Goal: Task Accomplishment & Management: Manage account settings

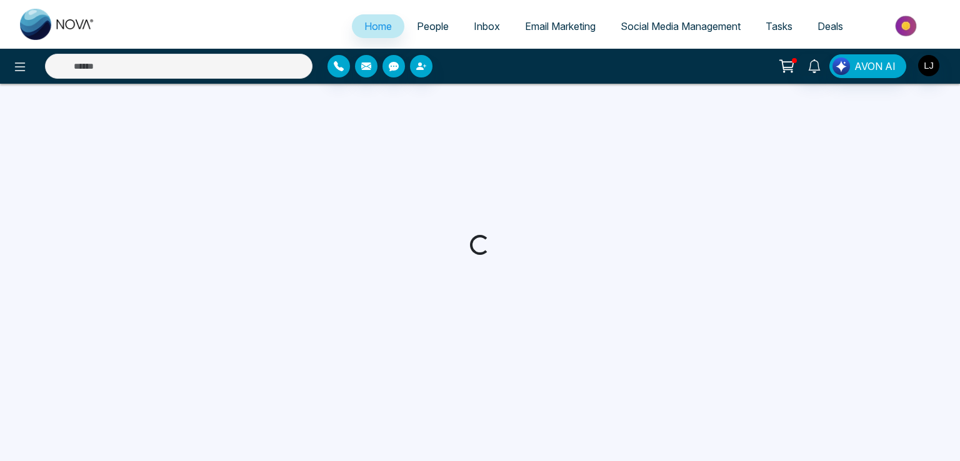
select select "*"
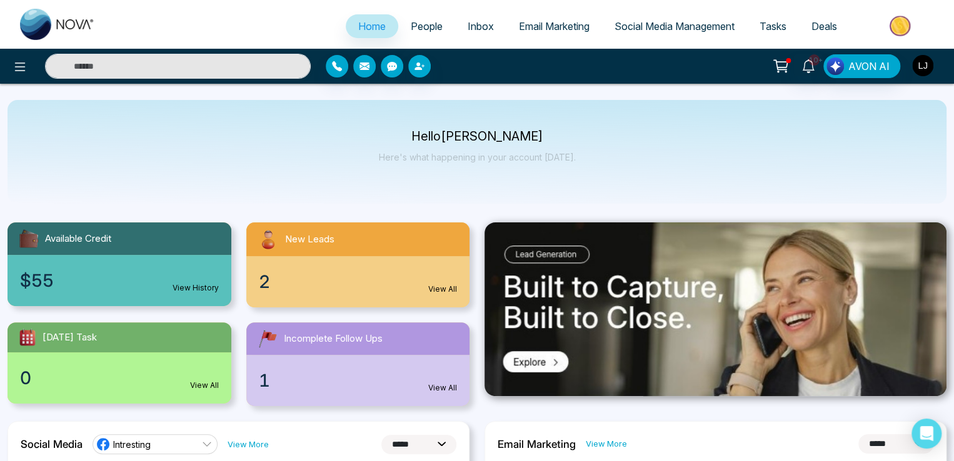
click at [915, 68] on img "button" at bounding box center [922, 65] width 21 height 21
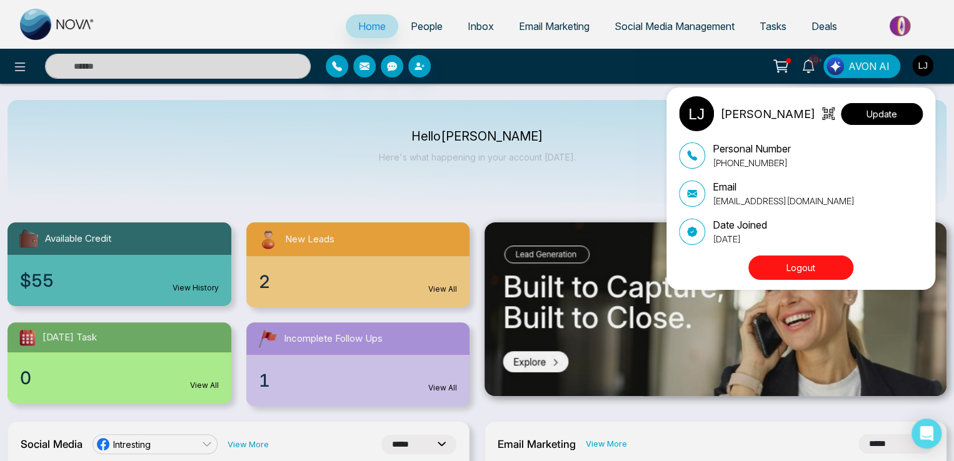
click at [915, 111] on button "Update" at bounding box center [882, 114] width 82 height 22
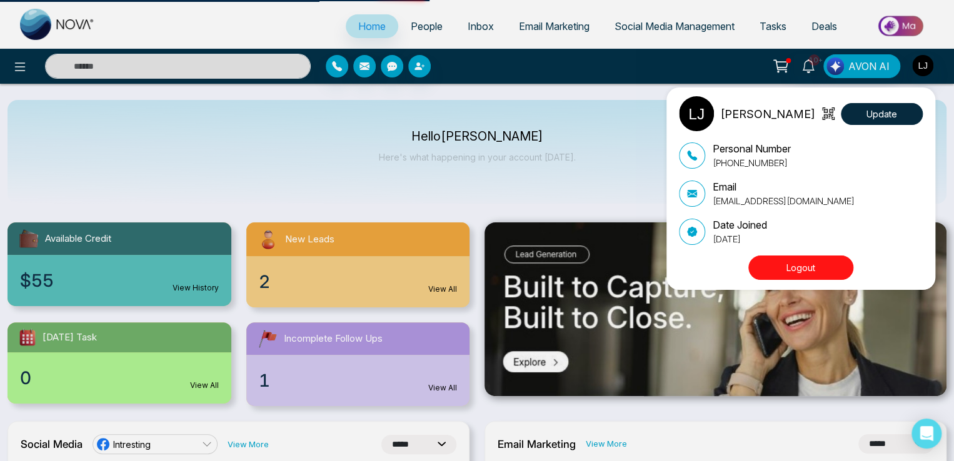
click at [16, 60] on div "Lokesh Joshi Update Personal Number +918421020309 Email lokeshjoshi6454@gmail.c…" at bounding box center [477, 230] width 954 height 461
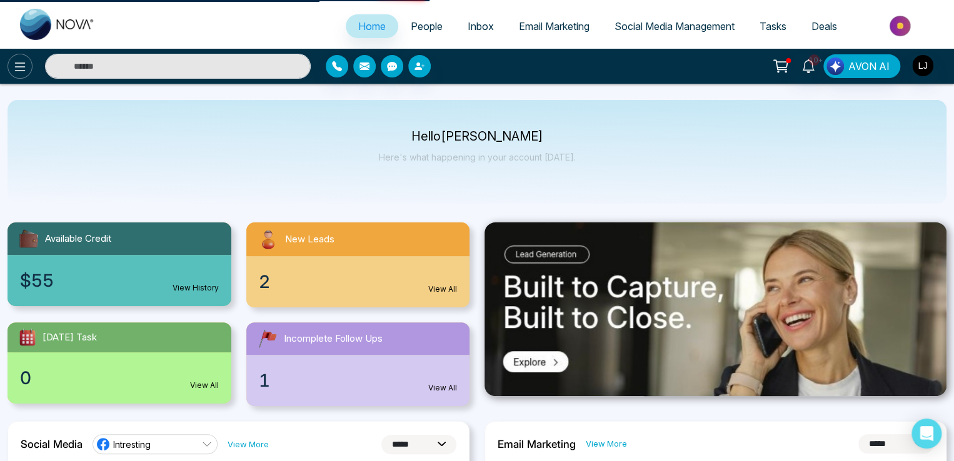
click at [16, 66] on icon at bounding box center [20, 66] width 15 height 15
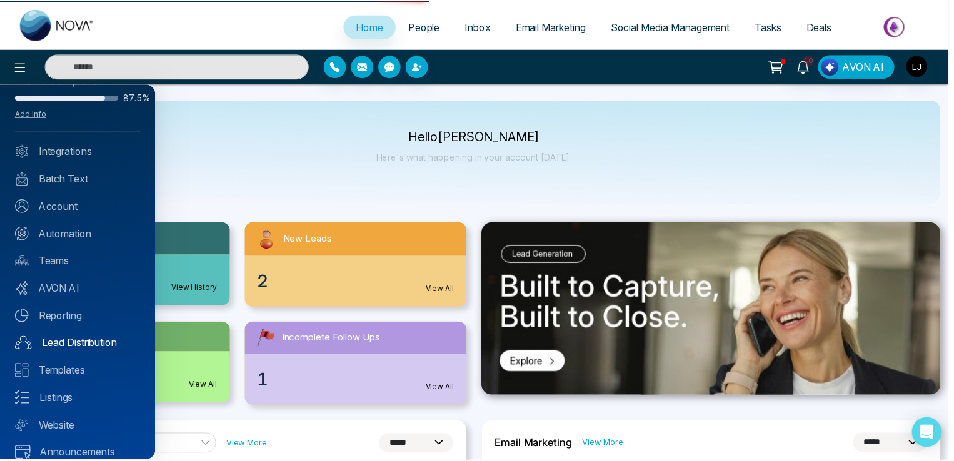
scroll to position [44, 0]
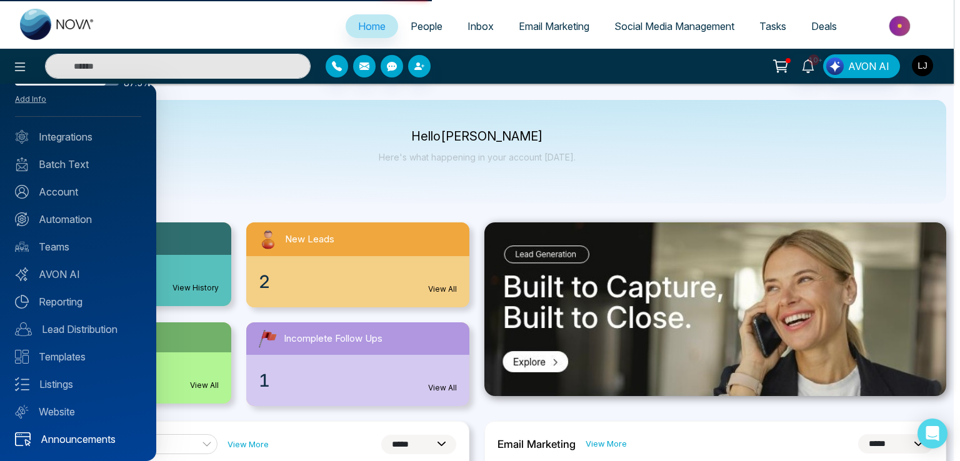
click at [89, 445] on link "Announcements" at bounding box center [78, 439] width 126 height 15
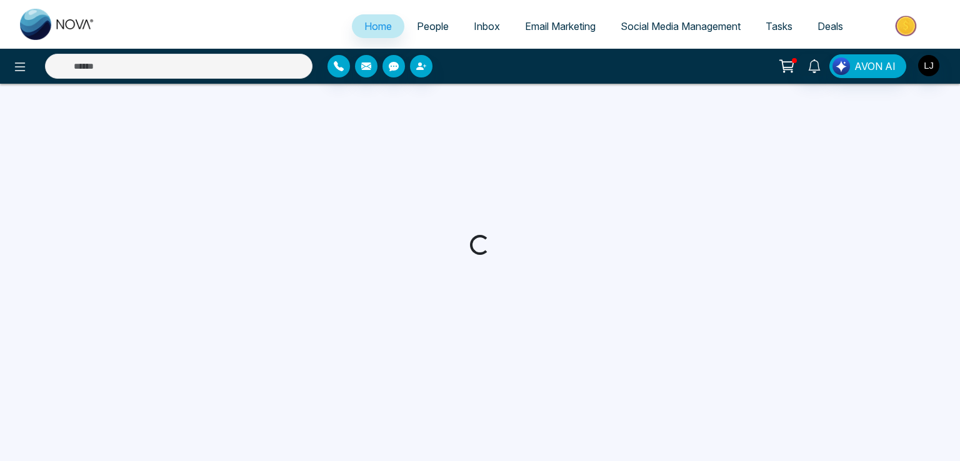
select select "*"
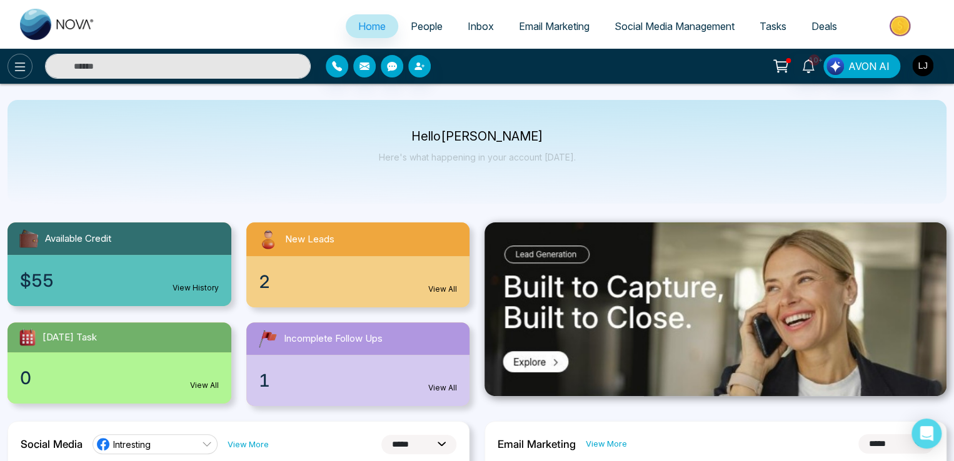
click at [13, 66] on icon at bounding box center [20, 66] width 15 height 15
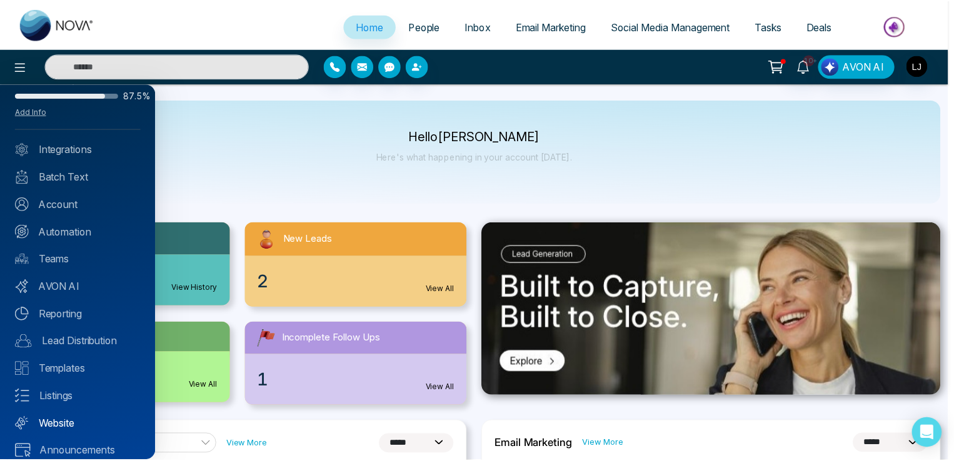
scroll to position [44, 0]
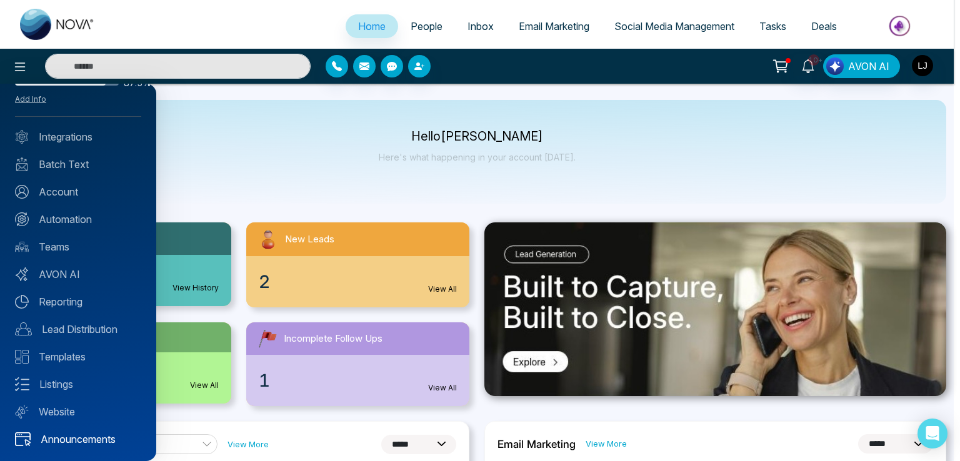
click at [91, 432] on link "Announcements" at bounding box center [78, 439] width 126 height 15
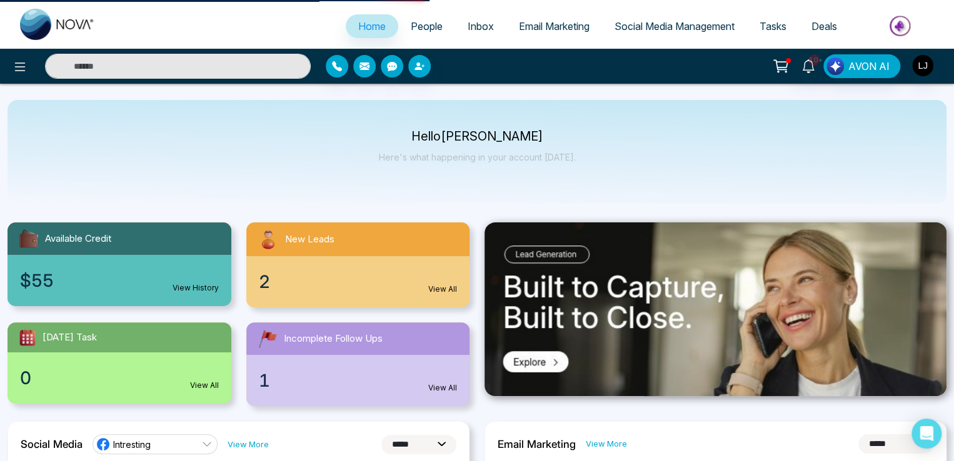
click at [774, 61] on icon at bounding box center [781, 67] width 18 height 18
click at [787, 66] on icon at bounding box center [781, 65] width 11 height 6
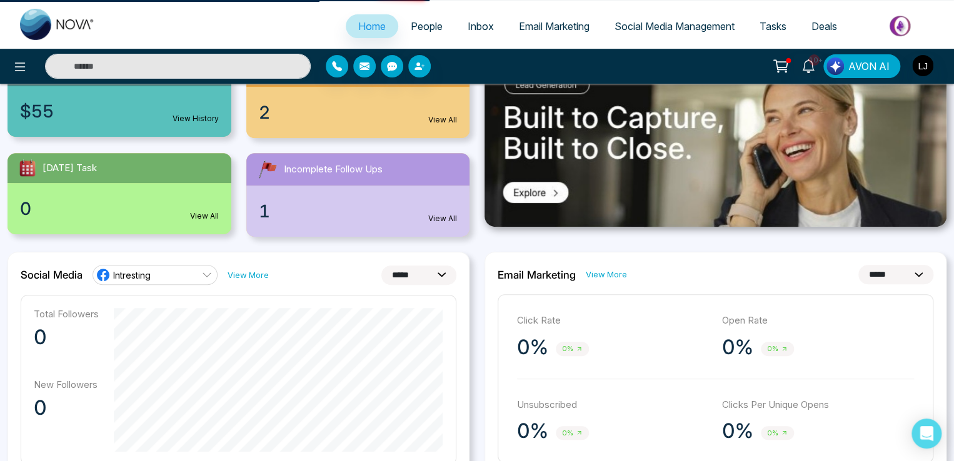
scroll to position [125, 0]
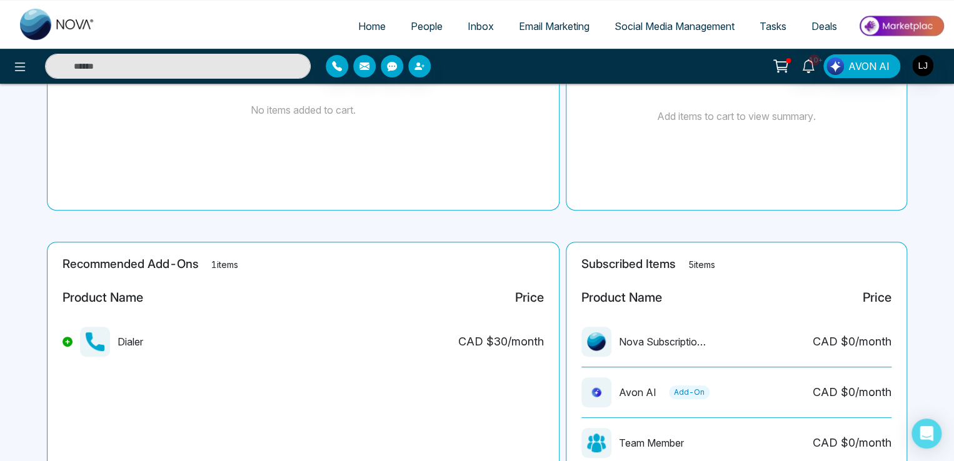
scroll to position [313, 0]
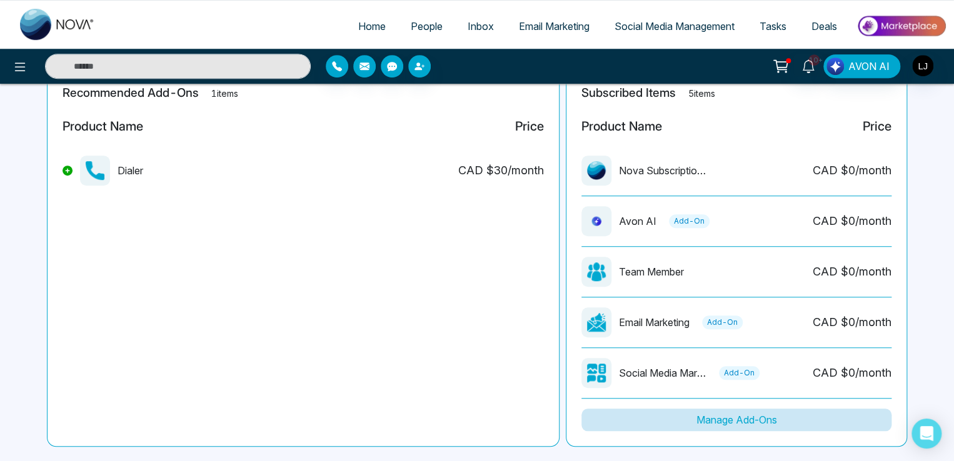
click at [735, 423] on button "Manage Add-Ons" at bounding box center [736, 420] width 310 height 23
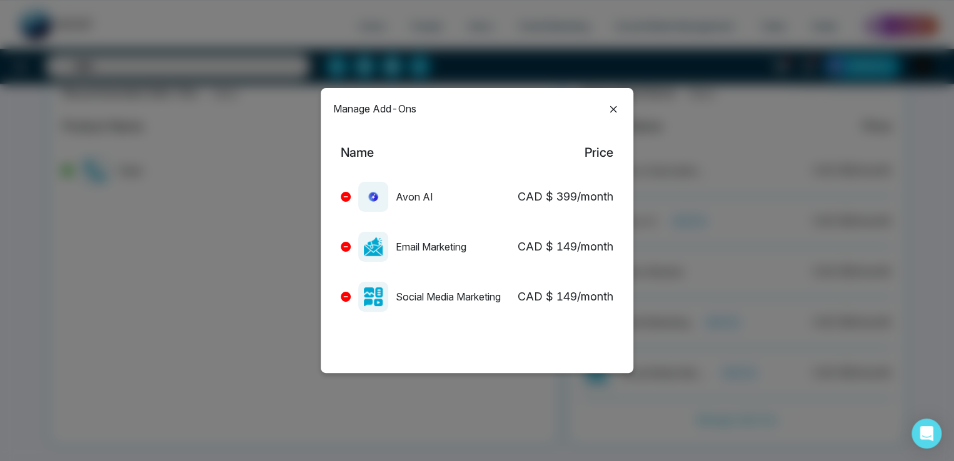
click at [345, 247] on icon at bounding box center [345, 246] width 5 height 5
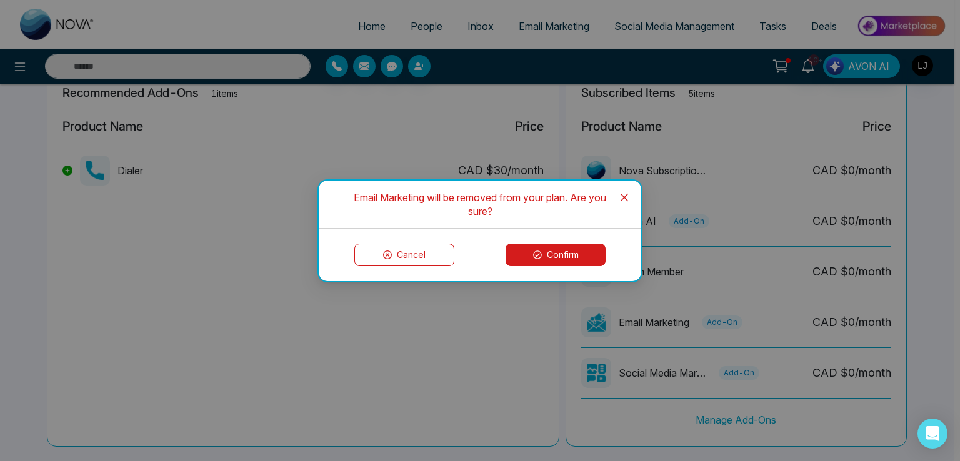
drag, startPoint x: 550, startPoint y: 258, endPoint x: 452, endPoint y: 236, distance: 100.7
click at [418, 244] on div "Cancel Confirm" at bounding box center [480, 255] width 293 height 23
click at [621, 196] on icon "close" at bounding box center [624, 198] width 10 height 10
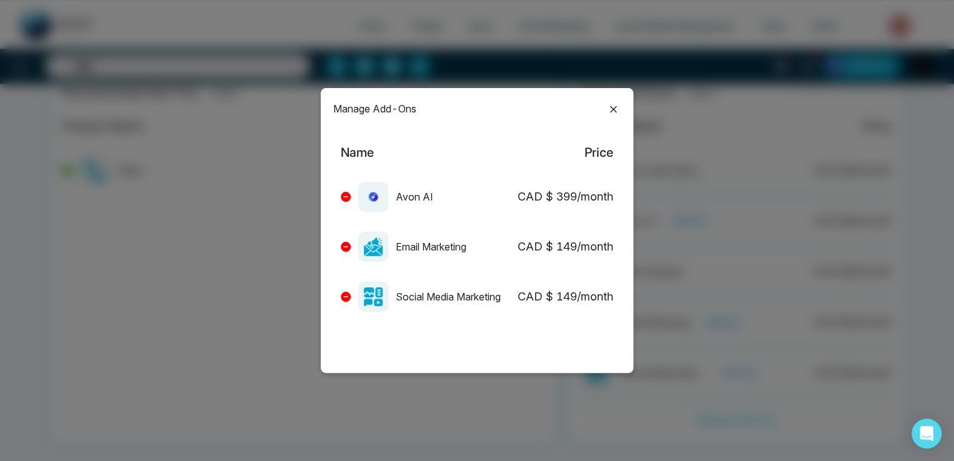
click at [618, 113] on div "Manage Add-Ons Name Price Avon AI CAD $ 399 /month Email Marketing CAD $ 149 /m…" at bounding box center [477, 230] width 313 height 285
click at [609, 107] on icon at bounding box center [613, 109] width 15 height 15
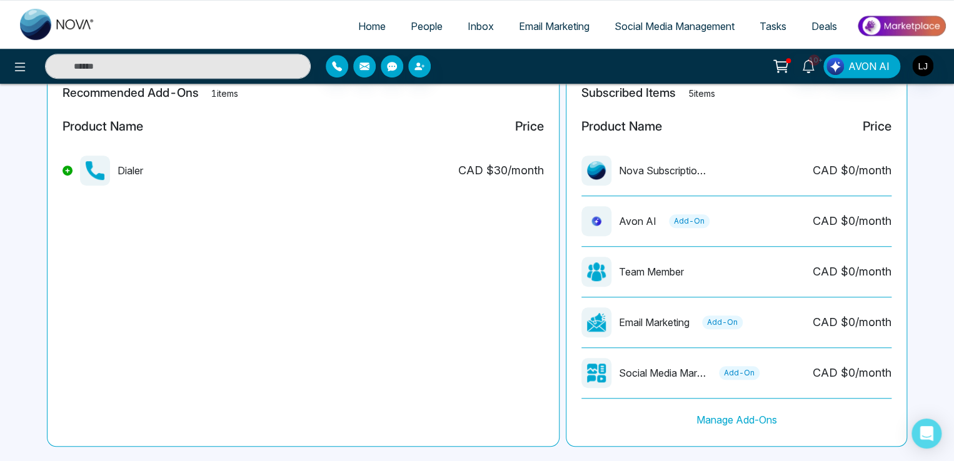
click at [559, 18] on link "Email Marketing" at bounding box center [554, 26] width 96 height 24
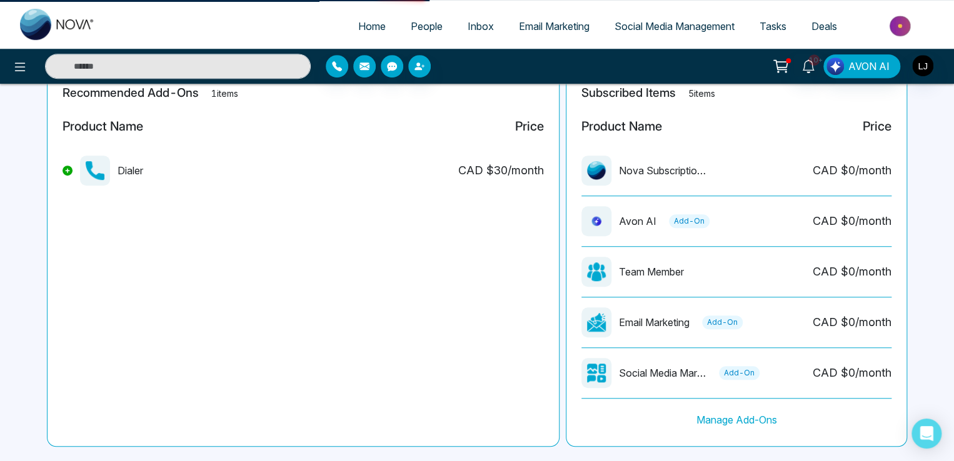
click at [546, 28] on span "Email Marketing" at bounding box center [554, 26] width 71 height 13
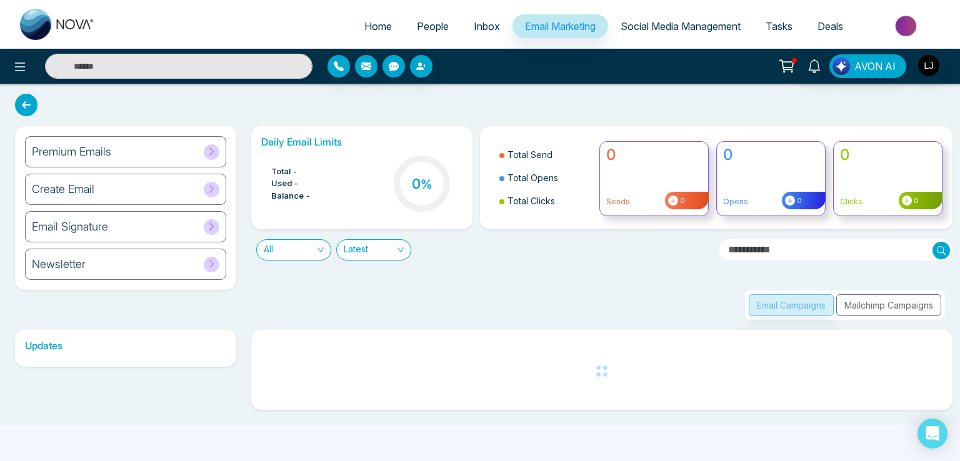
click at [891, 308] on div "Email Campaigns Mailchimp Campaigns" at bounding box center [845, 305] width 200 height 29
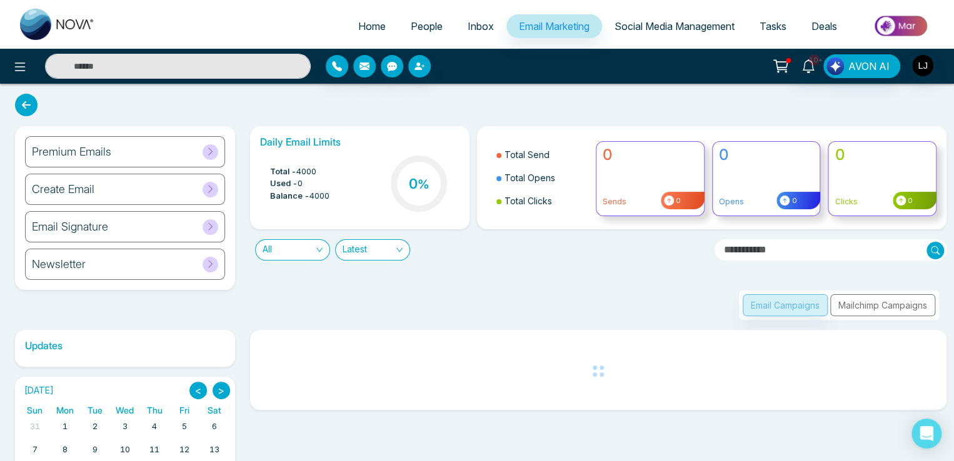
click at [891, 308] on div "Email Campaigns Mailchimp Campaigns" at bounding box center [839, 305] width 200 height 29
click at [888, 308] on div "Email Campaigns Mailchimp Campaigns" at bounding box center [839, 305] width 200 height 29
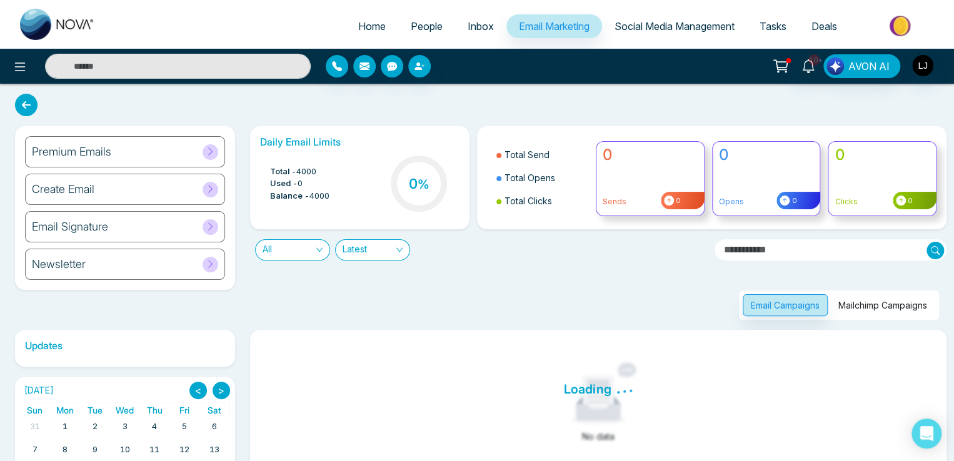
click at [855, 311] on button "Mailchimp Campaigns" at bounding box center [882, 305] width 105 height 22
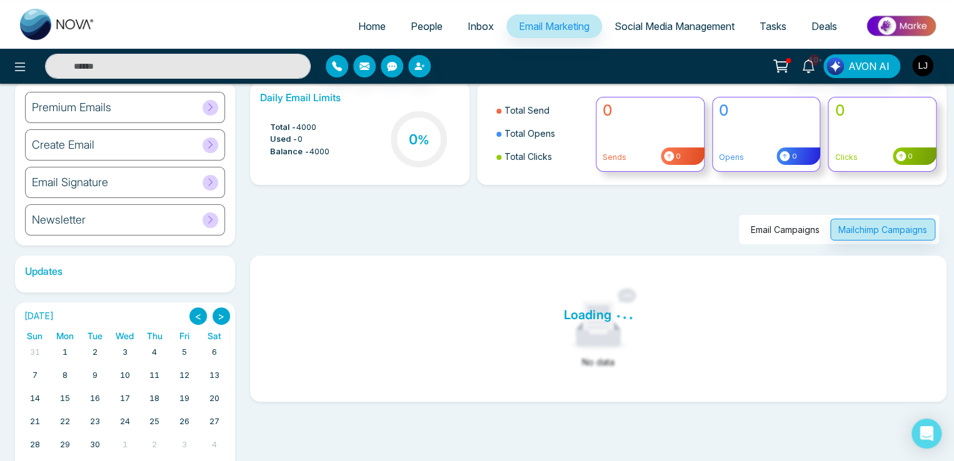
scroll to position [81, 0]
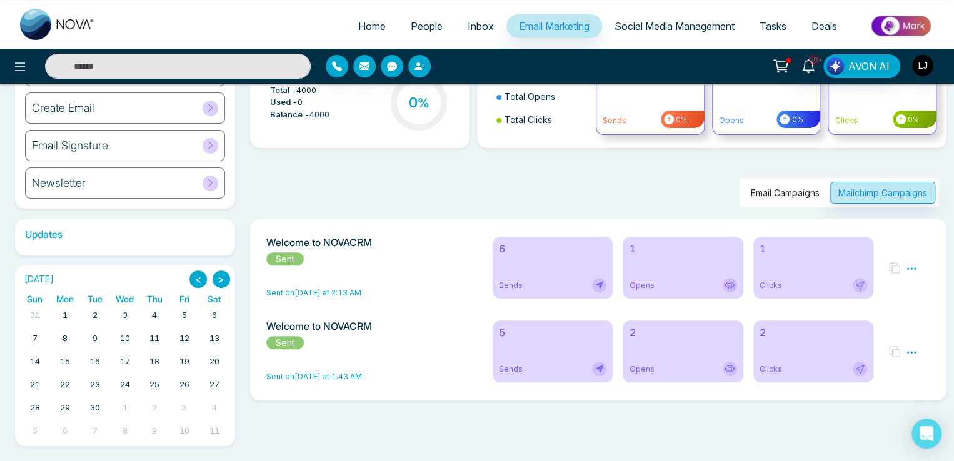
click at [911, 266] on icon at bounding box center [911, 268] width 11 height 11
click at [271, 175] on div "Email Campaigns Mailchimp Campaigns" at bounding box center [595, 177] width 704 height 59
click at [909, 269] on icon at bounding box center [911, 268] width 11 height 11
click at [889, 303] on link "Analytics" at bounding box center [889, 305] width 36 height 11
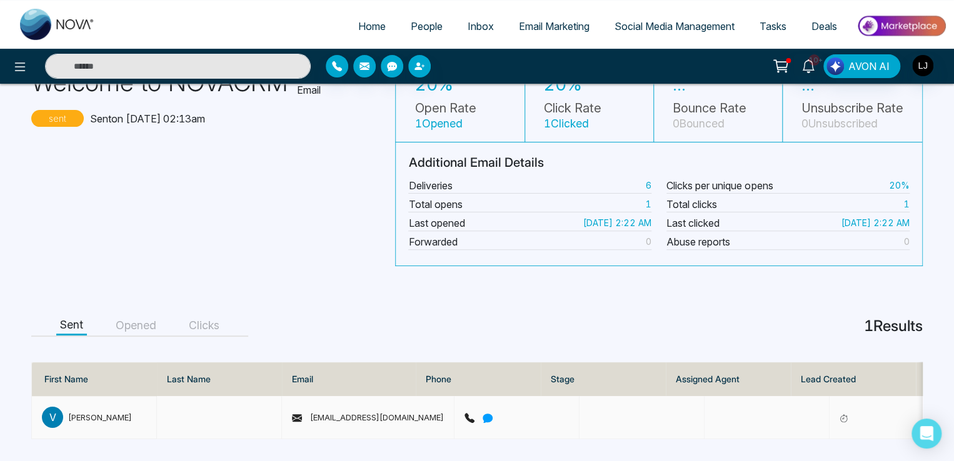
click at [364, 413] on span "Vijay@mmnovatech.com" at bounding box center [368, 418] width 152 height 10
click at [214, 321] on button "Clicks" at bounding box center [204, 325] width 38 height 19
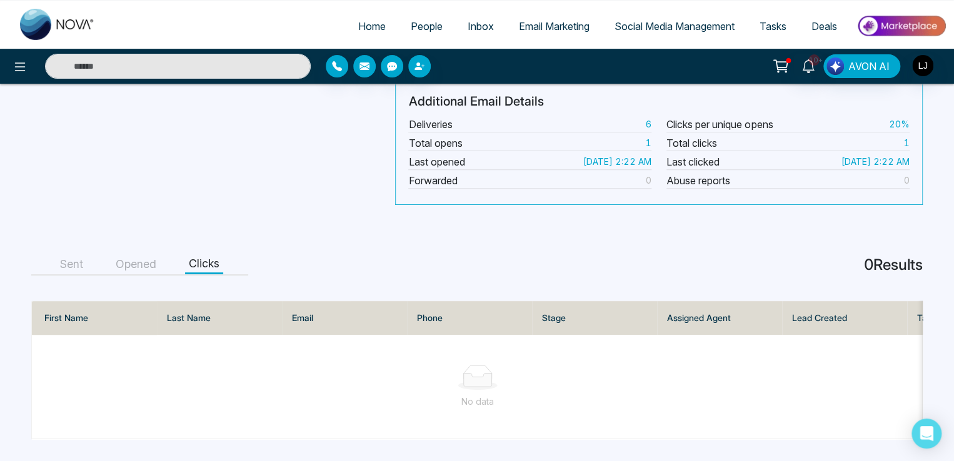
click at [135, 261] on button "Opened" at bounding box center [136, 264] width 48 height 19
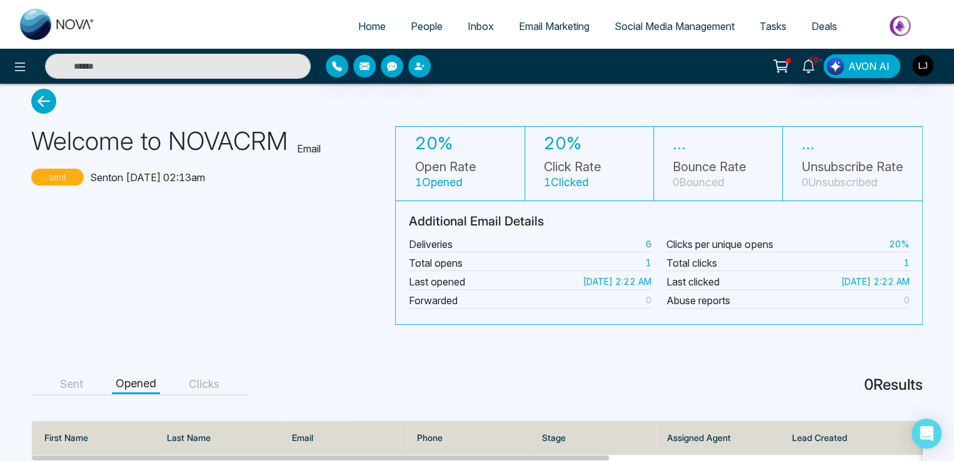
click at [79, 382] on button "Sent" at bounding box center [71, 384] width 31 height 19
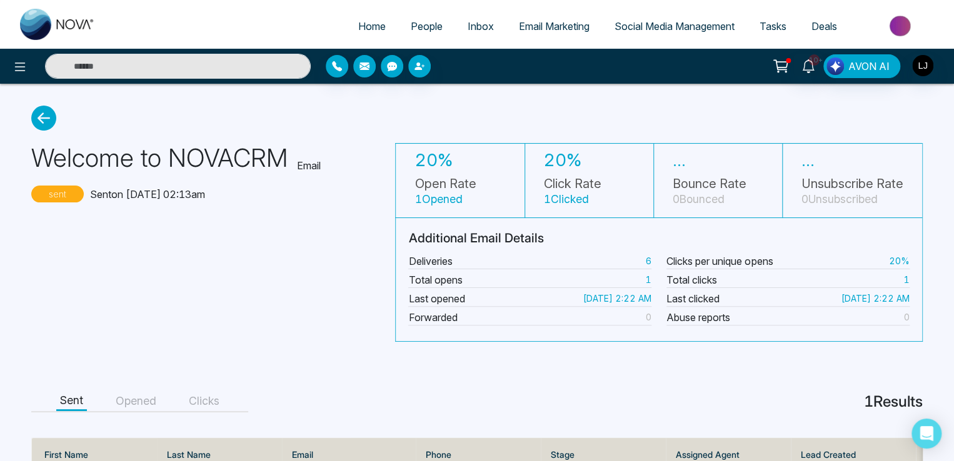
click at [43, 121] on icon at bounding box center [43, 118] width 25 height 25
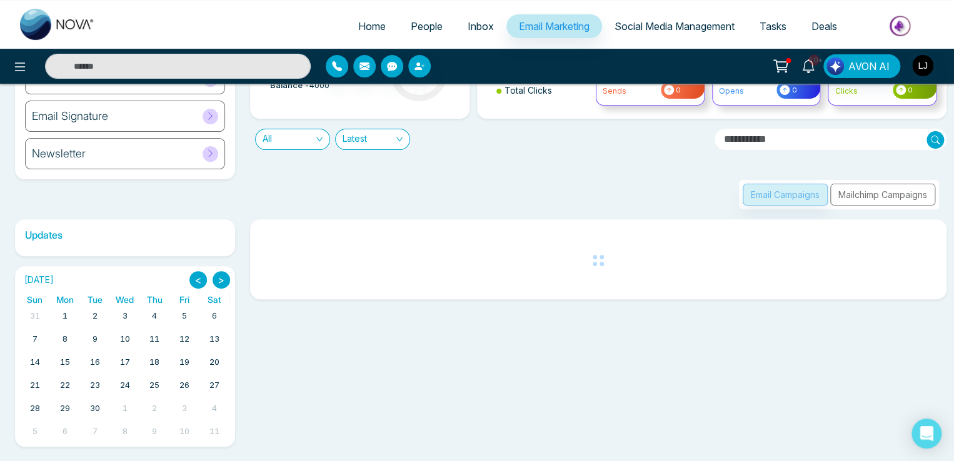
click at [845, 196] on div "Email Campaigns Mailchimp Campaigns" at bounding box center [839, 194] width 200 height 29
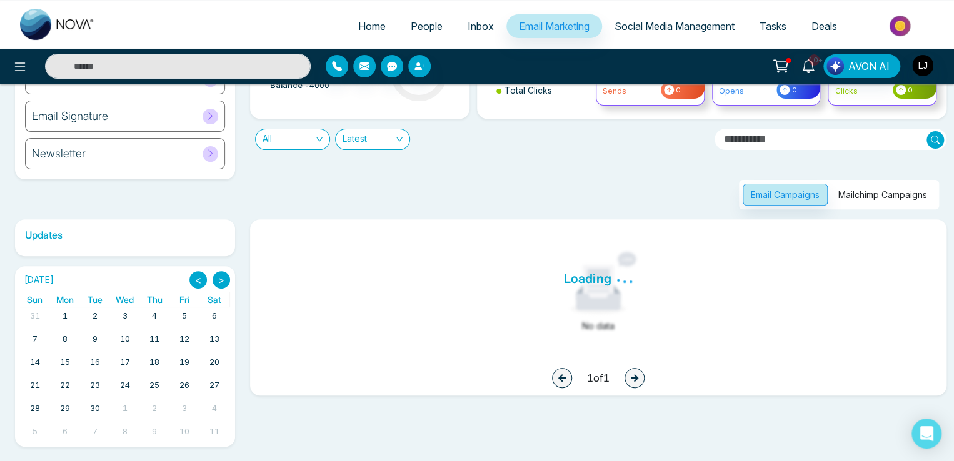
click at [863, 189] on button "Mailchimp Campaigns" at bounding box center [882, 195] width 105 height 22
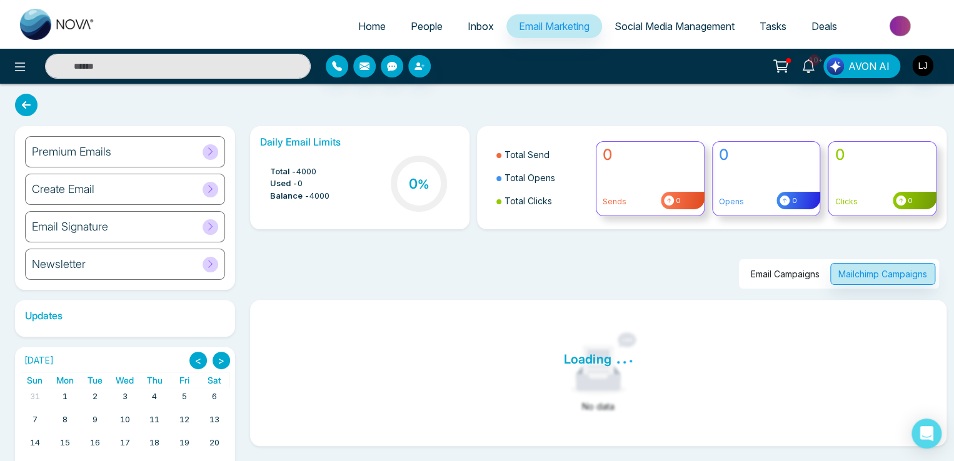
click at [411, 20] on span "People" at bounding box center [427, 26] width 32 height 13
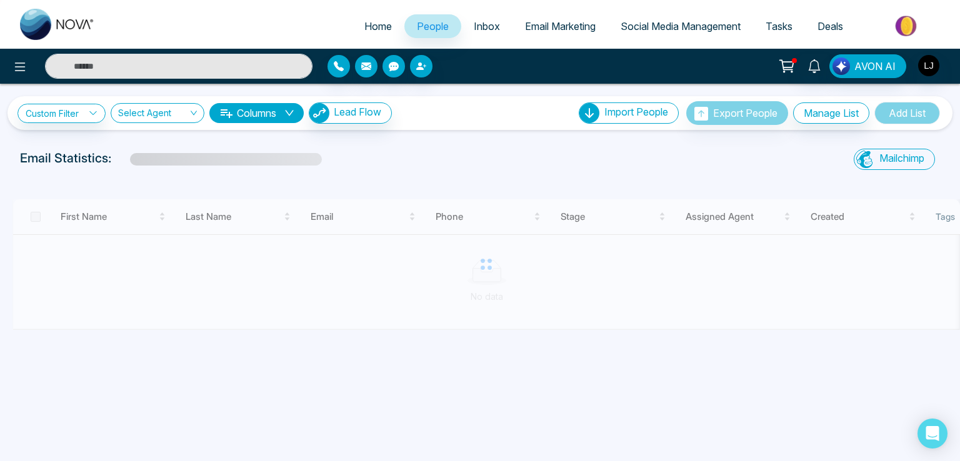
drag, startPoint x: 373, startPoint y: 333, endPoint x: 609, endPoint y: 318, distance: 236.1
click at [609, 318] on div at bounding box center [487, 264] width 948 height 131
drag, startPoint x: 372, startPoint y: 332, endPoint x: 671, endPoint y: 336, distance: 299.4
click at [671, 336] on div "Custom Filter Choose a filter Cancel Apply Select Agent Columns Lead Flow Impor…" at bounding box center [480, 243] width 960 height 318
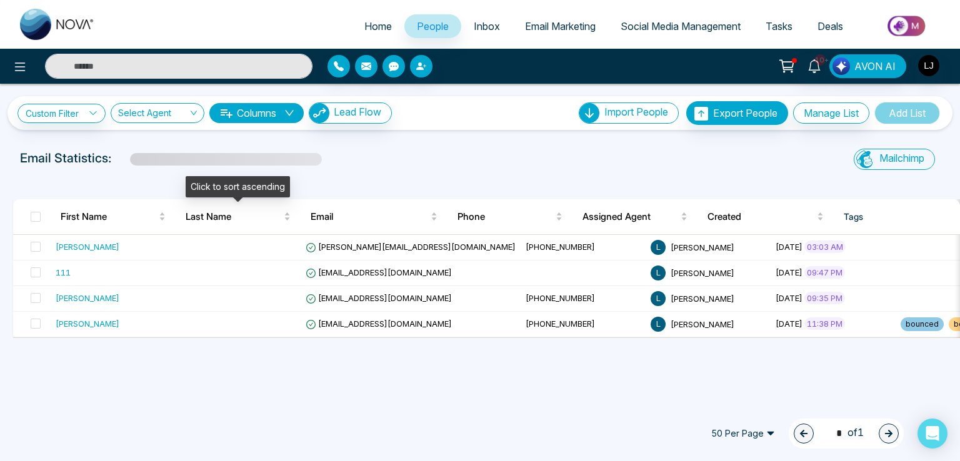
click at [367, 149] on div "Email Statistics:" at bounding box center [324, 158] width 608 height 19
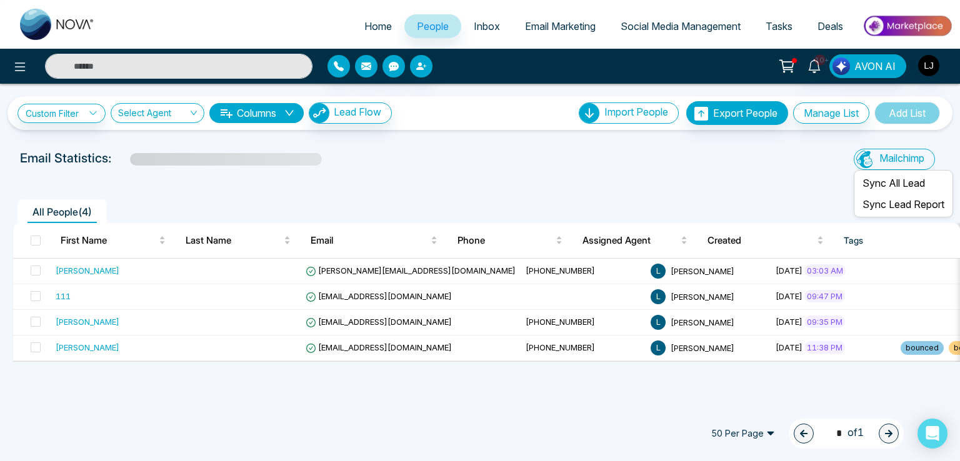
click at [889, 156] on span "Mailchimp" at bounding box center [901, 158] width 45 height 13
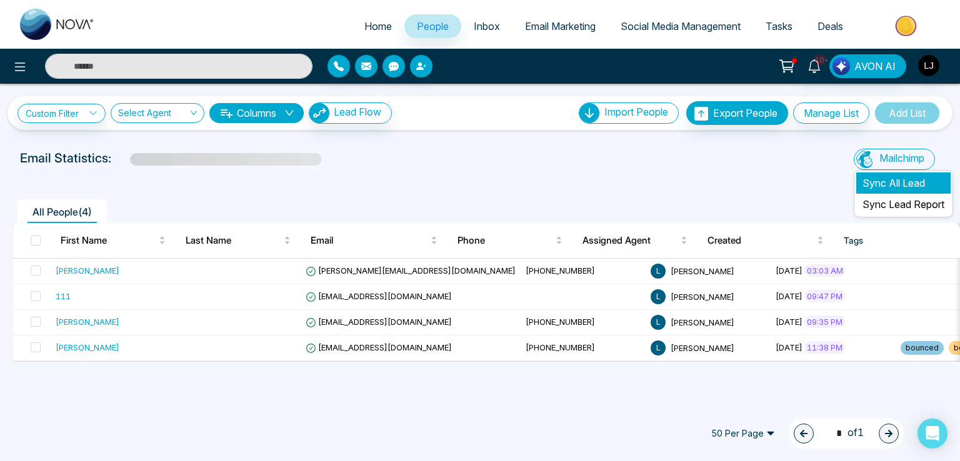
click at [890, 186] on li "Sync All Lead" at bounding box center [903, 183] width 94 height 21
click at [897, 200] on link "Sync Lead Report" at bounding box center [904, 204] width 82 height 13
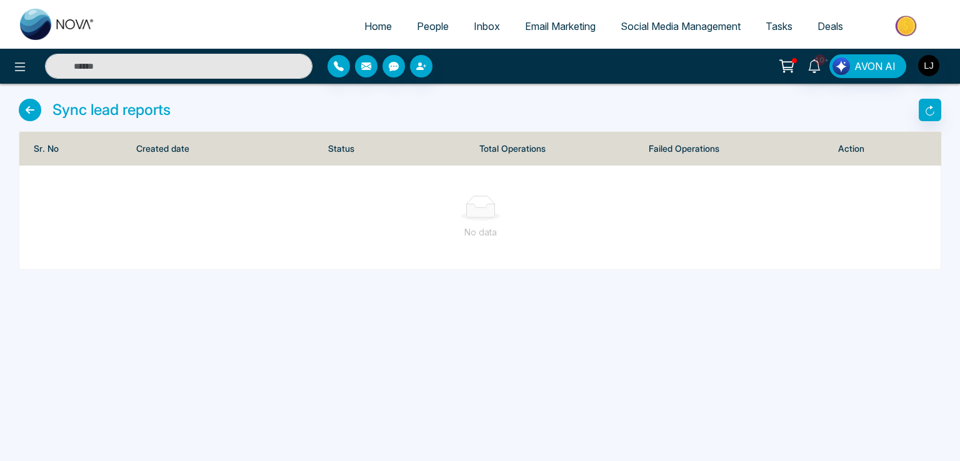
click at [29, 113] on icon at bounding box center [30, 110] width 23 height 23
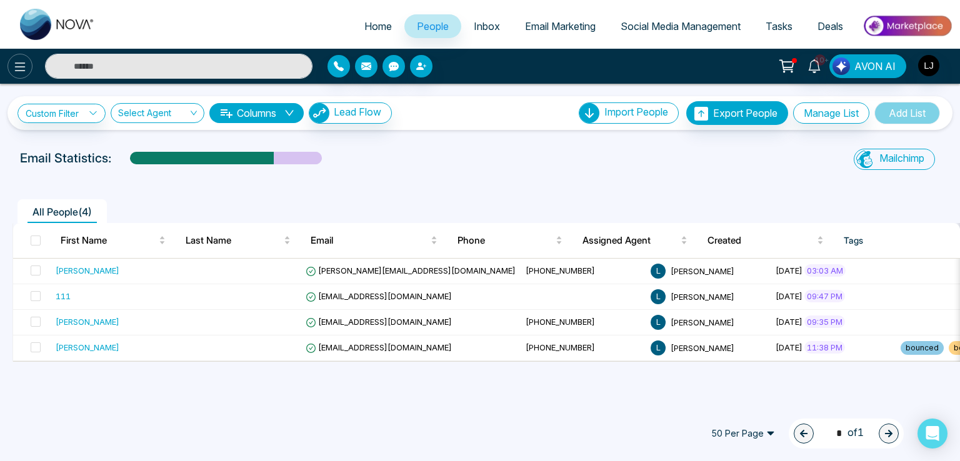
click at [13, 66] on icon at bounding box center [20, 66] width 15 height 15
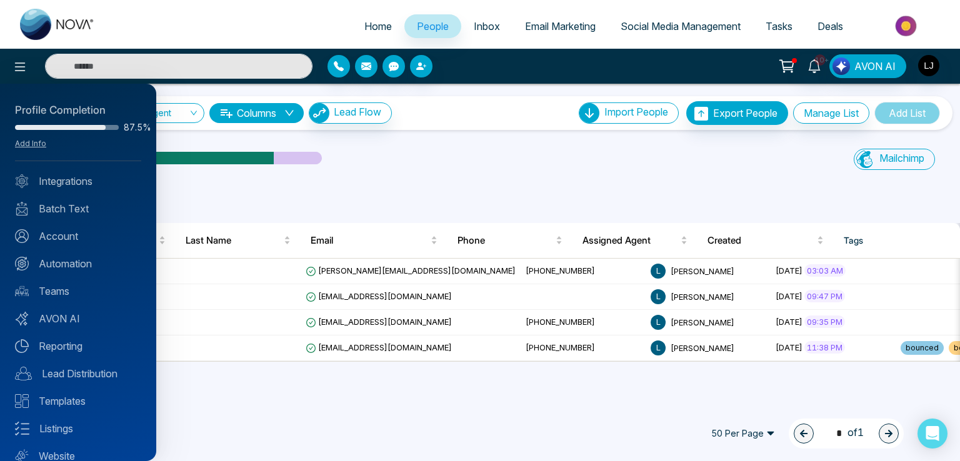
click at [419, 168] on div at bounding box center [480, 230] width 960 height 461
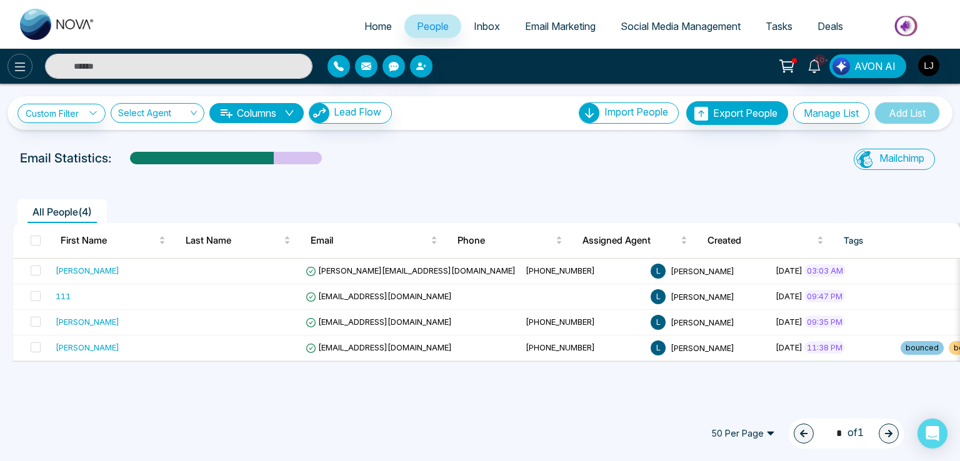
click at [16, 62] on icon at bounding box center [20, 66] width 15 height 15
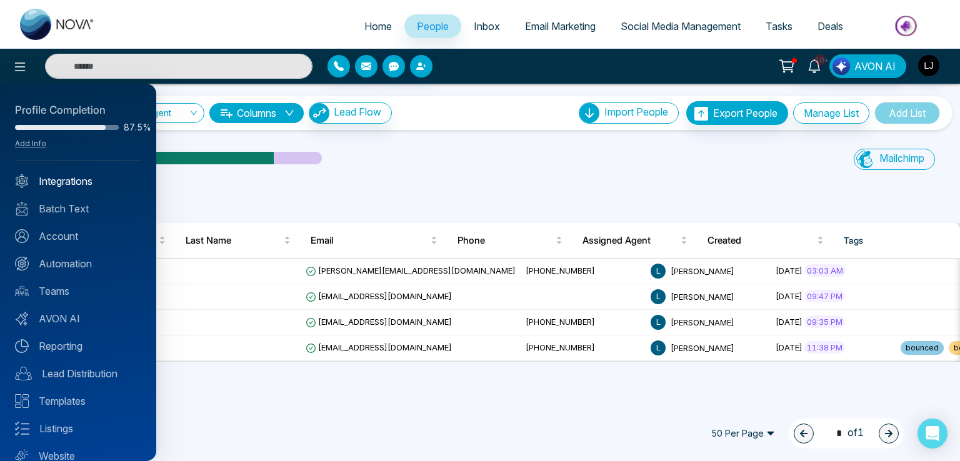
click at [69, 184] on link "Integrations" at bounding box center [78, 181] width 126 height 15
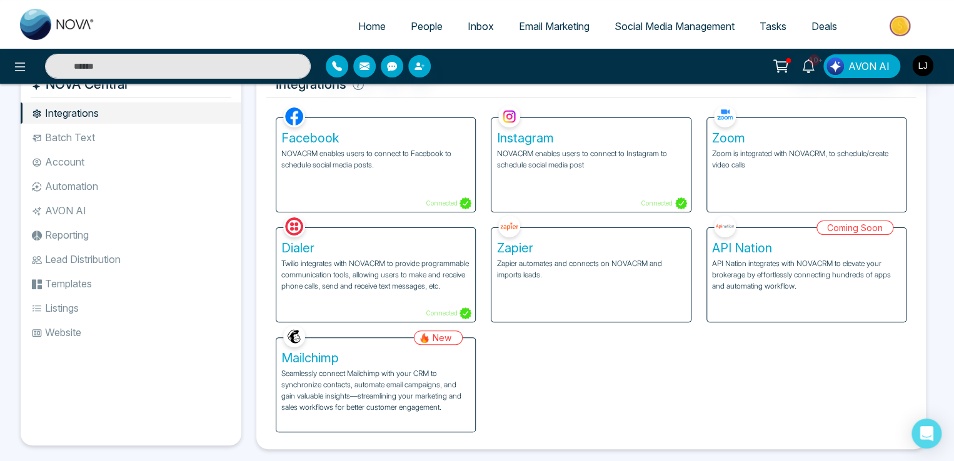
scroll to position [50, 0]
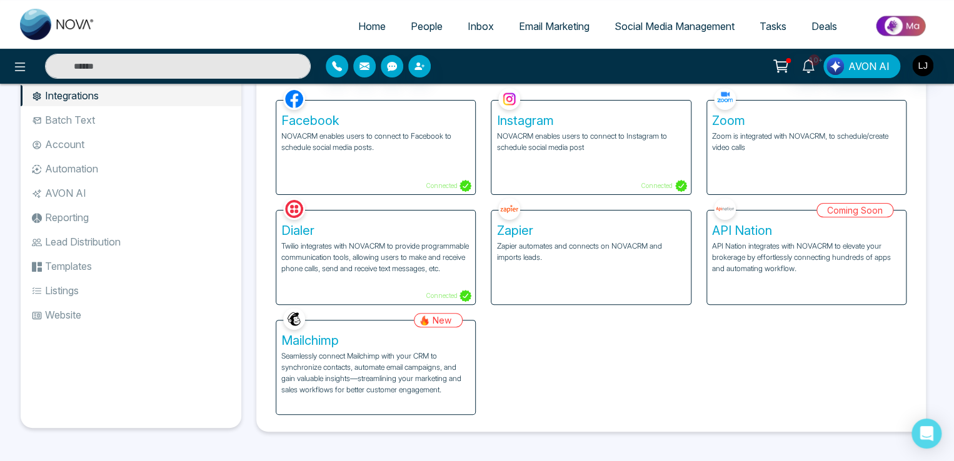
click at [421, 354] on p "Seamlessly connect Mailchimp with your CRM to synchronize contacts, automate em…" at bounding box center [375, 373] width 189 height 45
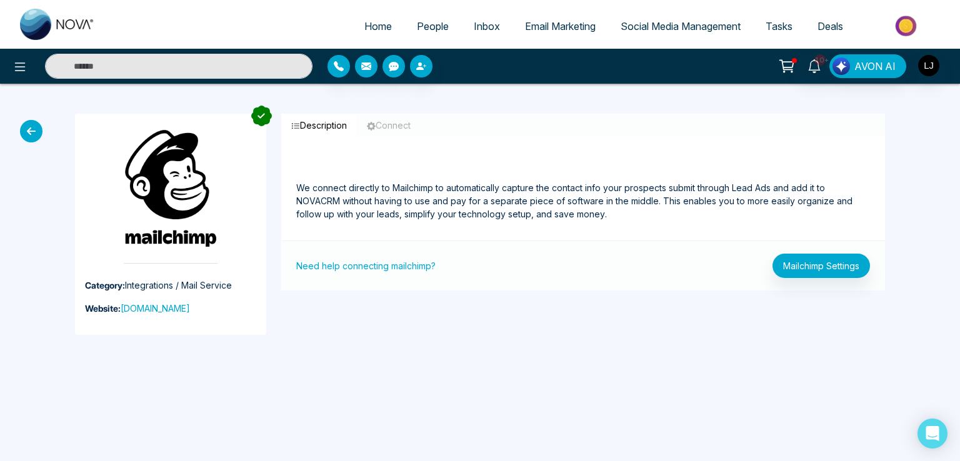
click at [390, 123] on button "Connect" at bounding box center [389, 125] width 64 height 23
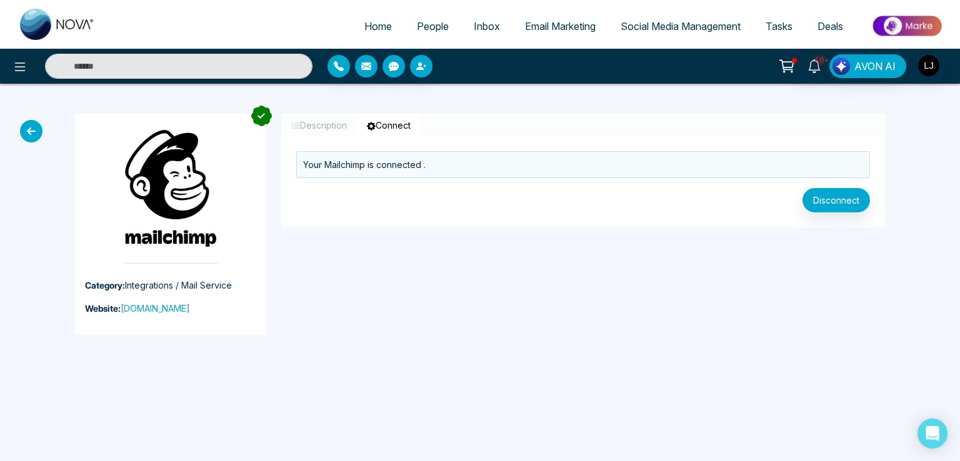
click at [324, 123] on button "Description" at bounding box center [319, 125] width 76 height 23
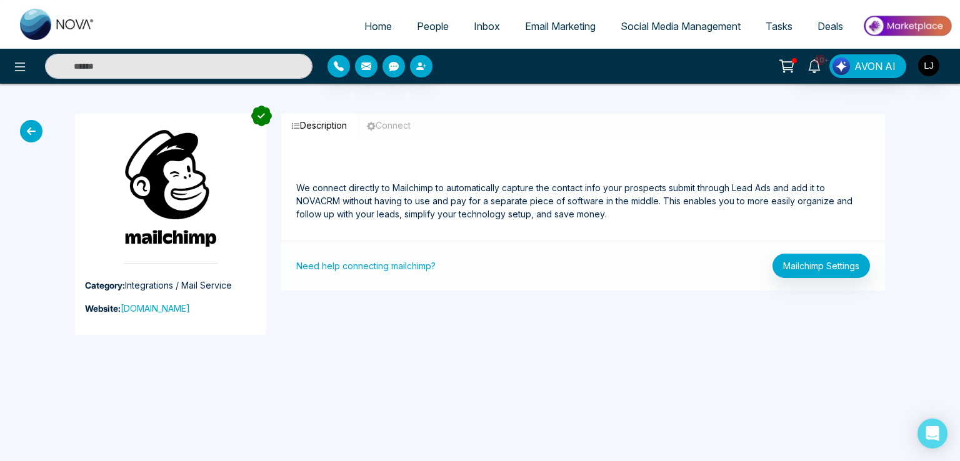
click at [33, 130] on icon at bounding box center [31, 131] width 23 height 23
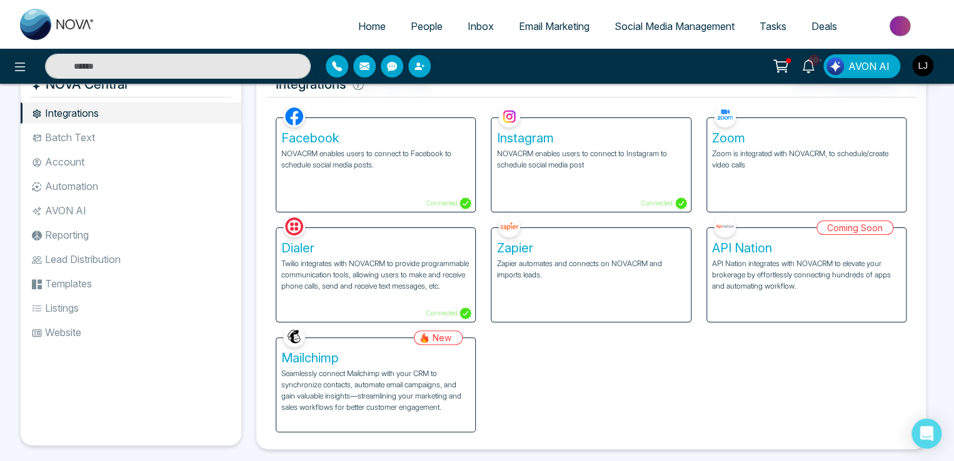
scroll to position [50, 0]
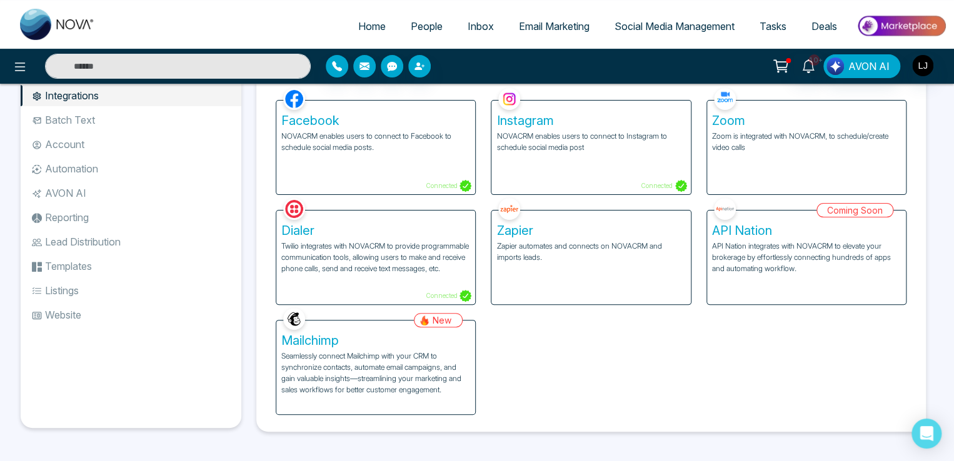
click at [426, 31] on span "People" at bounding box center [427, 26] width 32 height 13
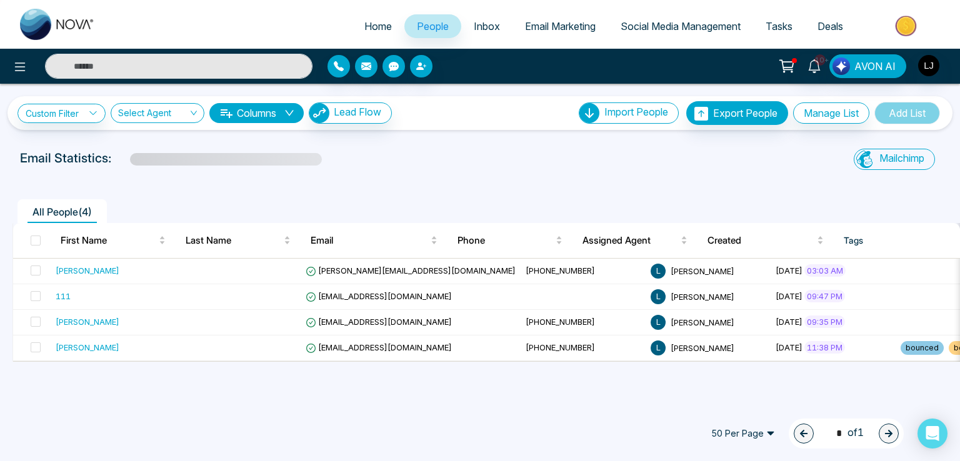
click at [366, 31] on span "Home" at bounding box center [378, 26] width 28 height 13
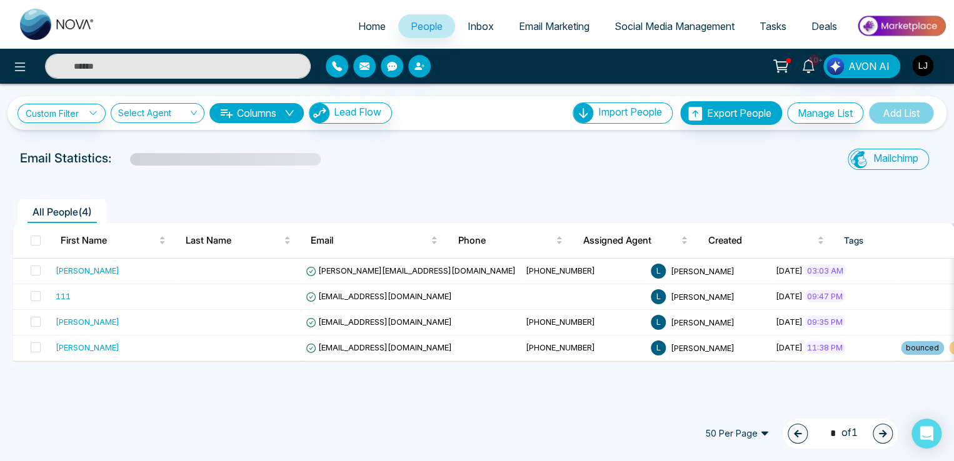
select select "*"
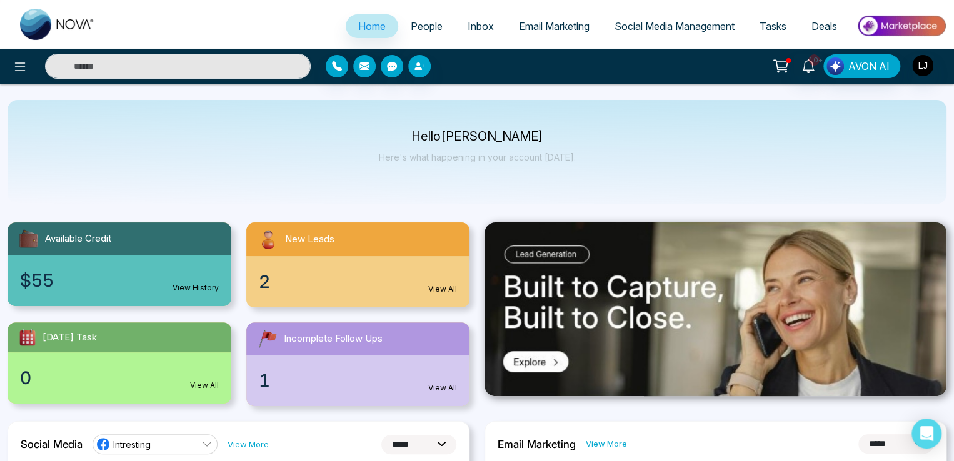
click at [478, 29] on span "Inbox" at bounding box center [481, 26] width 26 height 13
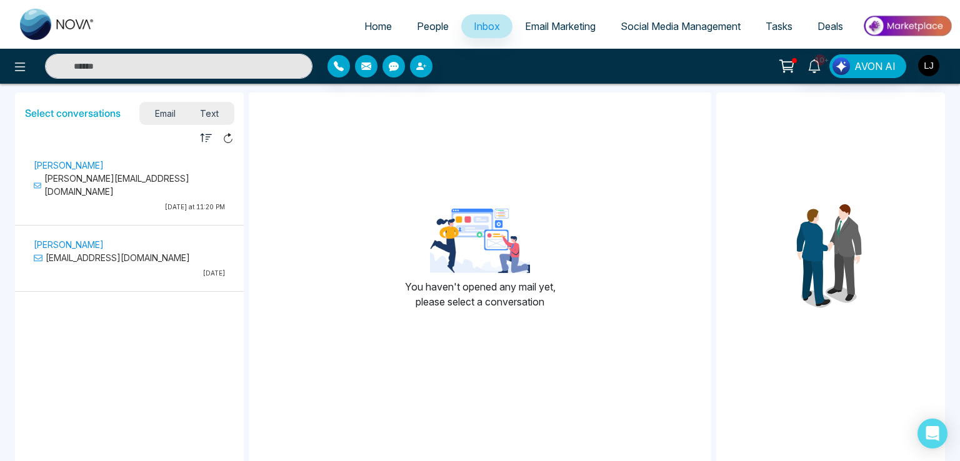
click at [425, 22] on span "People" at bounding box center [433, 26] width 32 height 13
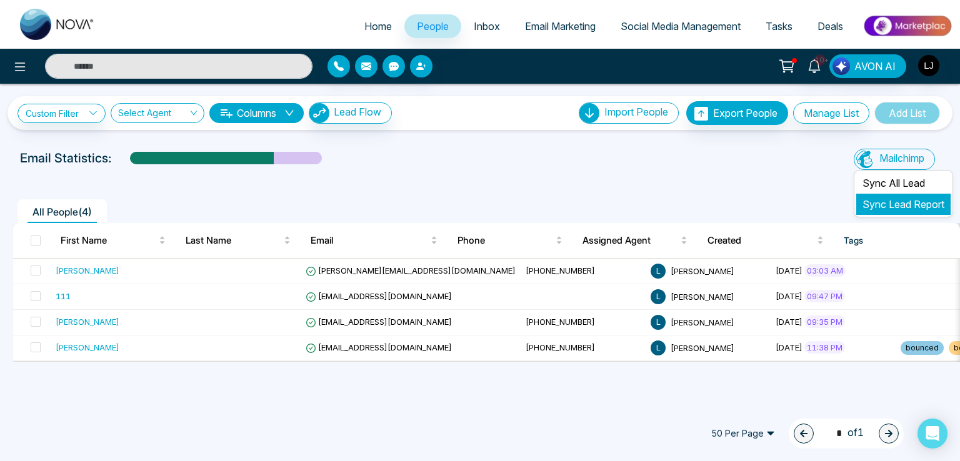
click at [871, 197] on li "Sync Lead Report" at bounding box center [903, 204] width 94 height 21
click at [877, 203] on link "Sync Lead Report" at bounding box center [904, 204] width 82 height 13
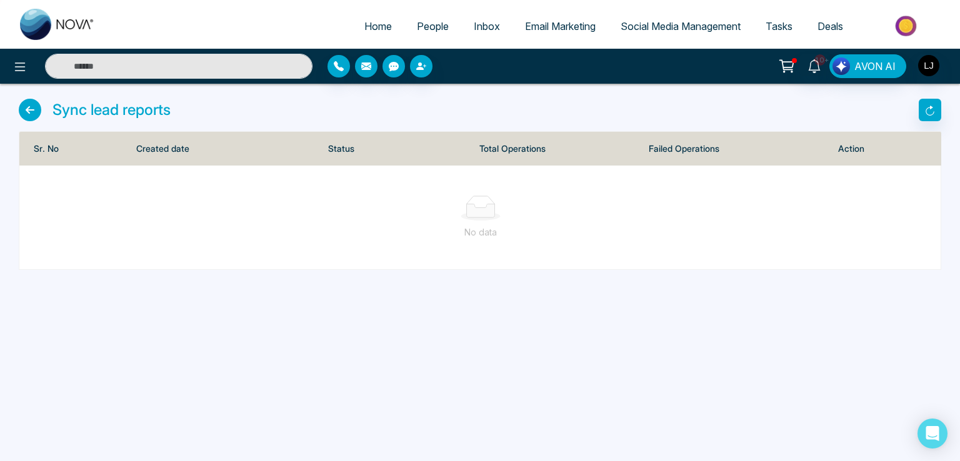
click at [37, 114] on icon at bounding box center [30, 110] width 23 height 23
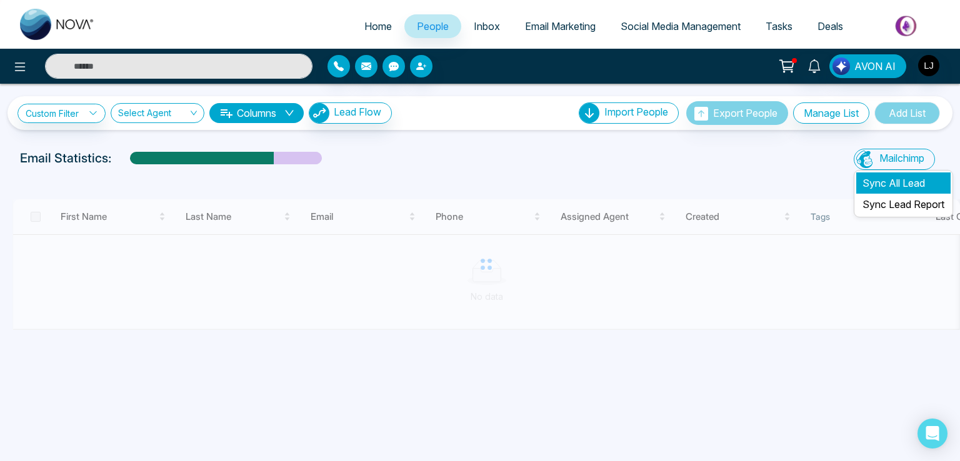
click at [870, 183] on li "Sync All Lead" at bounding box center [903, 183] width 94 height 21
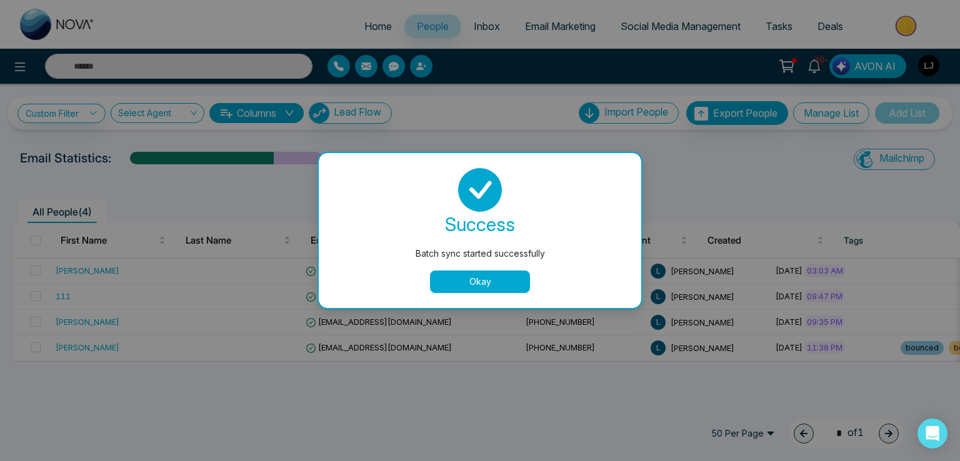
click at [463, 289] on button "Okay" at bounding box center [480, 282] width 100 height 23
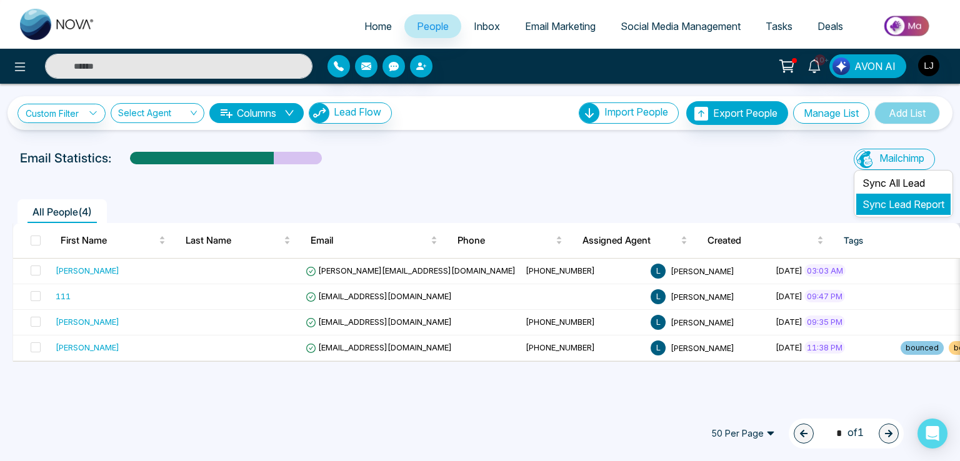
click at [894, 204] on link "Sync Lead Report" at bounding box center [904, 204] width 82 height 13
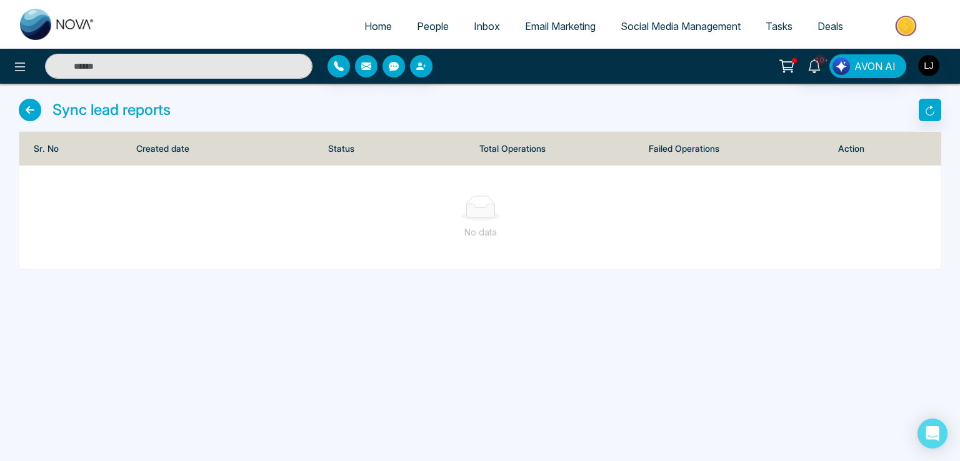
click at [30, 108] on icon at bounding box center [30, 110] width 23 height 23
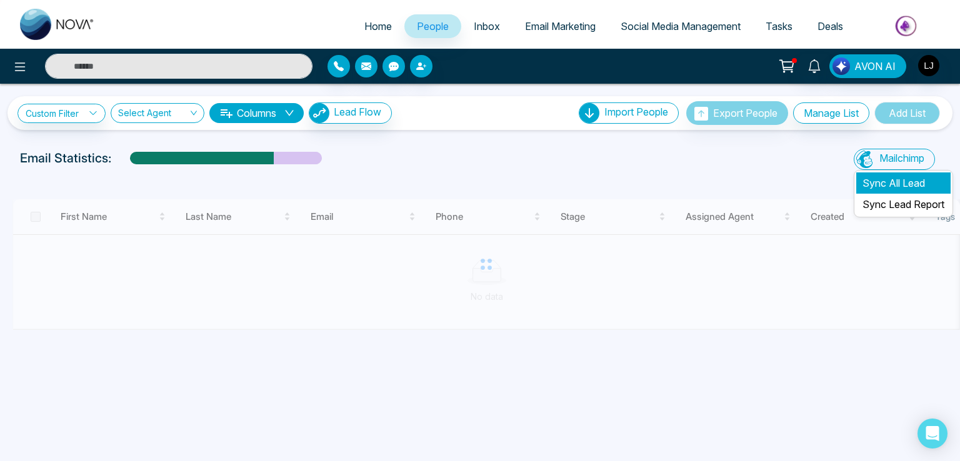
click at [876, 178] on li "Sync All Lead" at bounding box center [903, 183] width 94 height 21
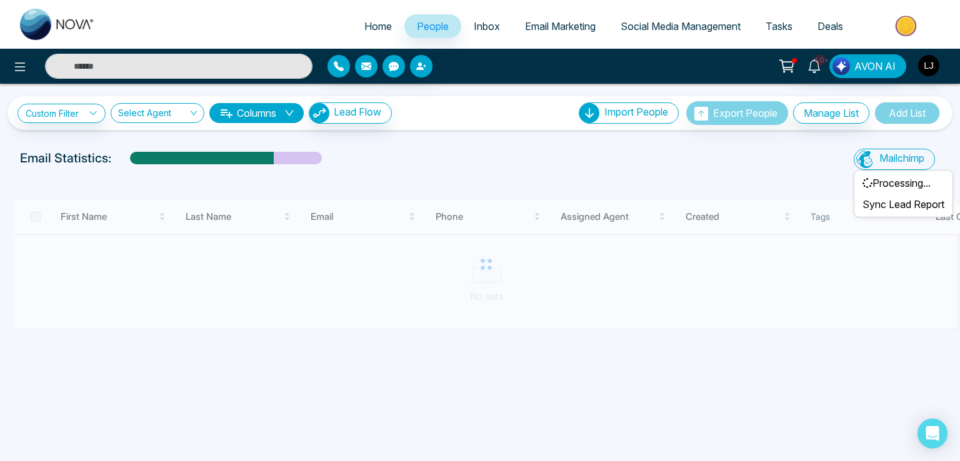
click at [913, 163] on span "Mailchimp" at bounding box center [901, 158] width 45 height 13
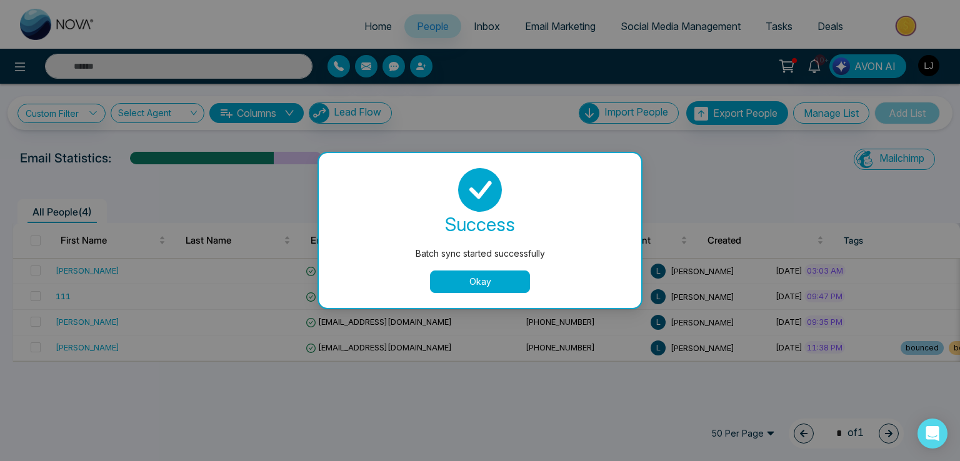
click at [507, 279] on button "Okay" at bounding box center [480, 282] width 100 height 23
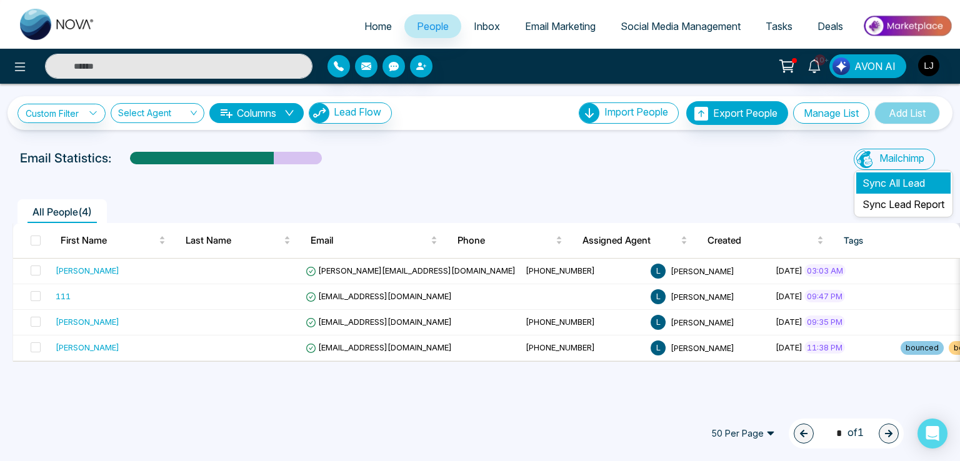
click at [880, 175] on li "Sync All Lead" at bounding box center [903, 183] width 94 height 21
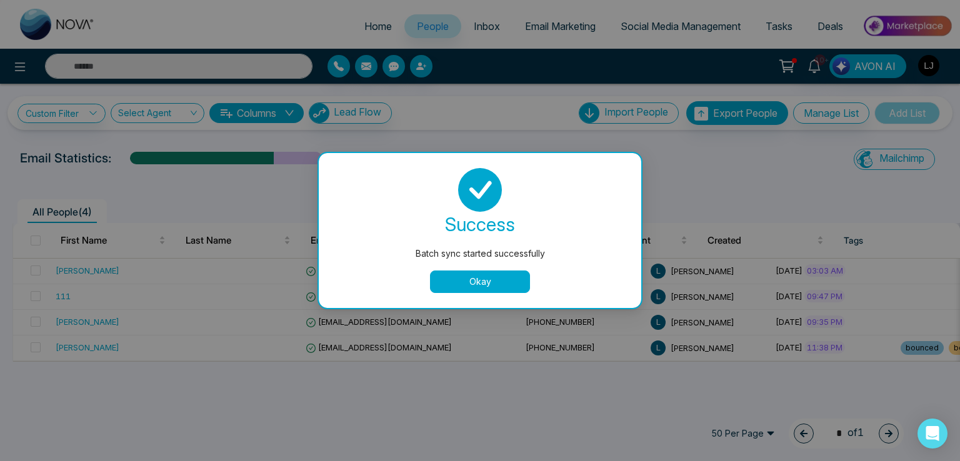
click at [776, 179] on body "Home People Inbox Email Marketing Social Media Management Tasks Deals 10+ AVON …" at bounding box center [480, 230] width 960 height 461
click at [868, 160] on div "Batch sync started successfully success Batch sync started successfully Okay" at bounding box center [480, 230] width 960 height 461
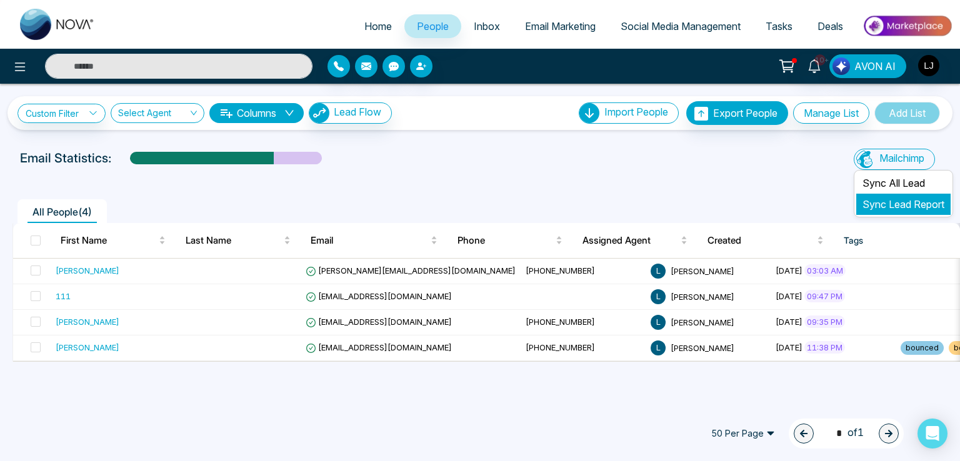
click at [888, 207] on link "Sync Lead Report" at bounding box center [904, 204] width 82 height 13
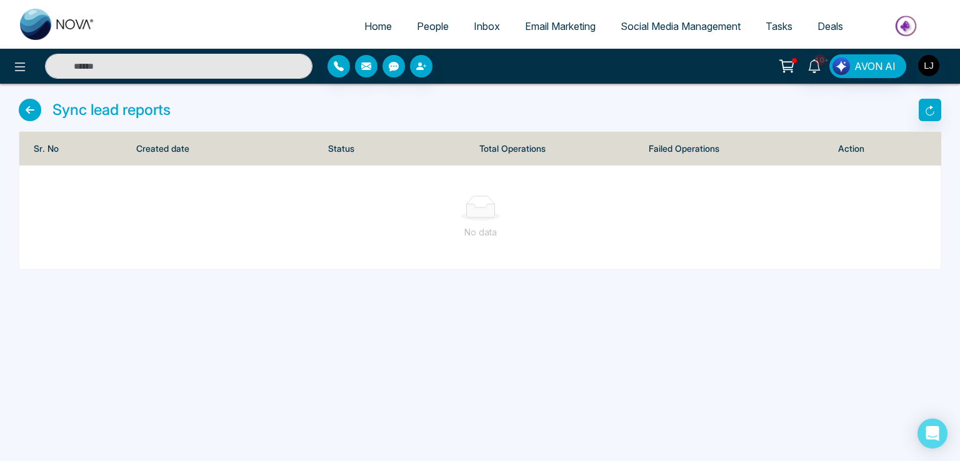
click at [31, 108] on icon at bounding box center [30, 110] width 23 height 23
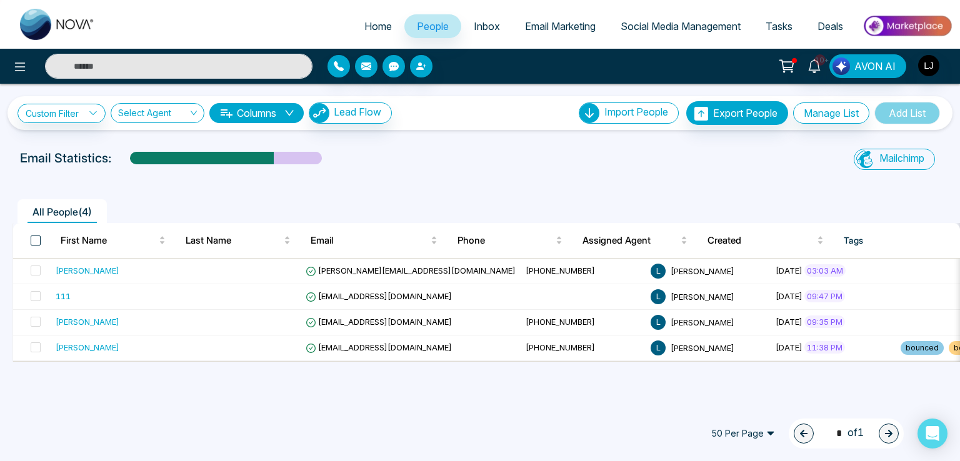
click at [35, 238] on span at bounding box center [36, 241] width 10 height 10
click at [33, 242] on span at bounding box center [36, 241] width 10 height 10
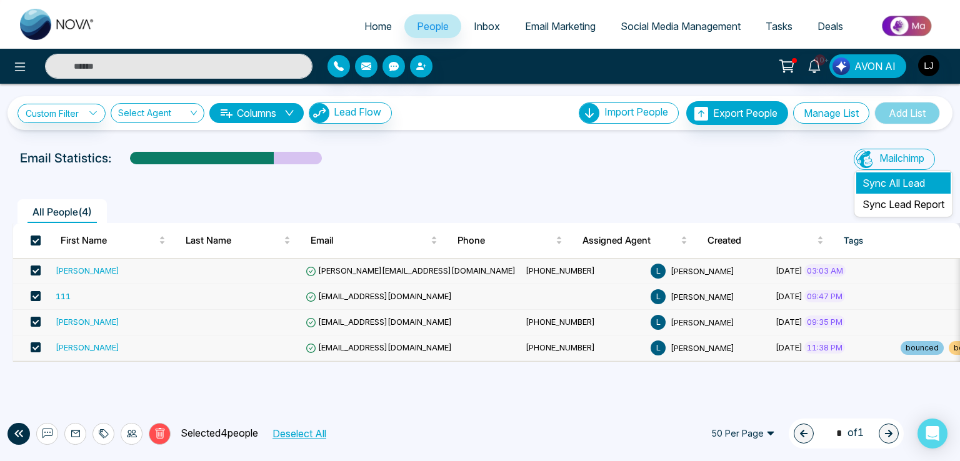
click at [895, 181] on li "Sync All Lead" at bounding box center [903, 183] width 94 height 21
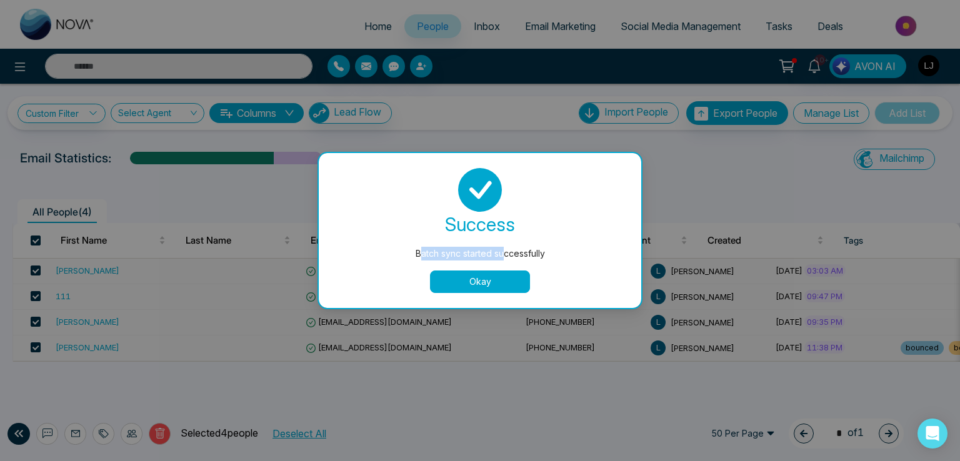
drag, startPoint x: 423, startPoint y: 245, endPoint x: 505, endPoint y: 248, distance: 82.6
click at [504, 248] on div "success Batch sync started successfully Okay" at bounding box center [480, 230] width 293 height 125
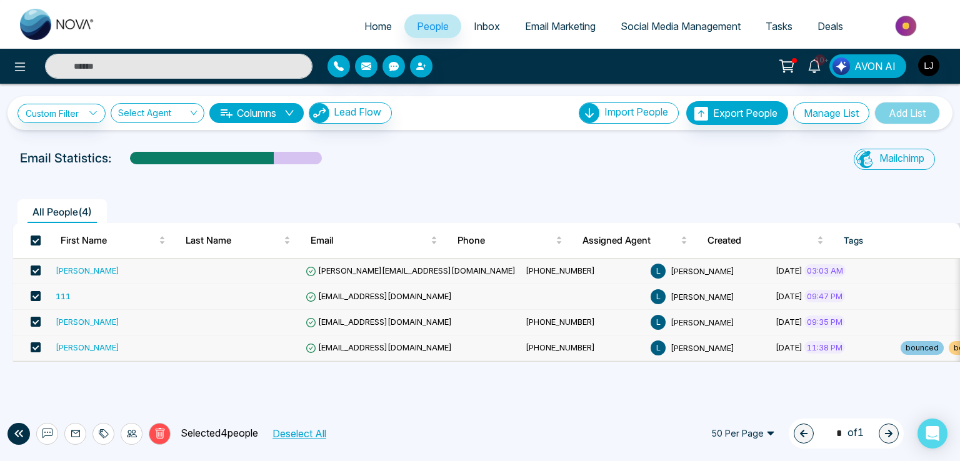
click at [778, 174] on div at bounding box center [480, 176] width 945 height 5
click at [876, 206] on link "Sync Lead Report" at bounding box center [904, 204] width 82 height 13
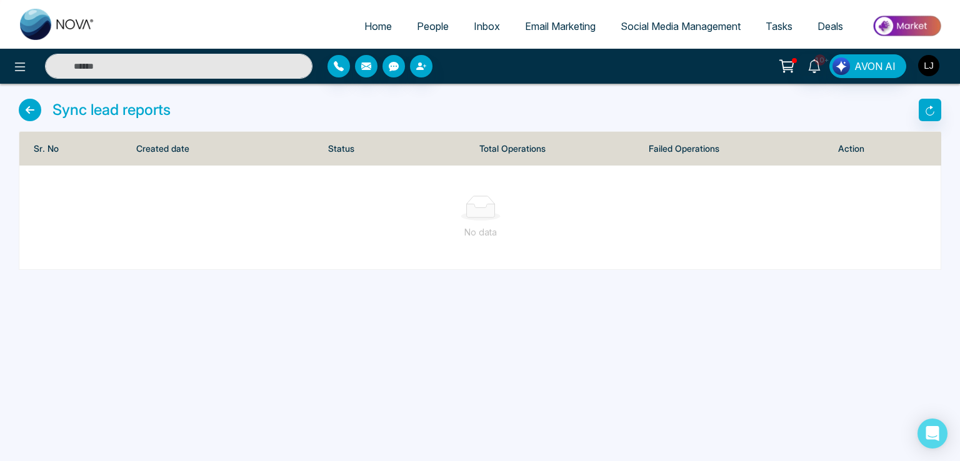
click at [930, 59] on img "button" at bounding box center [928, 65] width 21 height 21
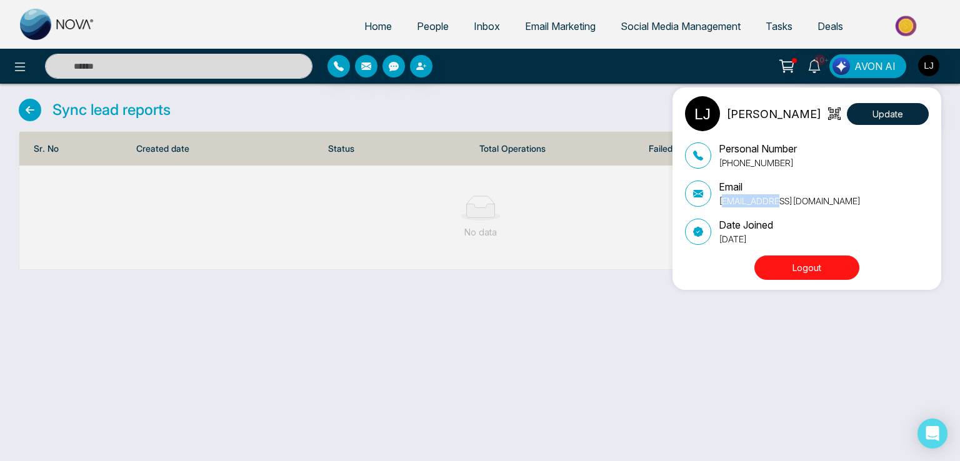
drag, startPoint x: 721, startPoint y: 199, endPoint x: 764, endPoint y: 205, distance: 43.0
click at [764, 205] on p "lokeshjoshi6454@gmail.com" at bounding box center [790, 200] width 142 height 13
click at [305, 93] on div "Lokesh Joshi Update Personal Number +918421020309 Email lokeshjoshi6454@gmail.c…" at bounding box center [480, 230] width 960 height 461
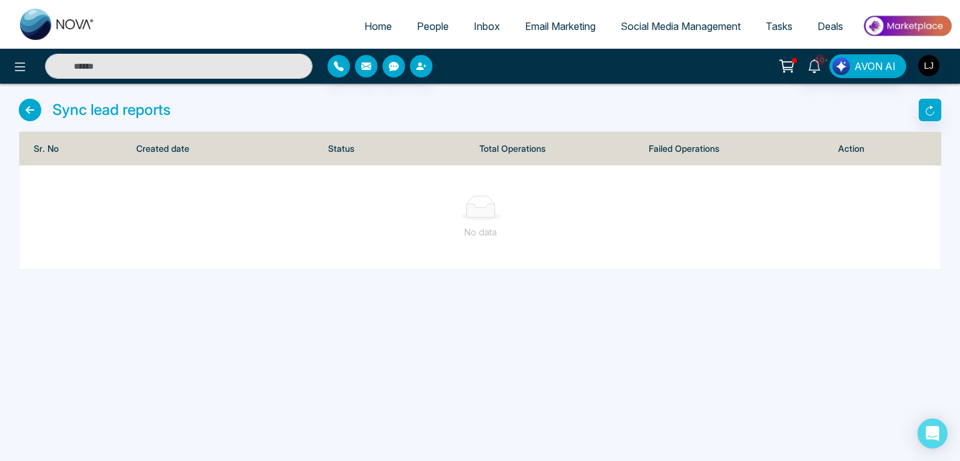
click at [678, 317] on div "Home People Inbox Email Marketing Social Media Management Tasks Deals 10+ AVON …" at bounding box center [480, 230] width 960 height 461
click at [427, 21] on span "People" at bounding box center [433, 26] width 32 height 13
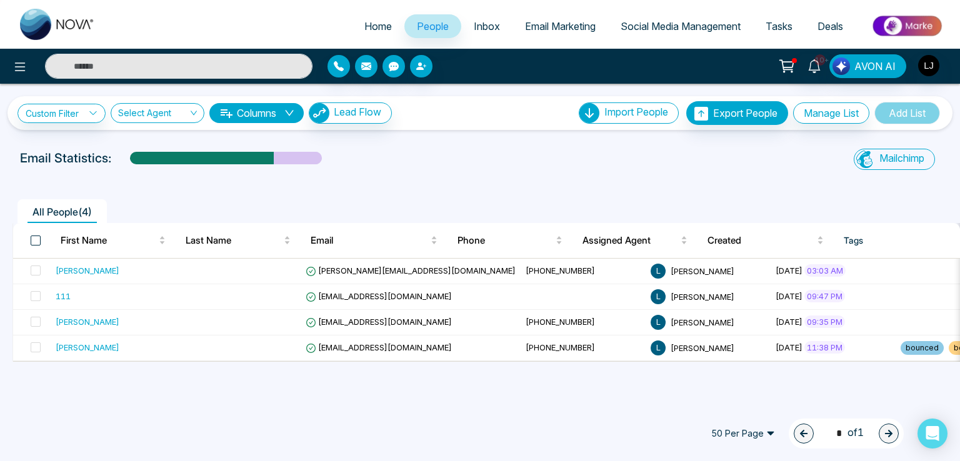
click at [31, 236] on span at bounding box center [36, 241] width 10 height 10
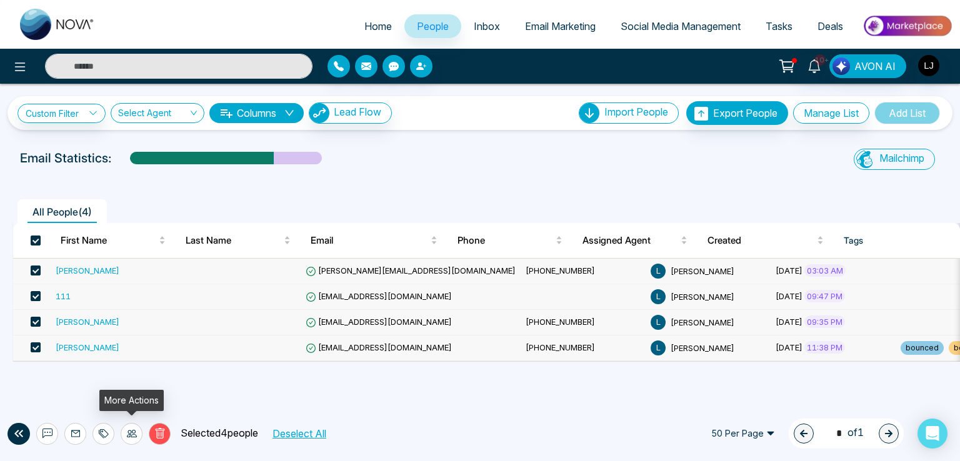
click at [130, 433] on icon at bounding box center [132, 434] width 10 height 10
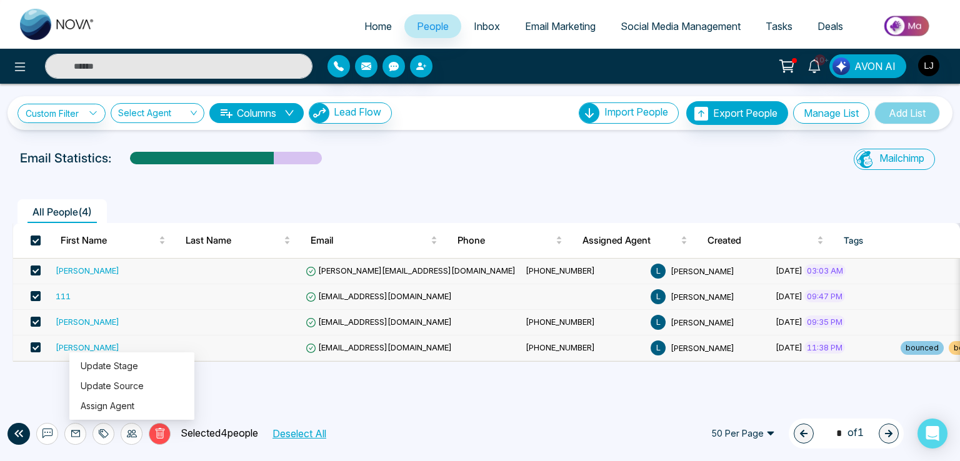
drag, startPoint x: 528, startPoint y: 413, endPoint x: 543, endPoint y: 414, distance: 14.4
click at [531, 414] on div "Delete Selected 4 people Deselect All 50 Per Page 1 * of 1" at bounding box center [480, 433] width 960 height 55
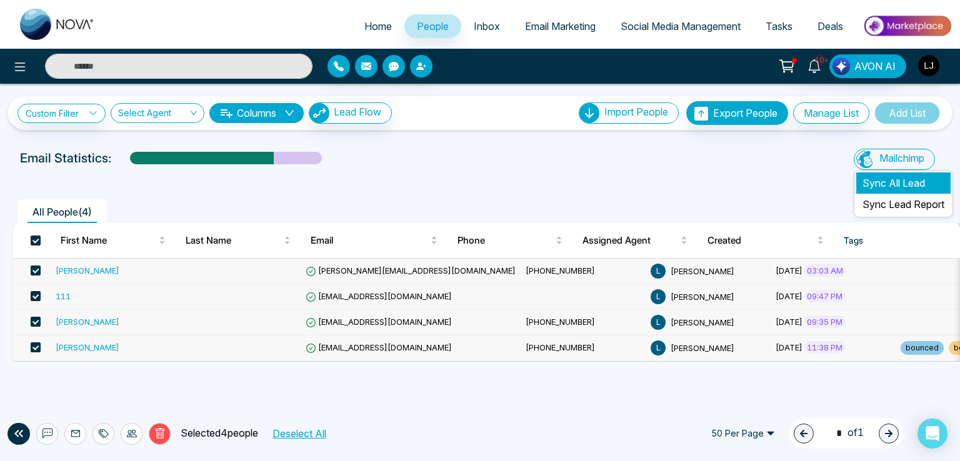
click at [888, 186] on li "Sync All Lead" at bounding box center [903, 183] width 94 height 21
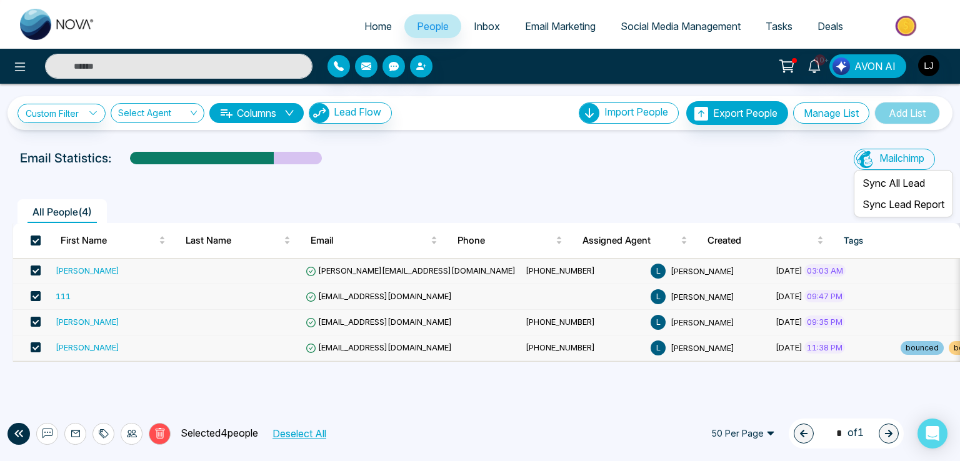
click at [866, 156] on icon at bounding box center [864, 159] width 20 height 20
click at [874, 184] on li "Sync All Lead" at bounding box center [903, 183] width 94 height 21
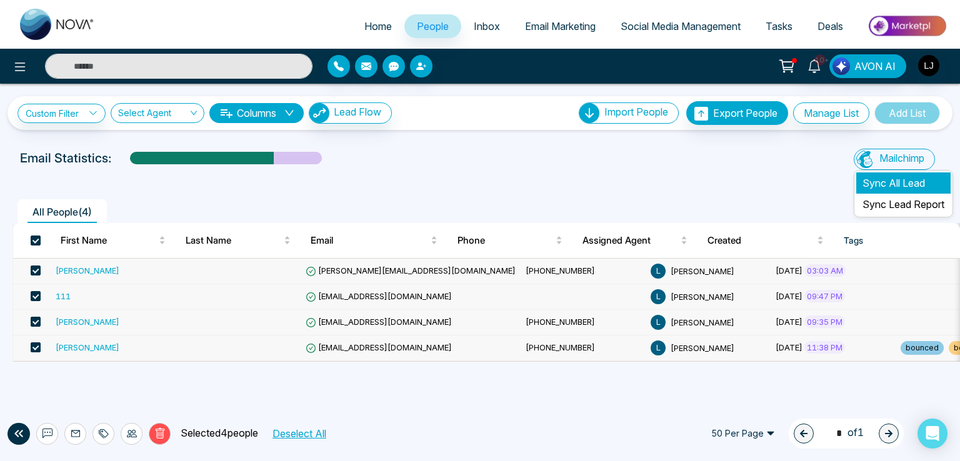
click at [889, 186] on li "Sync All Lead" at bounding box center [903, 183] width 94 height 21
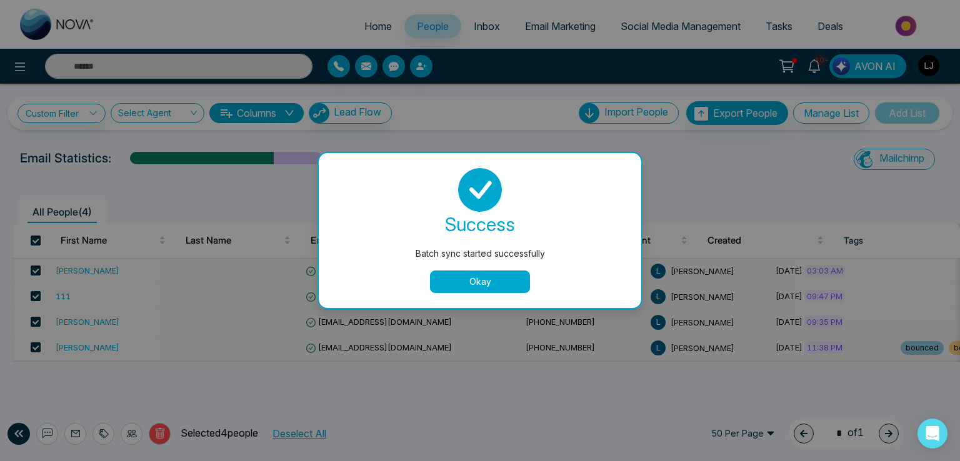
click at [467, 274] on button "Okay" at bounding box center [480, 282] width 100 height 23
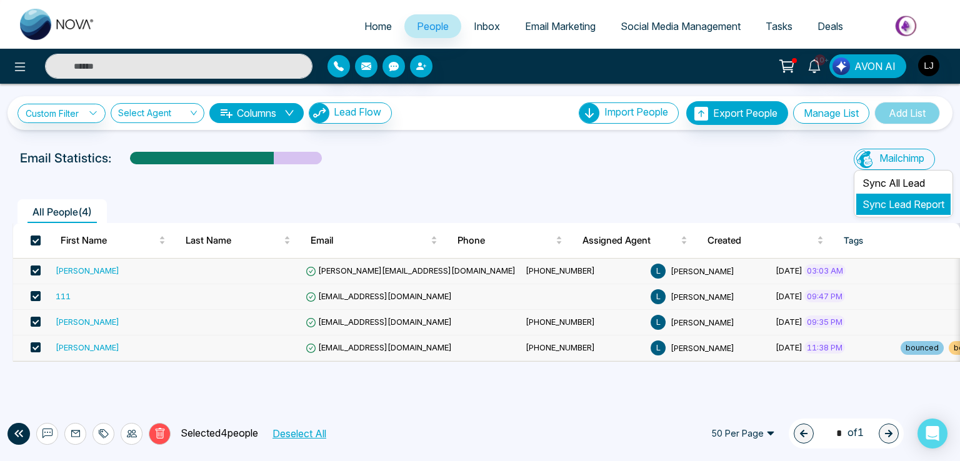
click at [896, 208] on link "Sync Lead Report" at bounding box center [904, 204] width 82 height 13
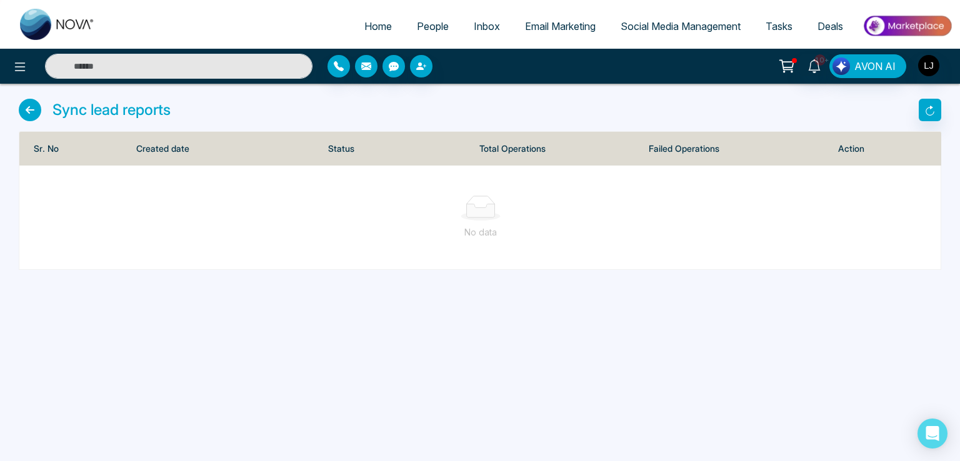
click at [28, 109] on icon at bounding box center [30, 110] width 23 height 23
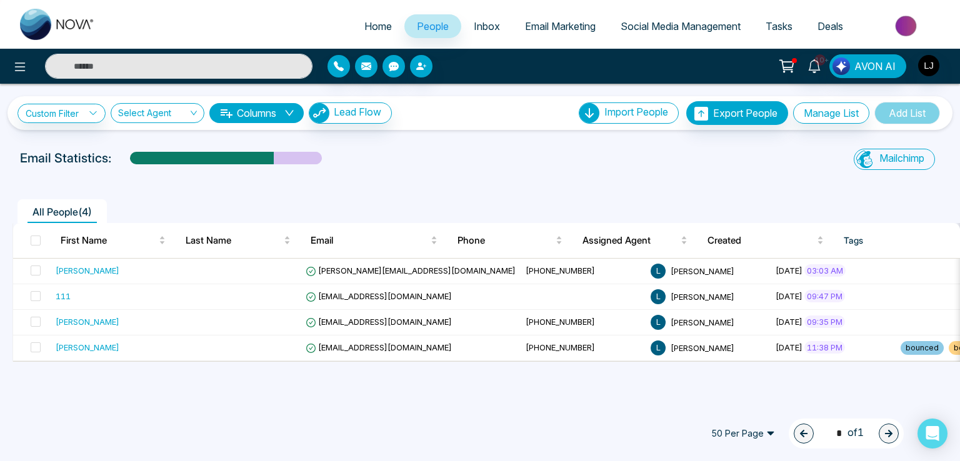
click at [556, 22] on span "Email Marketing" at bounding box center [560, 26] width 71 height 13
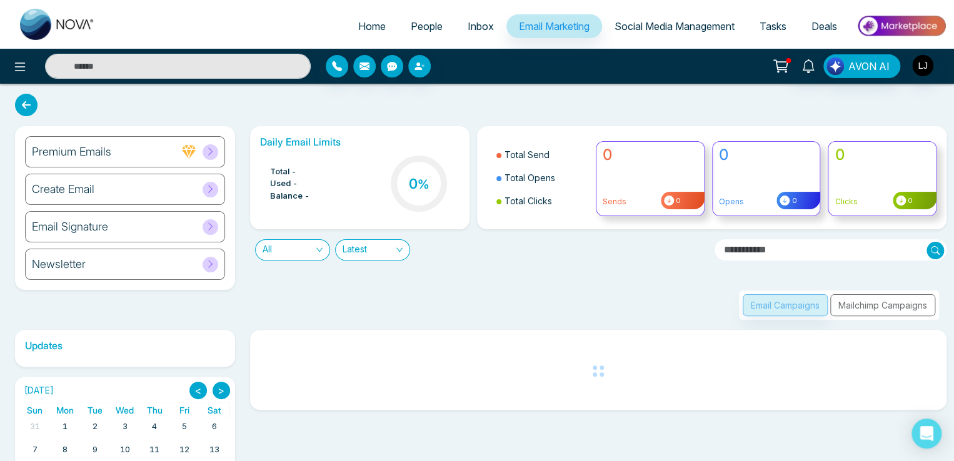
click at [868, 306] on div "Email Campaigns Mailchimp Campaigns" at bounding box center [839, 305] width 200 height 29
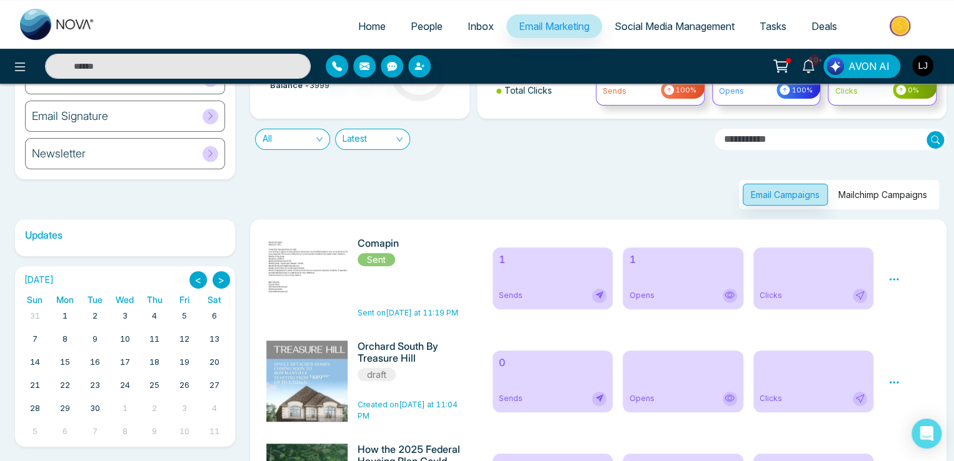
click at [850, 190] on button "Mailchimp Campaigns" at bounding box center [882, 195] width 105 height 22
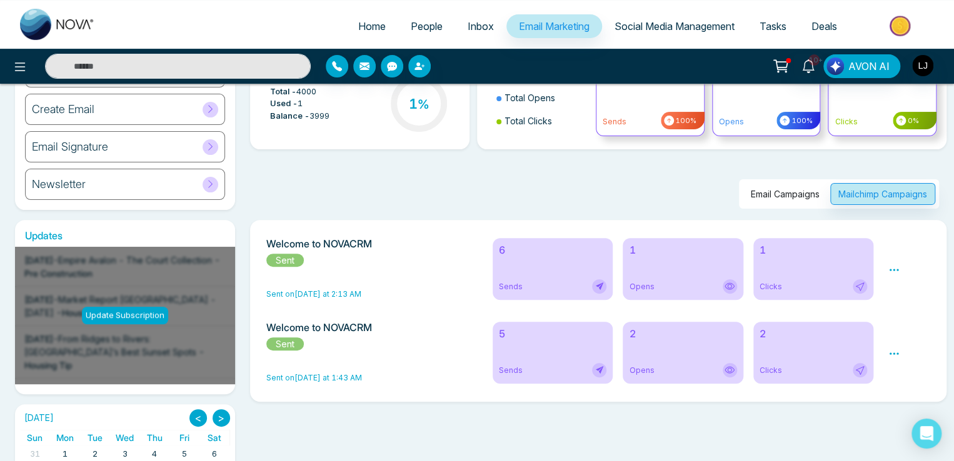
scroll to position [48, 0]
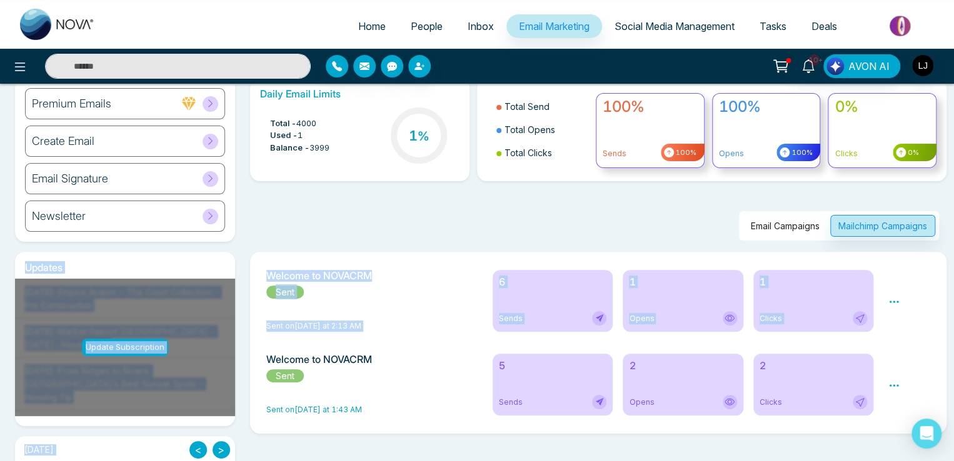
drag, startPoint x: 894, startPoint y: 293, endPoint x: 578, endPoint y: 216, distance: 326.2
click at [629, 224] on div "Premium Emails Create Email Email Signature Newsletter Daily Email Limits Total…" at bounding box center [477, 334] width 954 height 596
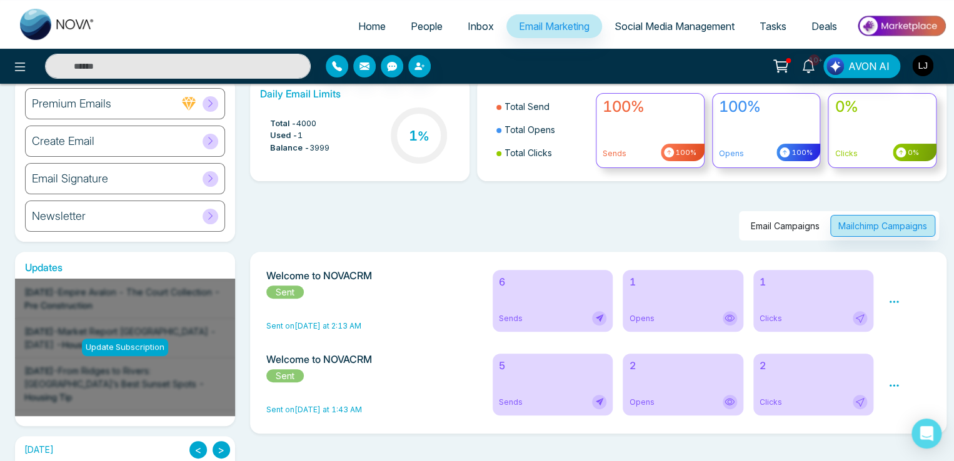
click at [574, 214] on div "Email Campaigns Mailchimp Campaigns" at bounding box center [595, 210] width 704 height 59
click at [419, 23] on span "People" at bounding box center [427, 26] width 32 height 13
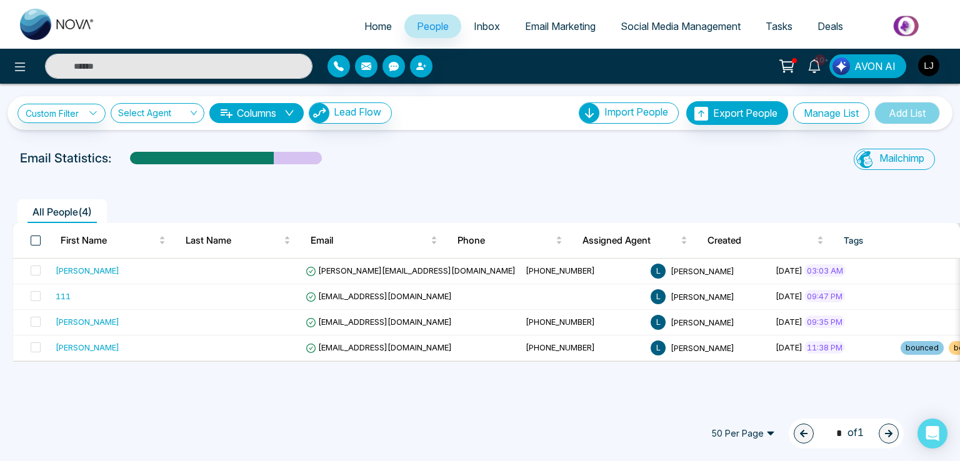
click at [33, 238] on span at bounding box center [36, 241] width 10 height 10
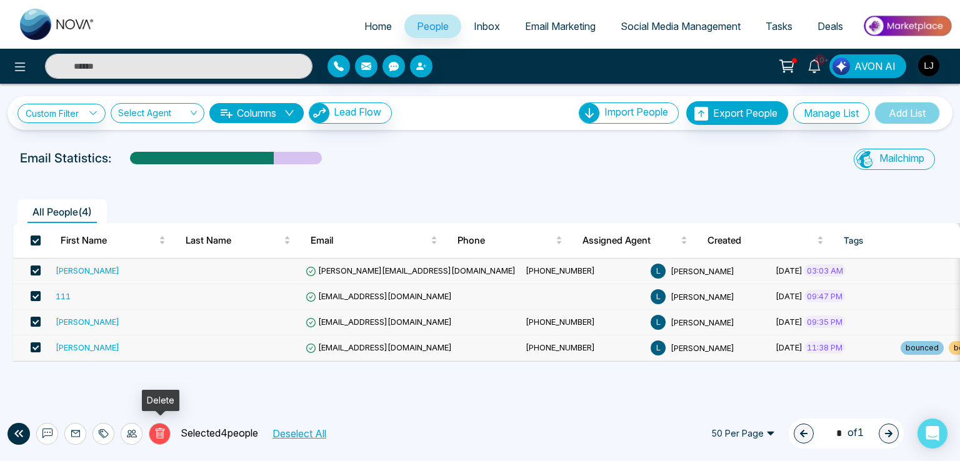
click at [159, 431] on icon at bounding box center [159, 433] width 9 height 11
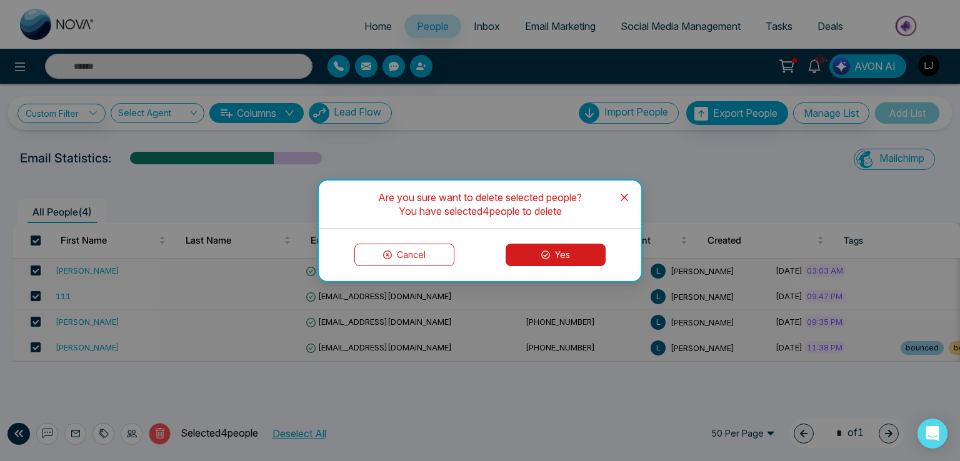
click at [540, 251] on button "Yes" at bounding box center [556, 255] width 100 height 23
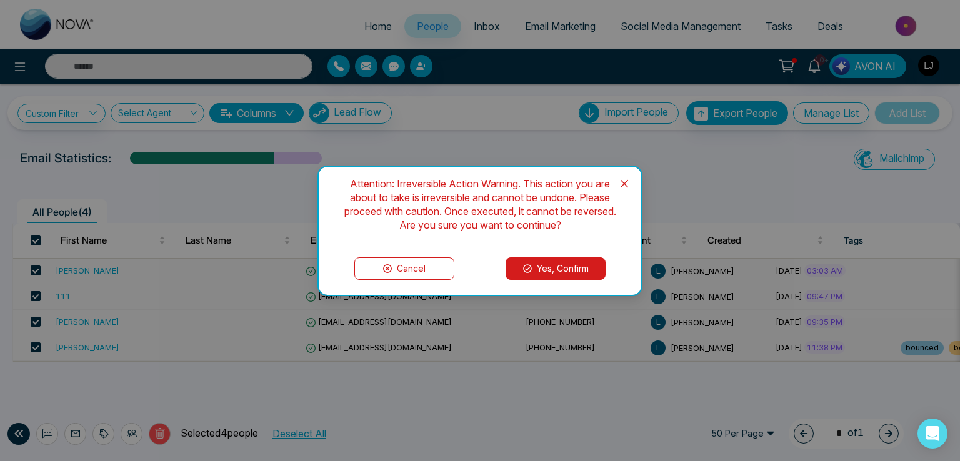
click at [546, 263] on button "Yes, Confirm" at bounding box center [556, 269] width 100 height 23
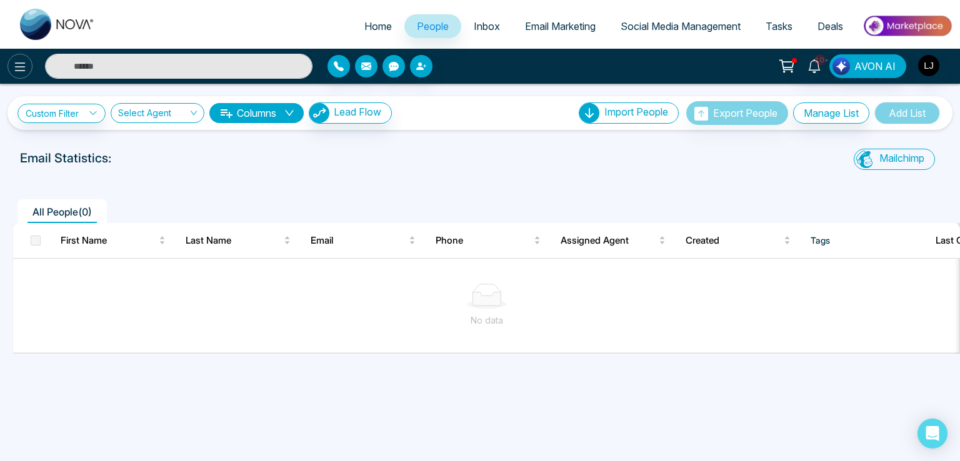
click at [28, 65] on button at bounding box center [20, 66] width 25 height 25
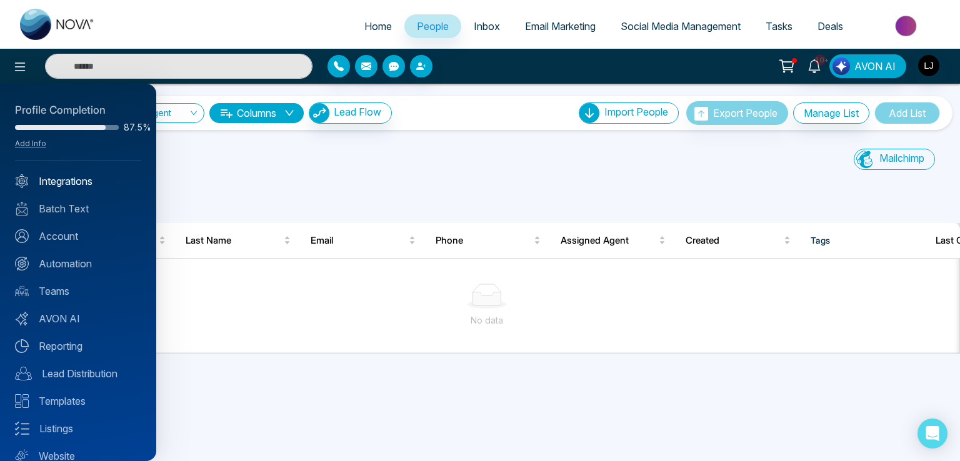
click at [68, 183] on link "Integrations" at bounding box center [78, 181] width 126 height 15
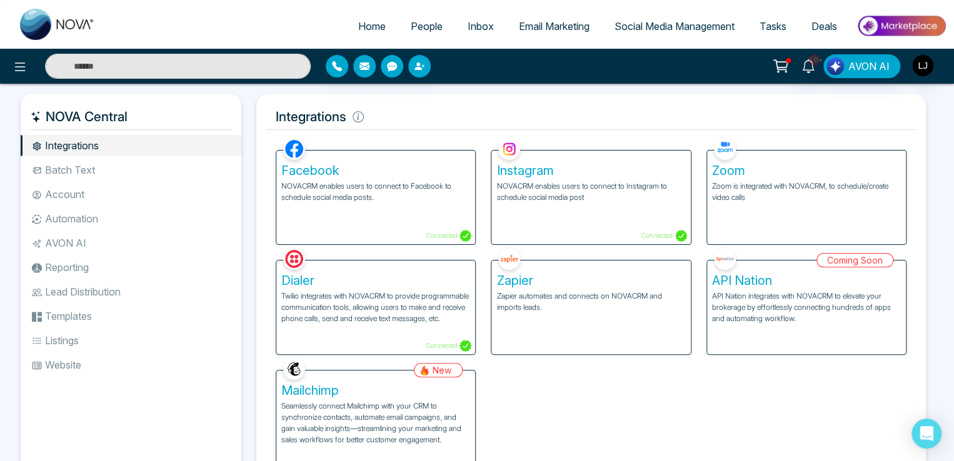
scroll to position [50, 0]
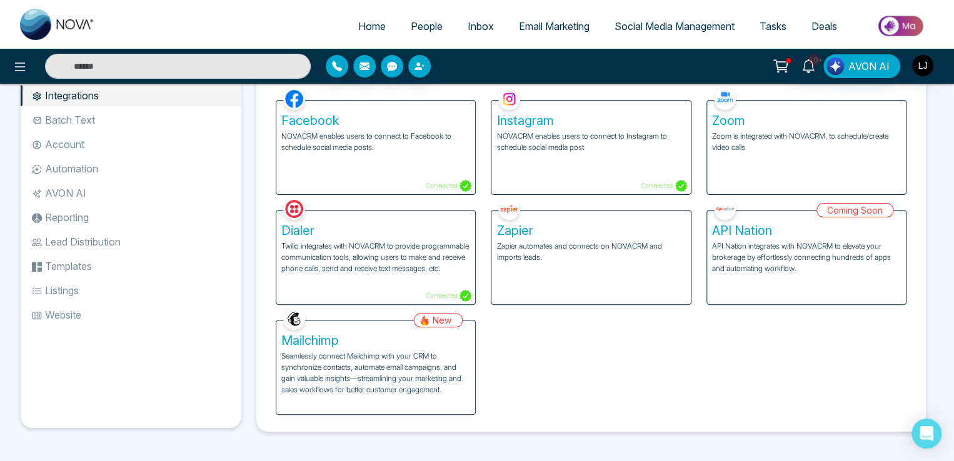
click at [370, 345] on h5 "Mailchimp" at bounding box center [375, 340] width 189 height 15
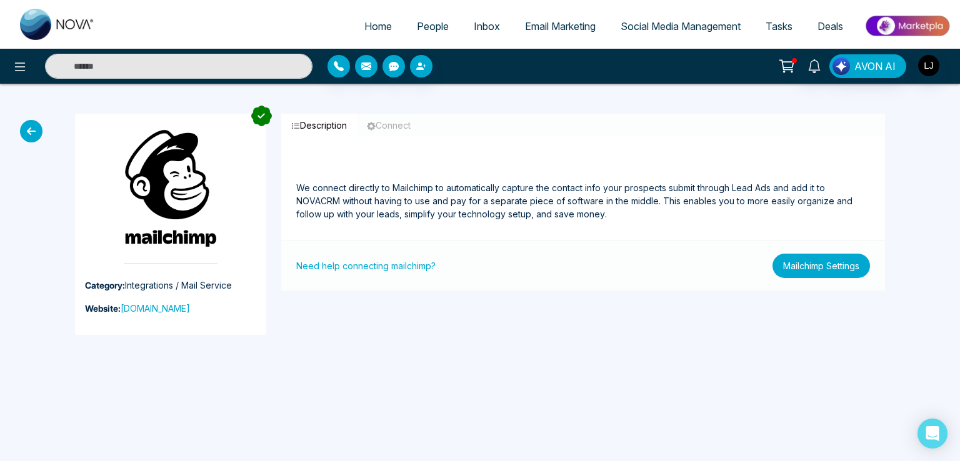
click at [824, 260] on button "Mailchimp Settings" at bounding box center [822, 266] width 98 height 24
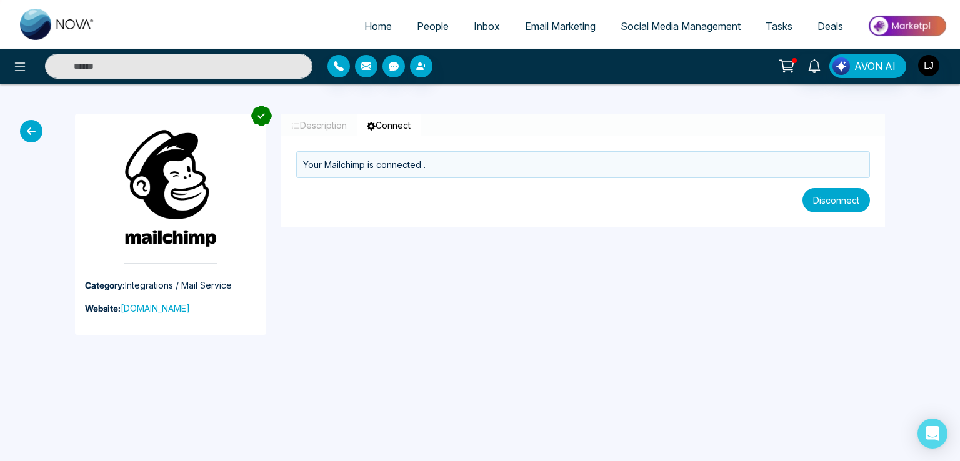
click at [832, 194] on button "Disconnect" at bounding box center [837, 200] width 68 height 24
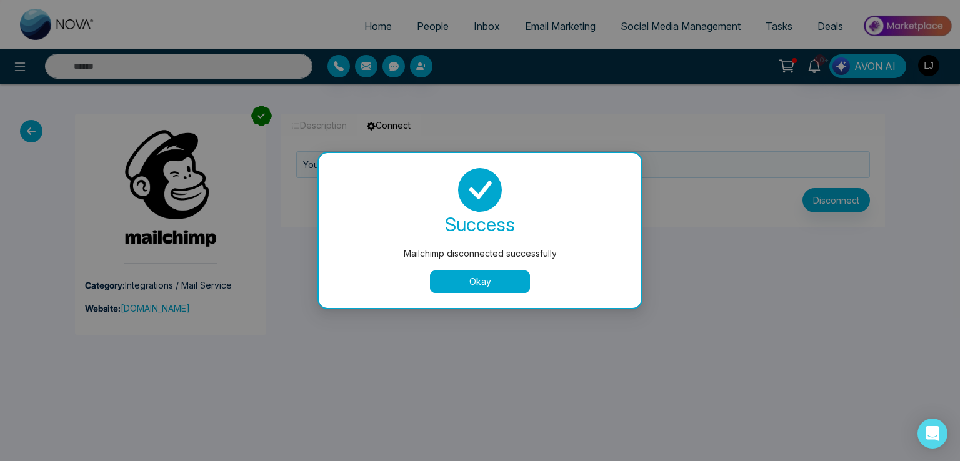
click at [481, 276] on button "Okay" at bounding box center [480, 282] width 100 height 23
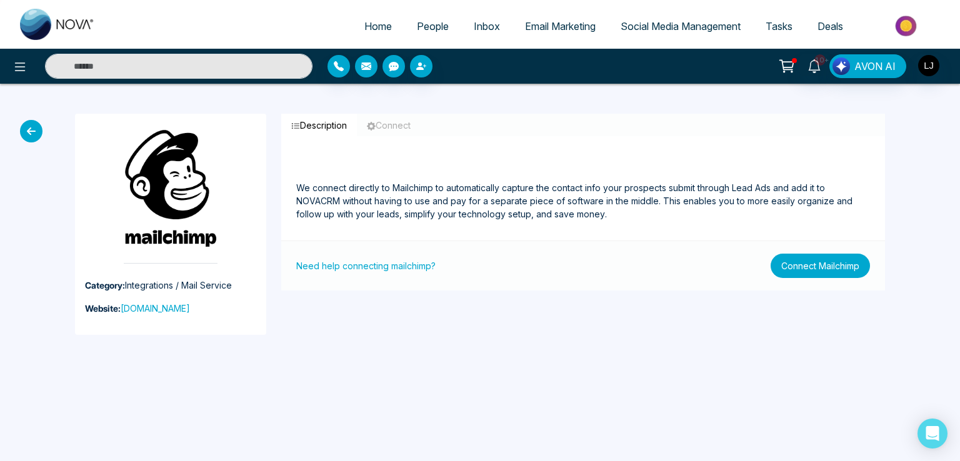
click at [819, 269] on button "Connect Mailchimp" at bounding box center [820, 266] width 99 height 24
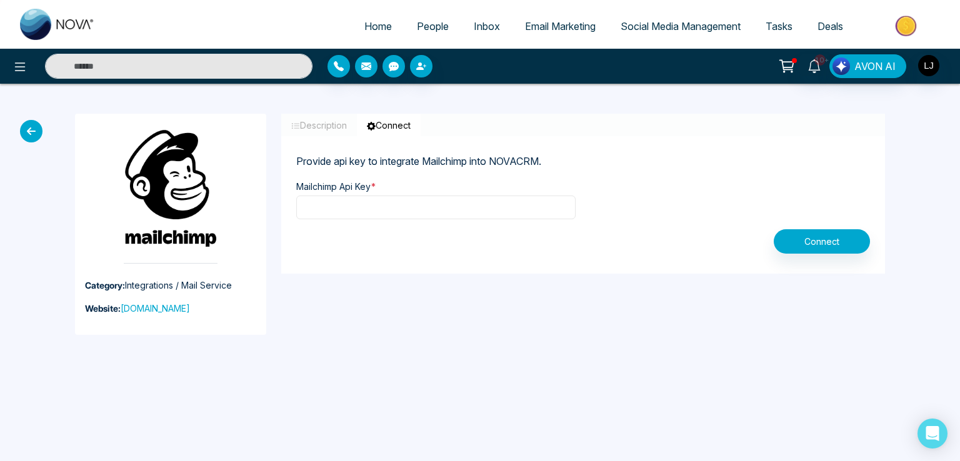
click at [493, 219] on input "text" at bounding box center [435, 208] width 279 height 24
paste input "**********"
type input "**********"
click at [808, 231] on button "Connect" at bounding box center [822, 241] width 96 height 24
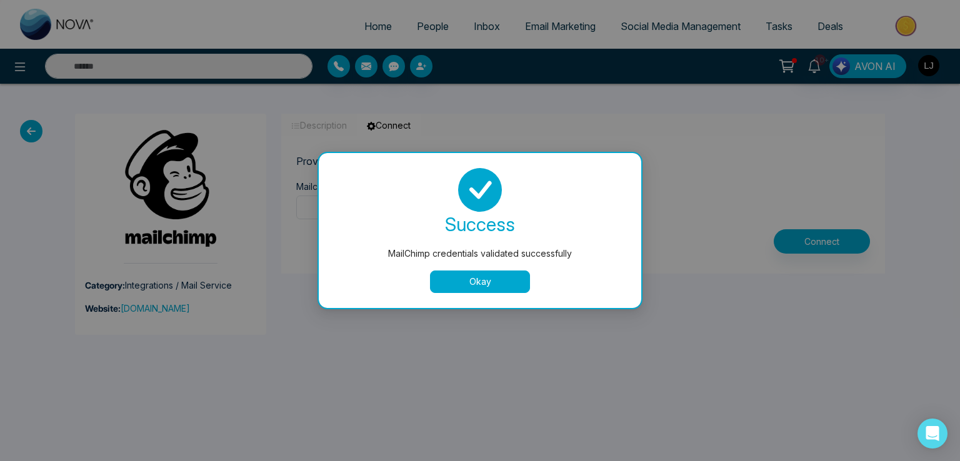
click at [461, 278] on button "Okay" at bounding box center [480, 282] width 100 height 23
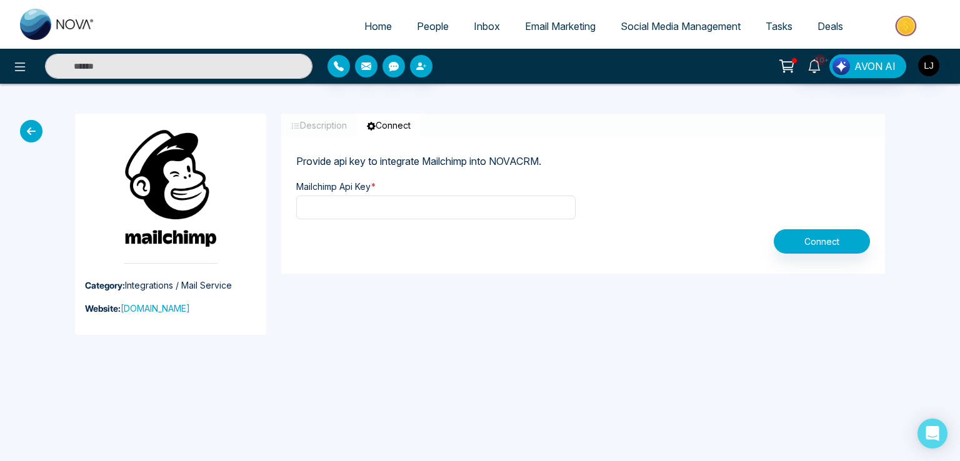
click at [426, 21] on span "People" at bounding box center [433, 26] width 32 height 13
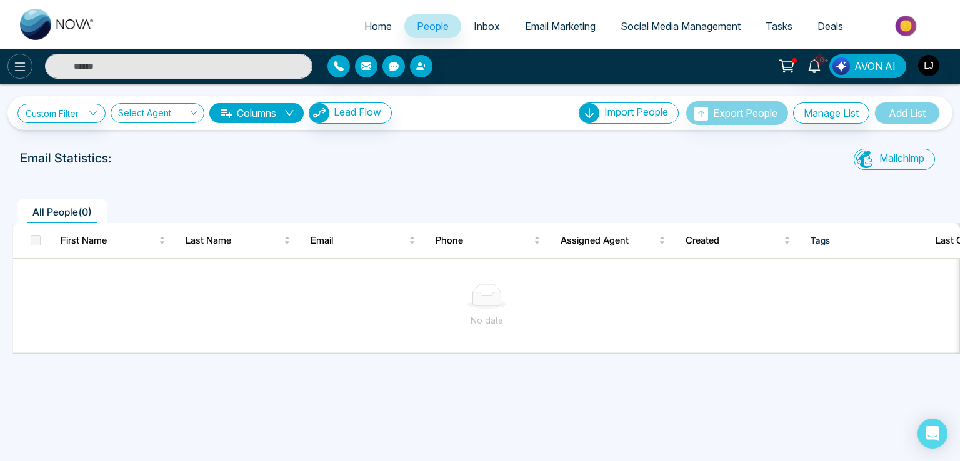
drag, startPoint x: 33, startPoint y: 76, endPoint x: 26, endPoint y: 74, distance: 7.7
click at [34, 76] on div at bounding box center [173, 66] width 280 height 25
click at [24, 73] on icon at bounding box center [20, 66] width 15 height 15
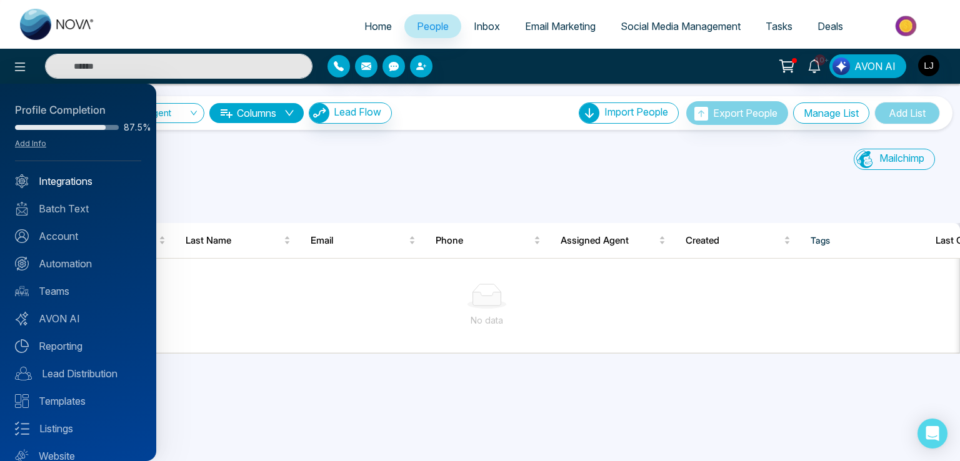
click at [63, 176] on link "Integrations" at bounding box center [78, 181] width 126 height 15
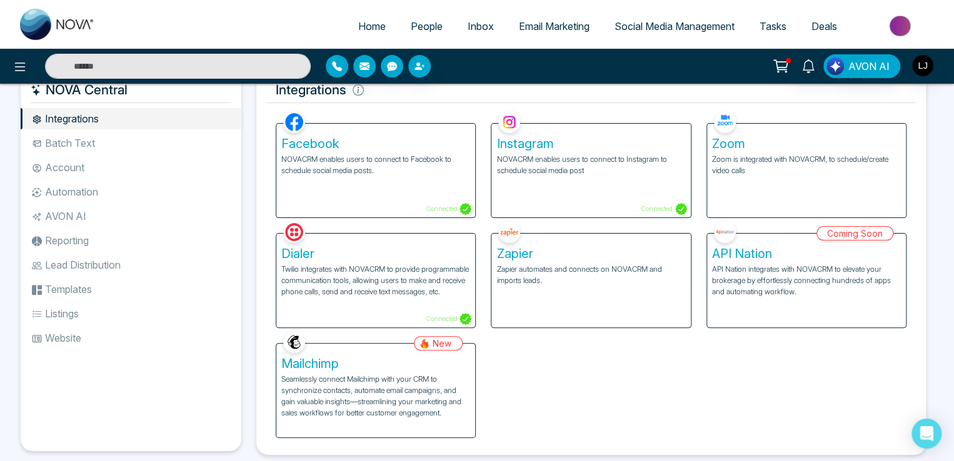
scroll to position [50, 0]
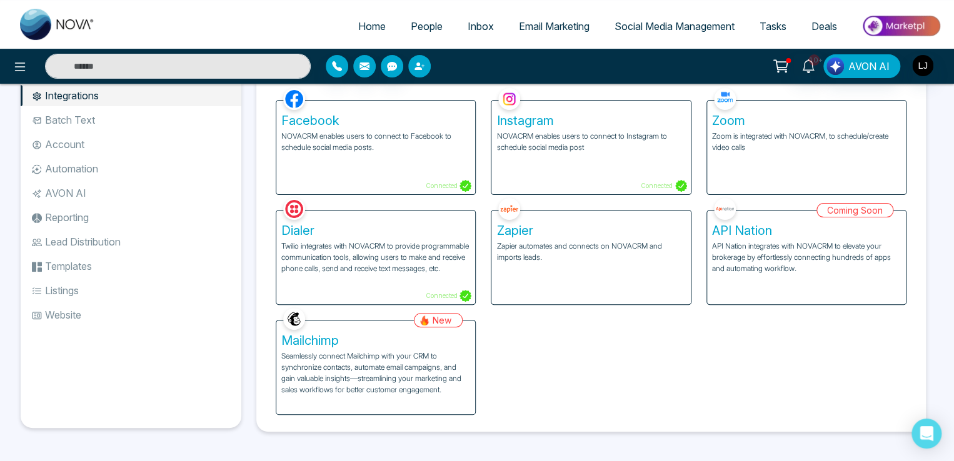
click at [428, 65] on button "button" at bounding box center [419, 66] width 23 height 23
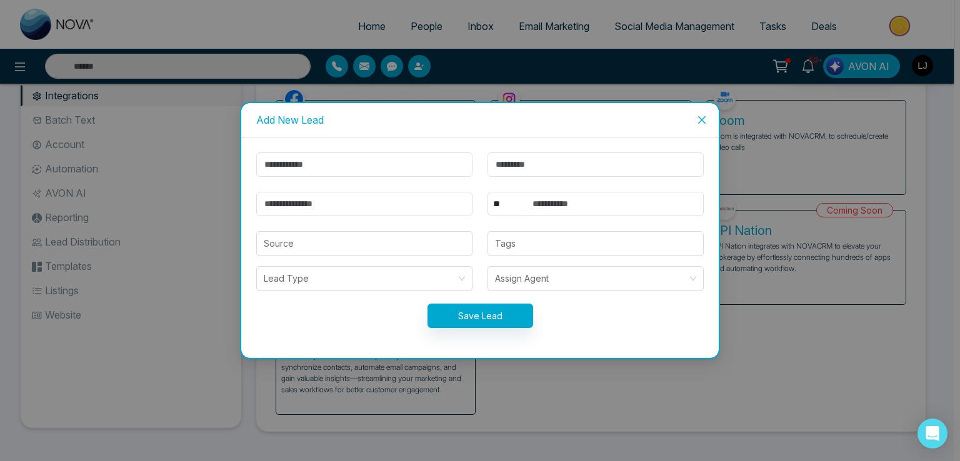
click at [288, 181] on form "** **** *** *** *** **** *** Source Tags Lead Type Assign Agent Save Lead" at bounding box center [480, 248] width 463 height 191
click at [298, 153] on input "text" at bounding box center [364, 165] width 216 height 24
type input "******"
click at [295, 207] on input "email" at bounding box center [364, 204] width 216 height 24
type input "**********"
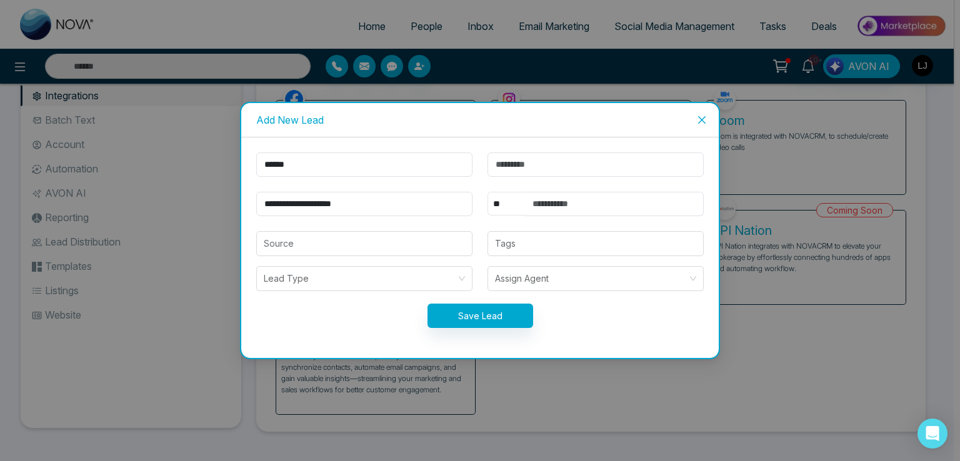
click at [498, 194] on select "** **** *** *** *** **** ***" at bounding box center [507, 204] width 38 height 24
select select "***"
click at [488, 192] on select "** **** *** *** *** **** ***" at bounding box center [507, 204] width 38 height 24
click at [579, 207] on input "text" at bounding box center [614, 204] width 179 height 24
type input "**********"
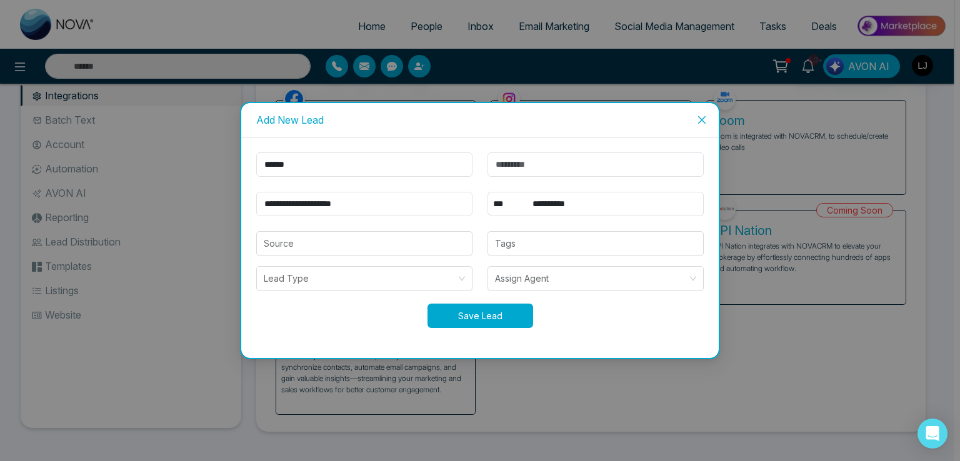
click at [473, 306] on button "Save Lead" at bounding box center [481, 316] width 106 height 24
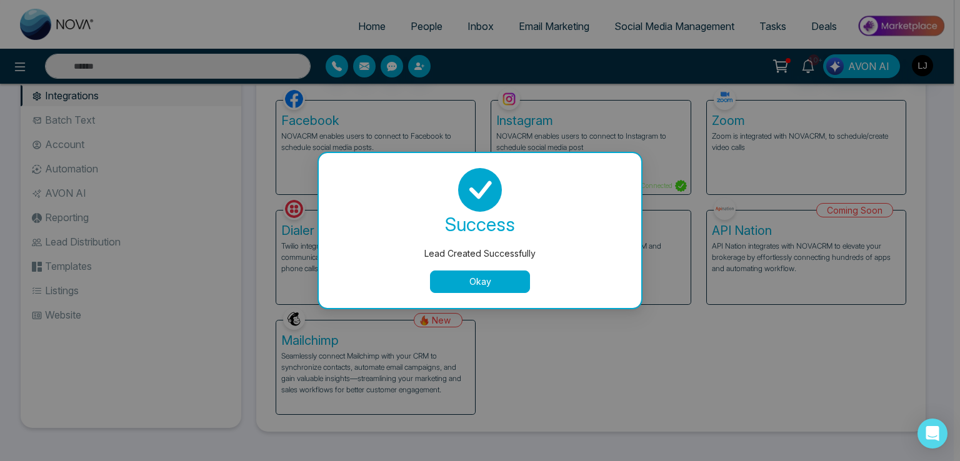
click at [480, 284] on button "Okay" at bounding box center [480, 282] width 100 height 23
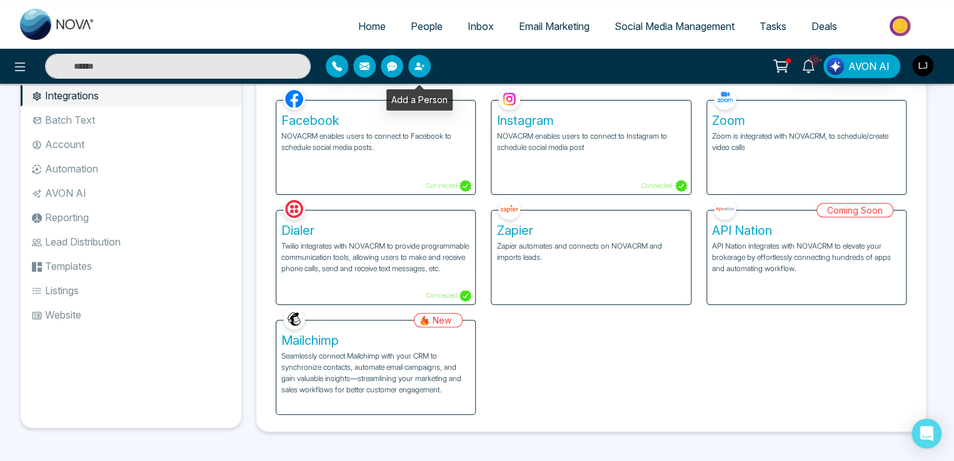
click at [418, 63] on icon "button" at bounding box center [418, 67] width 8 height 8
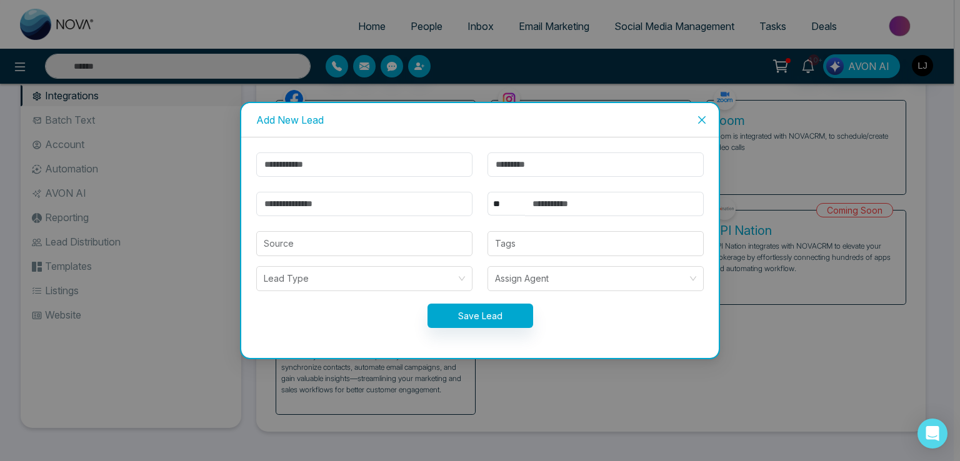
click at [327, 151] on div "** **** *** *** *** **** *** Source Tags Lead Type Assign Agent Save Lead" at bounding box center [480, 248] width 478 height 221
click at [314, 157] on input "text" at bounding box center [364, 165] width 216 height 24
type input "*****"
click at [324, 206] on input "email" at bounding box center [364, 204] width 216 height 24
drag, startPoint x: 289, startPoint y: 202, endPoint x: 241, endPoint y: 199, distance: 48.2
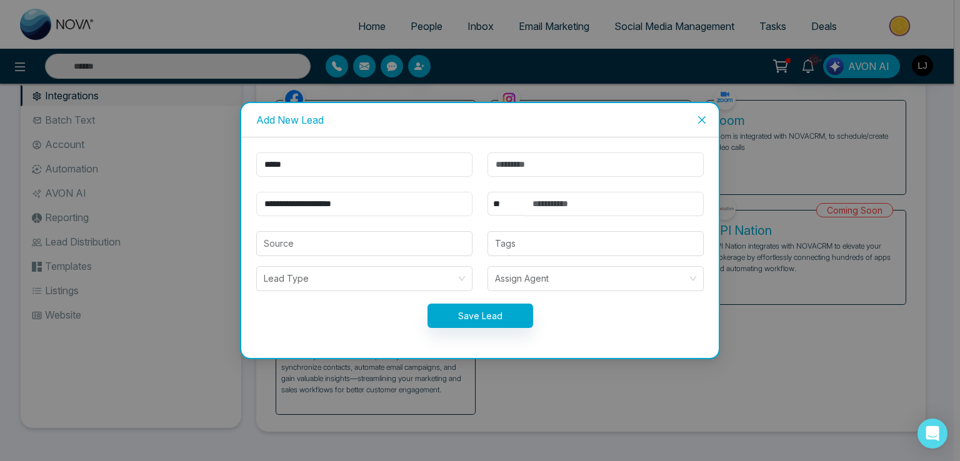
click at [241, 199] on div "**********" at bounding box center [480, 248] width 478 height 221
type input "**********"
click at [507, 206] on select "** **** *** *** *** **** ***" at bounding box center [507, 204] width 38 height 24
select select "***"
click at [488, 192] on select "** **** *** *** *** **** ***" at bounding box center [507, 204] width 38 height 24
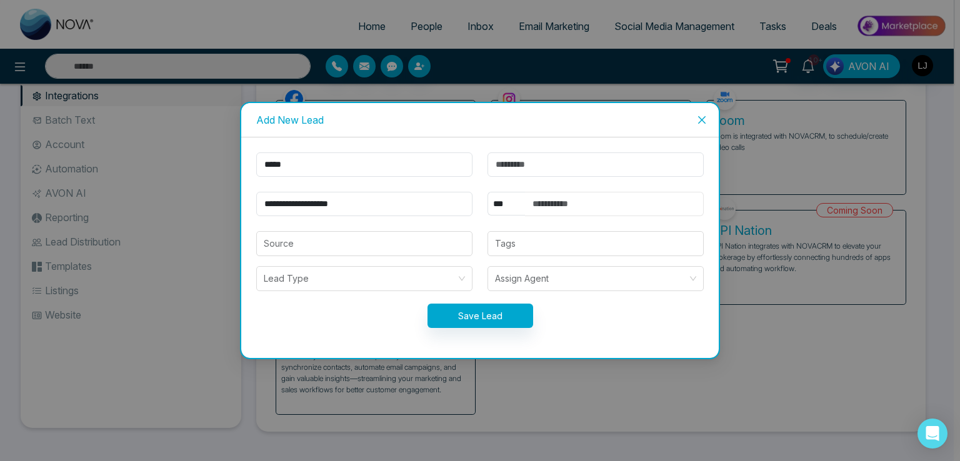
click at [539, 210] on input "text" at bounding box center [614, 204] width 179 height 24
type input "**********"
click at [448, 318] on button "Save Lead" at bounding box center [481, 316] width 106 height 24
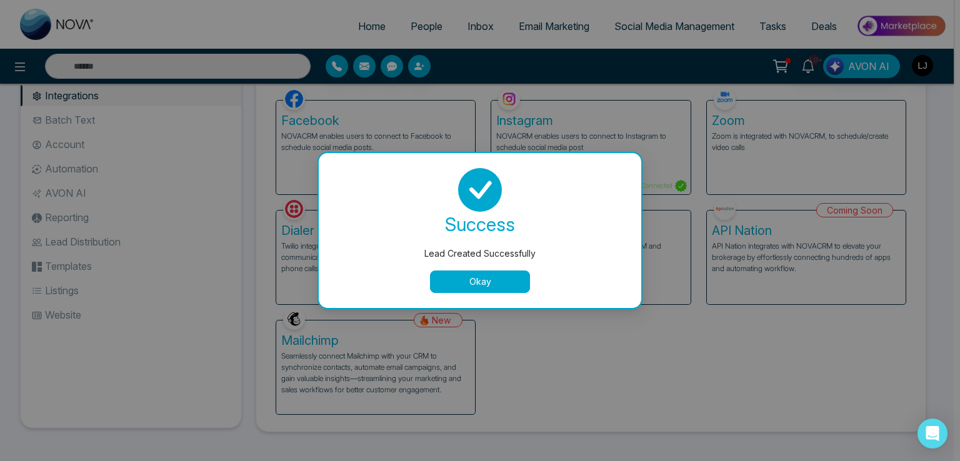
click at [469, 286] on button "Okay" at bounding box center [480, 282] width 100 height 23
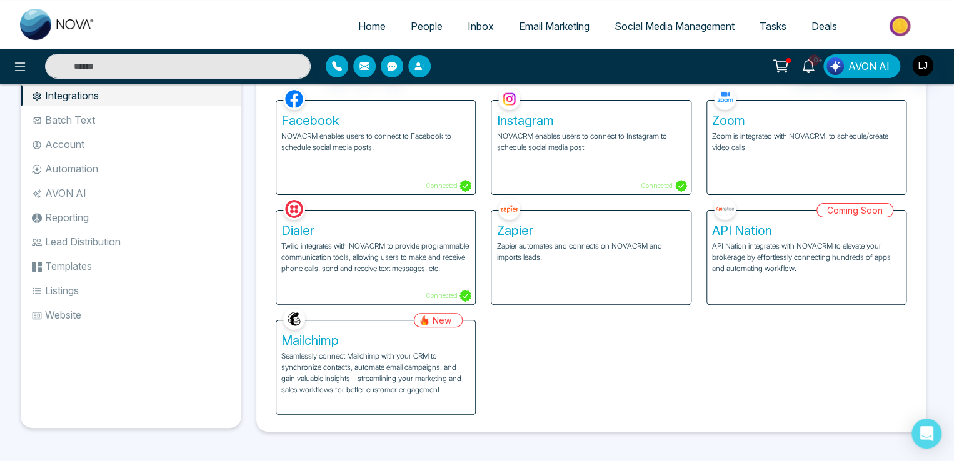
click at [425, 63] on button "button" at bounding box center [419, 66] width 23 height 23
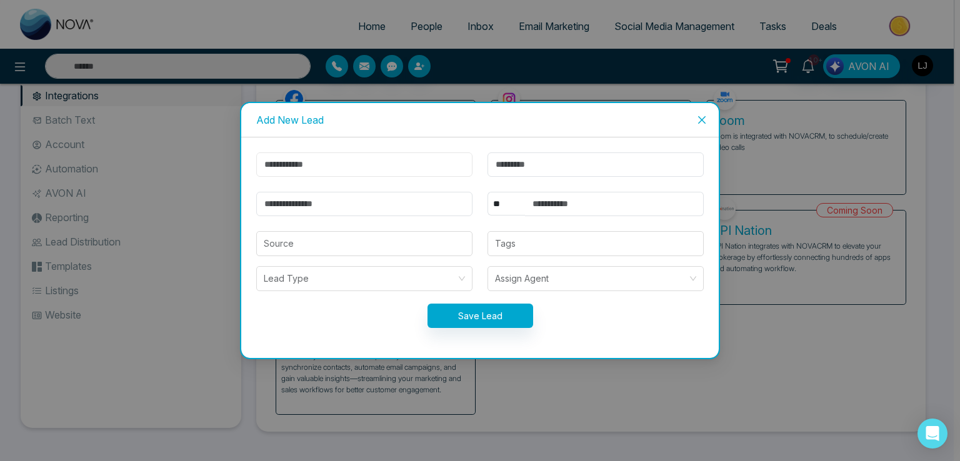
click at [330, 171] on input "text" at bounding box center [364, 165] width 216 height 24
type input "*****"
click at [291, 206] on input "email" at bounding box center [364, 204] width 216 height 24
drag, startPoint x: 290, startPoint y: 198, endPoint x: 206, endPoint y: 188, distance: 84.3
click at [210, 191] on div "**********" at bounding box center [480, 230] width 960 height 461
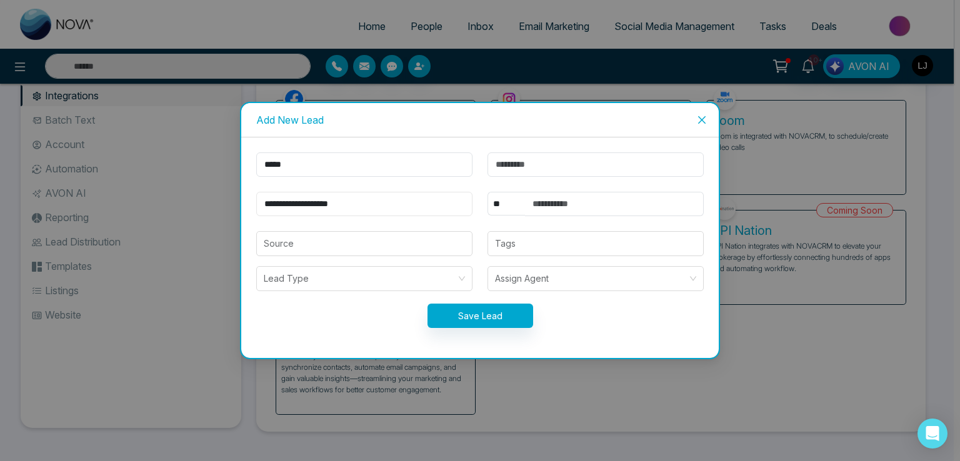
type input "**********"
click at [515, 209] on select "** **** *** *** *** **** ***" at bounding box center [507, 204] width 38 height 24
select select "***"
click at [488, 192] on select "** **** *** *** *** **** ***" at bounding box center [507, 204] width 38 height 24
click at [545, 188] on form "**********" at bounding box center [480, 248] width 463 height 191
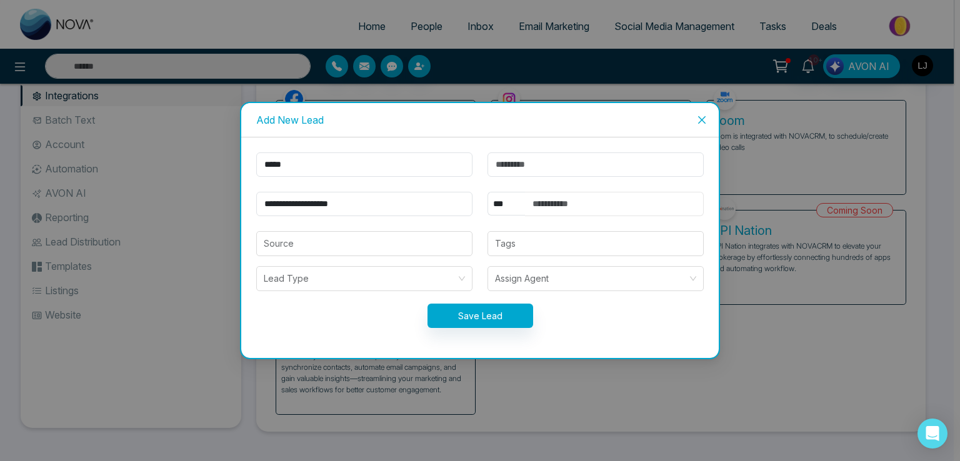
drag, startPoint x: 549, startPoint y: 205, endPoint x: 555, endPoint y: 216, distance: 12.9
click at [549, 205] on input "text" at bounding box center [614, 204] width 179 height 24
type input "**********"
click at [486, 306] on button "Save Lead" at bounding box center [481, 316] width 106 height 24
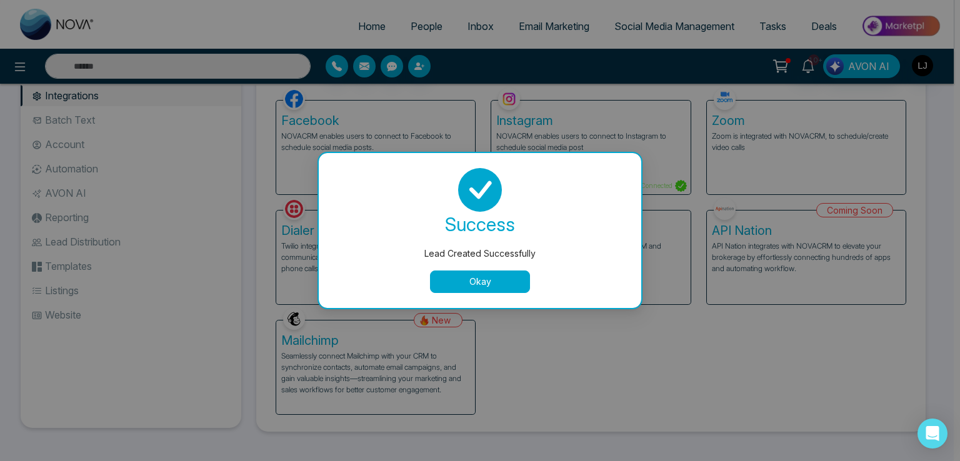
click at [458, 277] on button "Okay" at bounding box center [480, 282] width 100 height 23
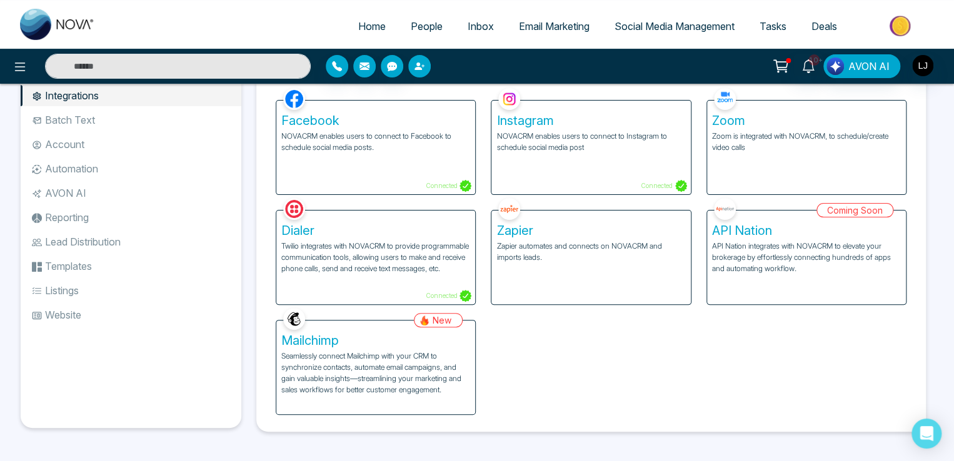
click at [413, 74] on button "button" at bounding box center [419, 66] width 23 height 23
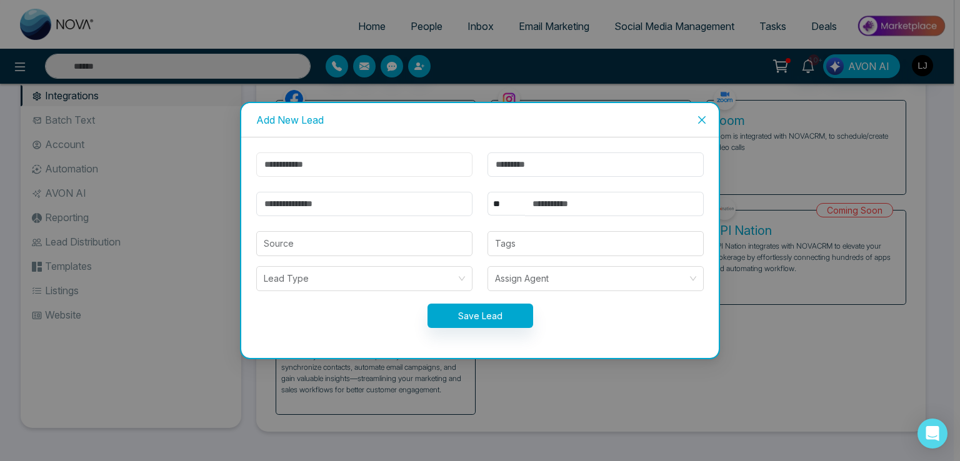
click at [292, 171] on input "text" at bounding box center [364, 165] width 216 height 24
type input "****"
click at [292, 208] on input "email" at bounding box center [364, 204] width 216 height 24
type input "**********"
click at [504, 204] on select "** **** *** *** *** **** ***" at bounding box center [507, 204] width 38 height 24
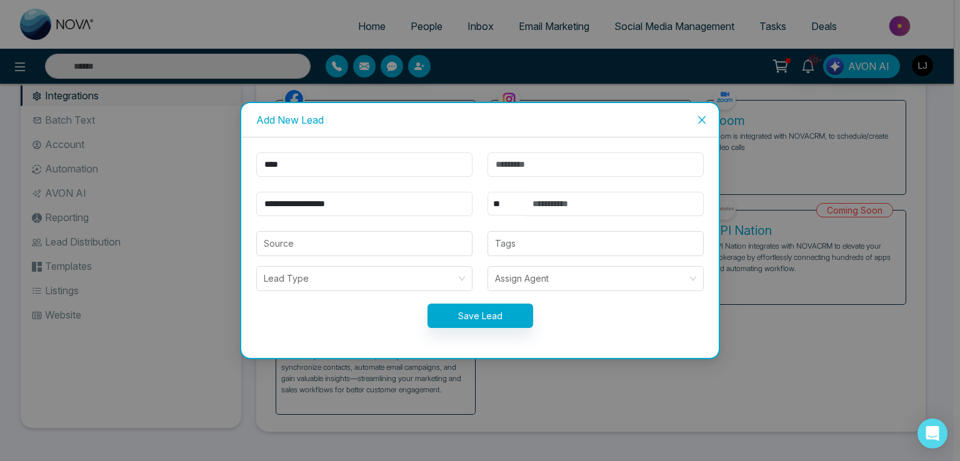
select select "***"
click at [488, 192] on select "** **** *** *** *** **** ***" at bounding box center [507, 204] width 38 height 24
click at [544, 211] on input "text" at bounding box center [614, 204] width 179 height 24
type input "**********"
click at [472, 325] on button "Save Lead" at bounding box center [481, 316] width 106 height 24
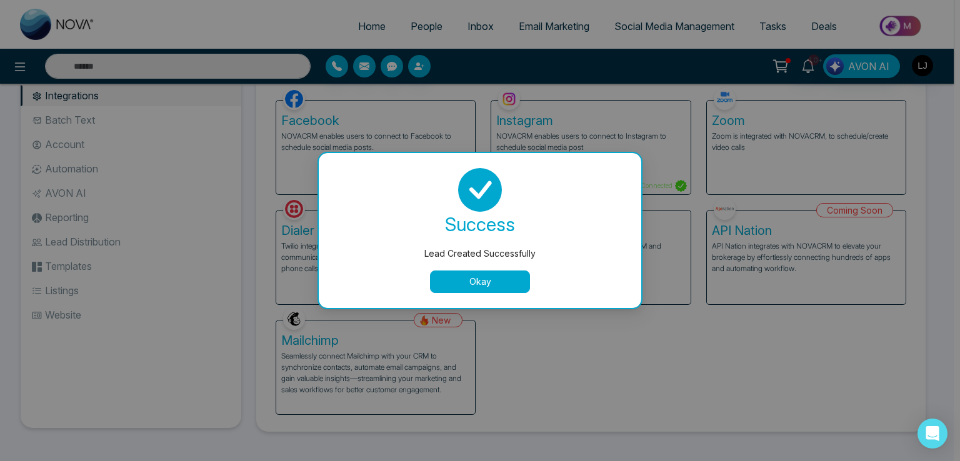
click at [488, 270] on div "success Lead Created Successfully Okay" at bounding box center [480, 230] width 293 height 125
click at [490, 282] on button "Okay" at bounding box center [480, 282] width 100 height 23
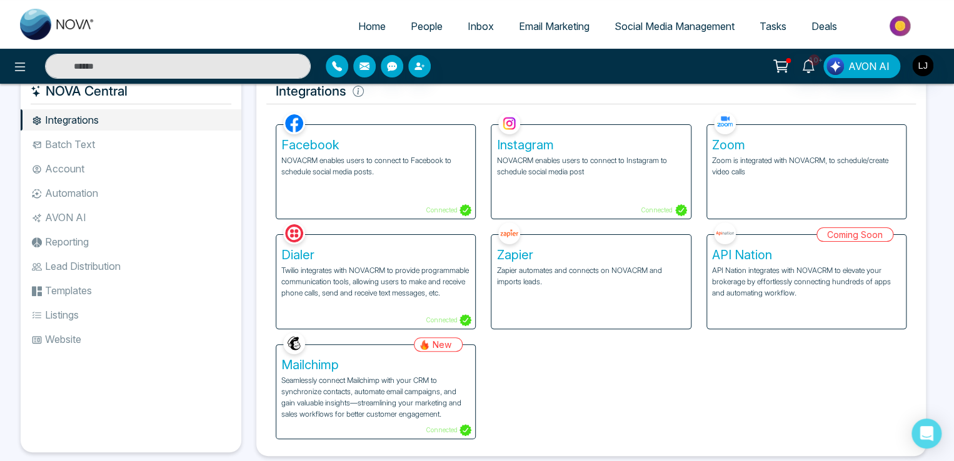
scroll to position [50, 0]
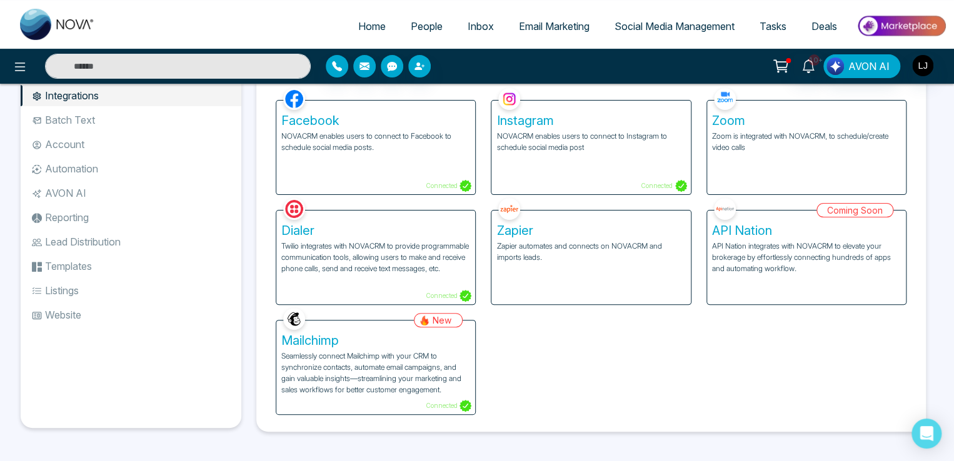
click at [413, 26] on span "People" at bounding box center [427, 26] width 32 height 13
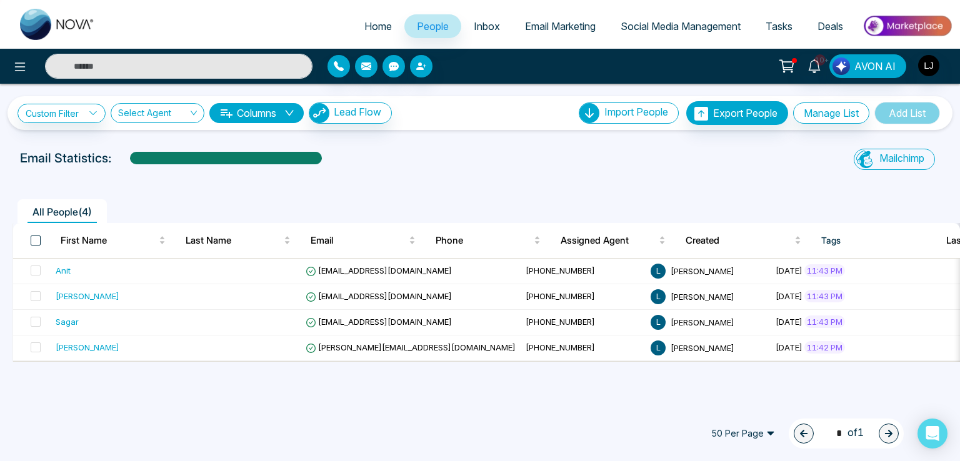
click at [36, 238] on span at bounding box center [36, 241] width 10 height 10
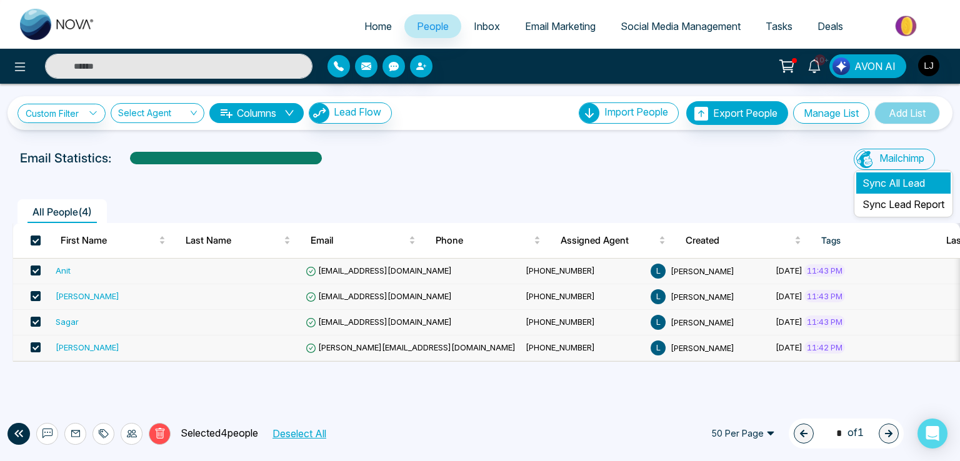
click at [888, 183] on li "Sync All Lead" at bounding box center [903, 183] width 94 height 21
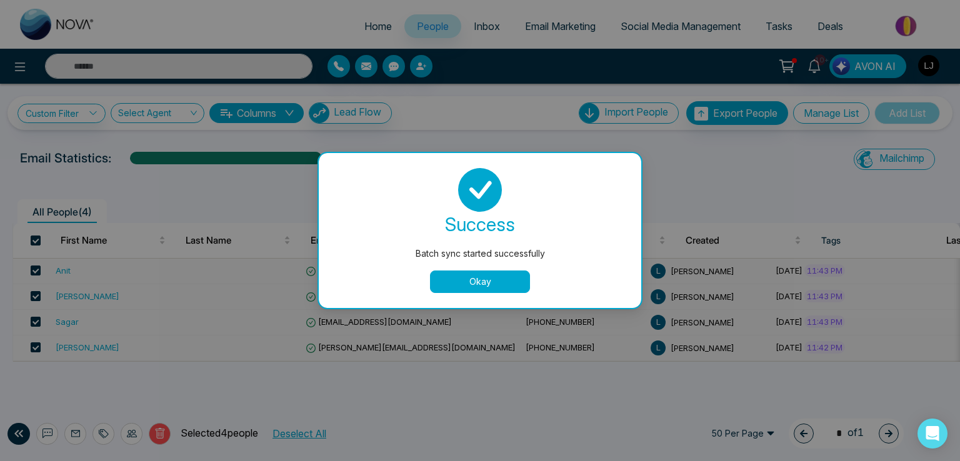
click at [473, 286] on button "Okay" at bounding box center [480, 282] width 100 height 23
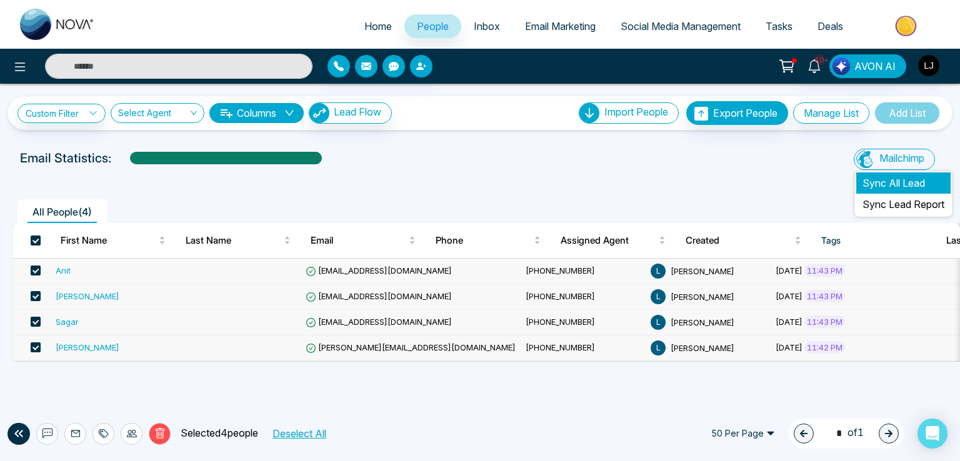
click at [885, 176] on li "Sync All Lead" at bounding box center [903, 183] width 94 height 21
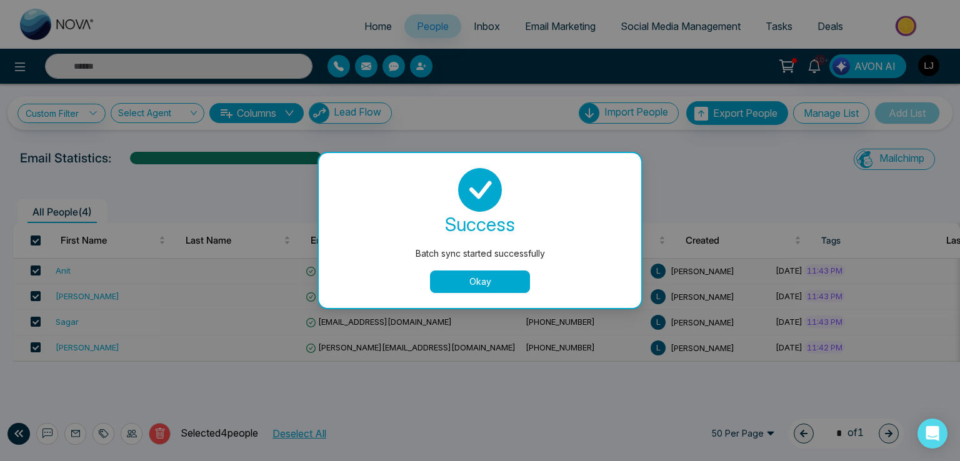
click at [497, 278] on button "Okay" at bounding box center [480, 282] width 100 height 23
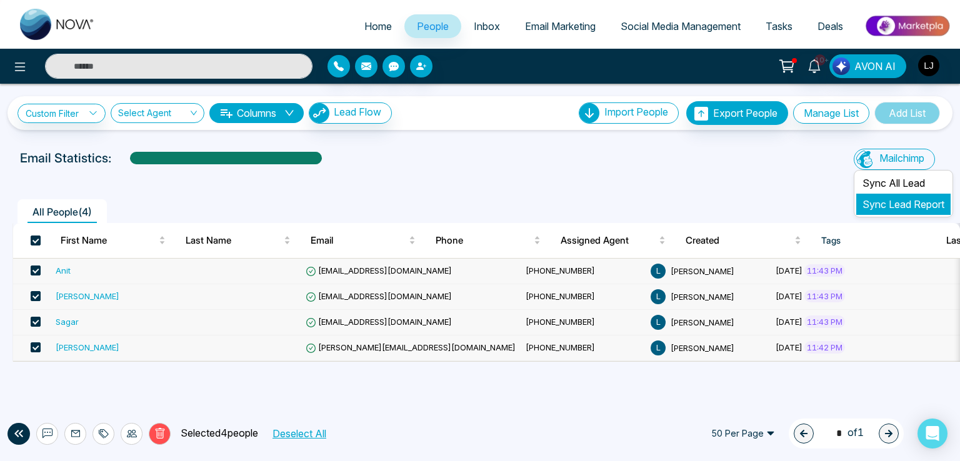
click at [881, 202] on link "Sync Lead Report" at bounding box center [904, 204] width 82 height 13
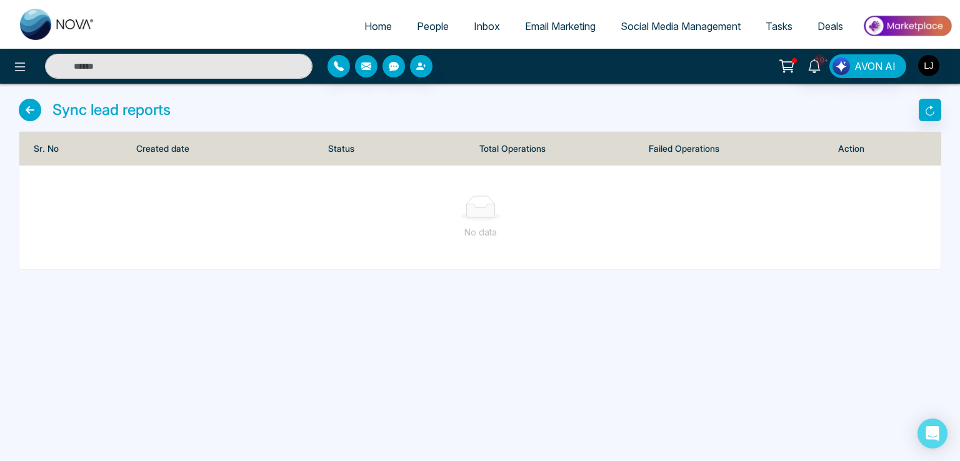
click at [30, 111] on icon at bounding box center [30, 110] width 23 height 23
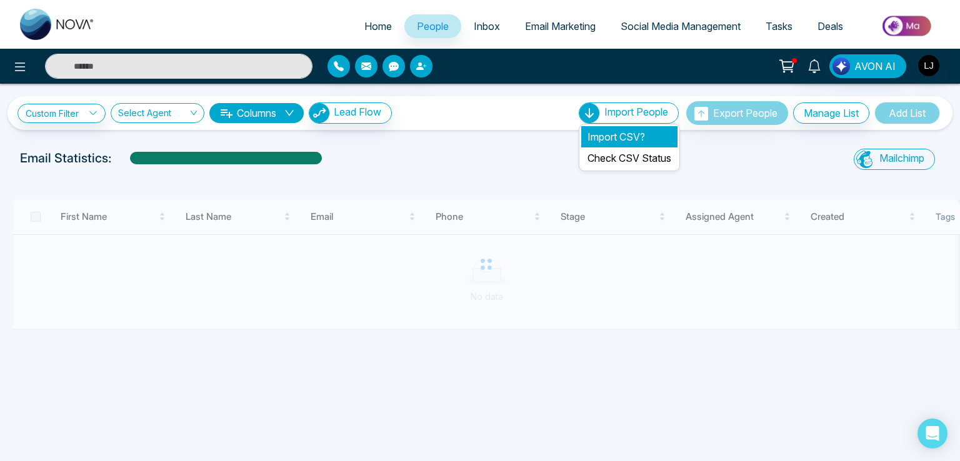
click at [611, 128] on li "Import CSV?" at bounding box center [629, 136] width 96 height 21
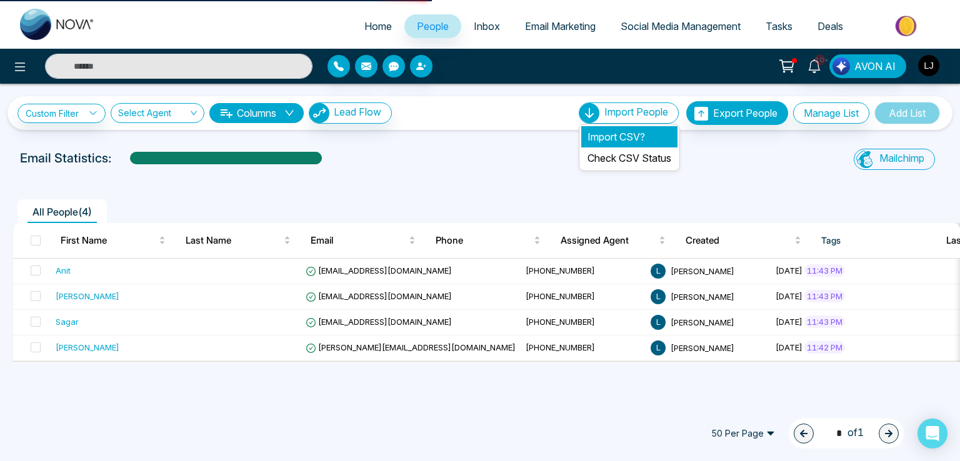
click at [608, 133] on li "Import CSV?" at bounding box center [629, 136] width 96 height 21
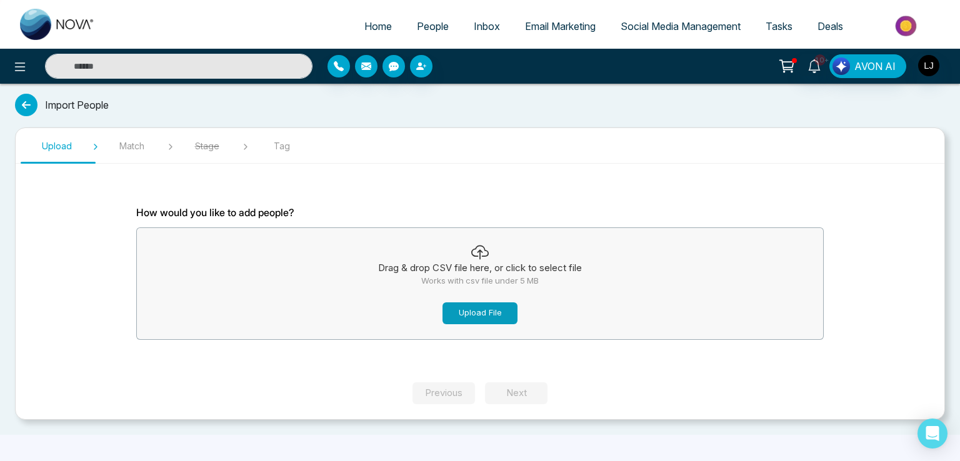
click at [461, 311] on button "Upload File" at bounding box center [480, 314] width 75 height 22
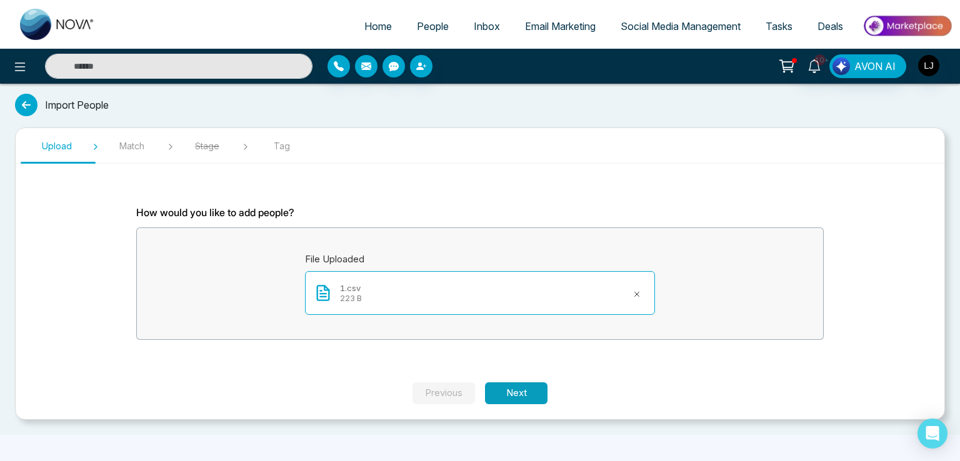
click at [522, 396] on button "Next" at bounding box center [516, 394] width 63 height 22
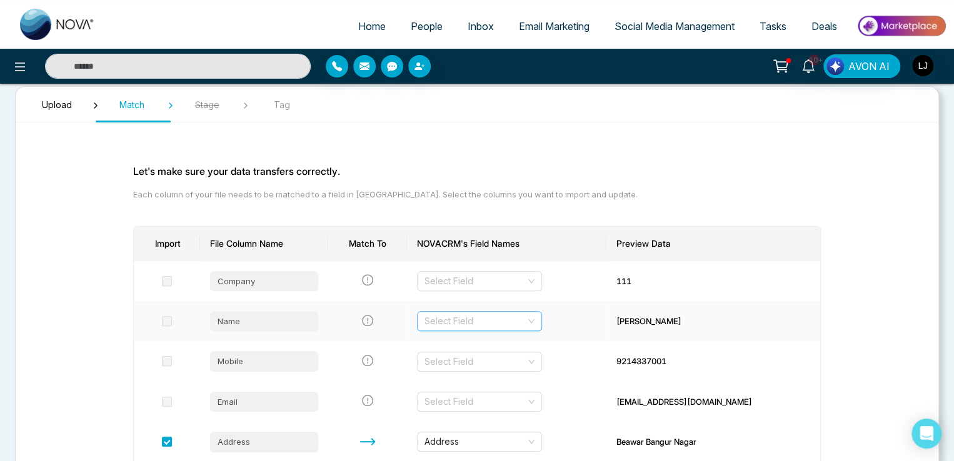
scroll to position [63, 0]
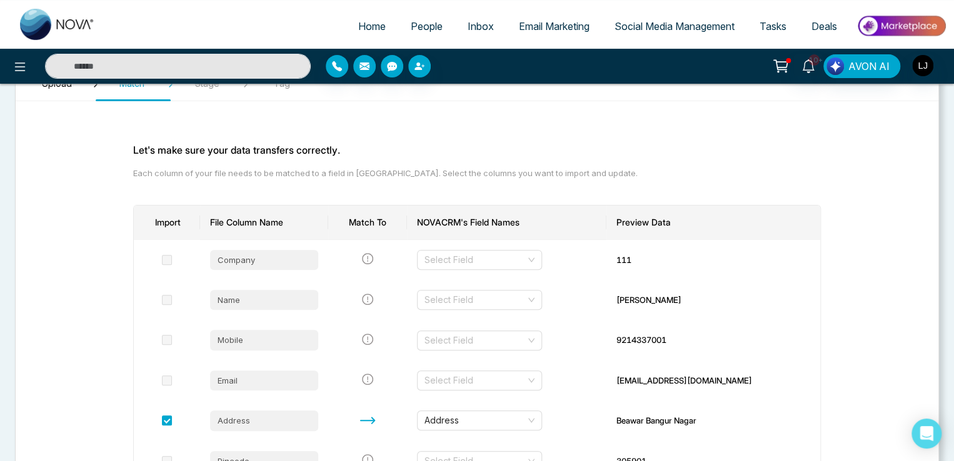
click at [228, 22] on ul "Home People Inbox Email Marketing Social Media Management Tasks Deals" at bounding box center [527, 27] width 839 height 34
click at [401, 23] on link "People" at bounding box center [426, 26] width 57 height 24
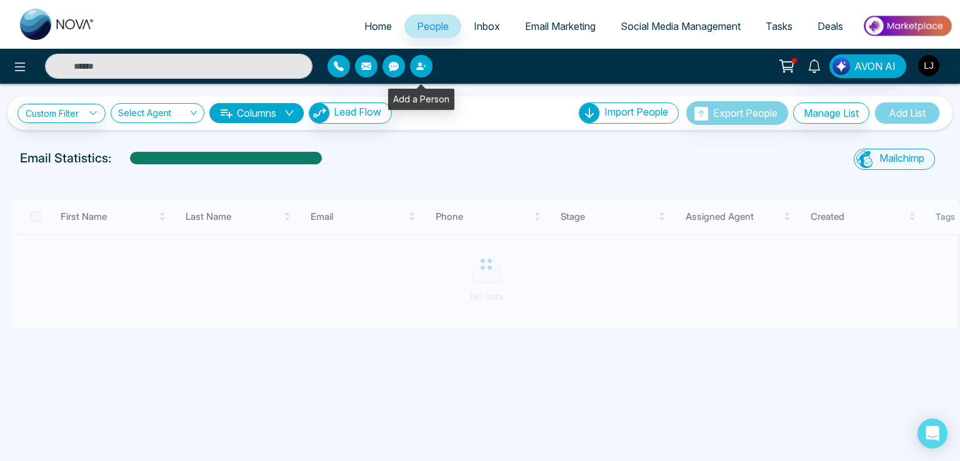
click at [419, 68] on icon "button" at bounding box center [420, 67] width 8 height 8
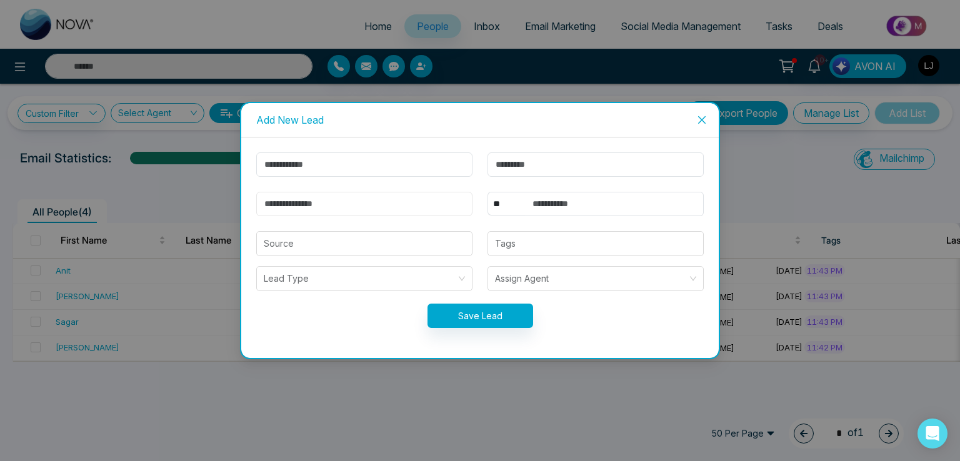
click at [329, 201] on input "email" at bounding box center [364, 204] width 216 height 24
type input "**********"
drag, startPoint x: 391, startPoint y: 208, endPoint x: 192, endPoint y: 209, distance: 198.8
click at [192, 209] on div "**********" at bounding box center [480, 230] width 960 height 461
click at [218, 20] on div "**********" at bounding box center [480, 230] width 960 height 461
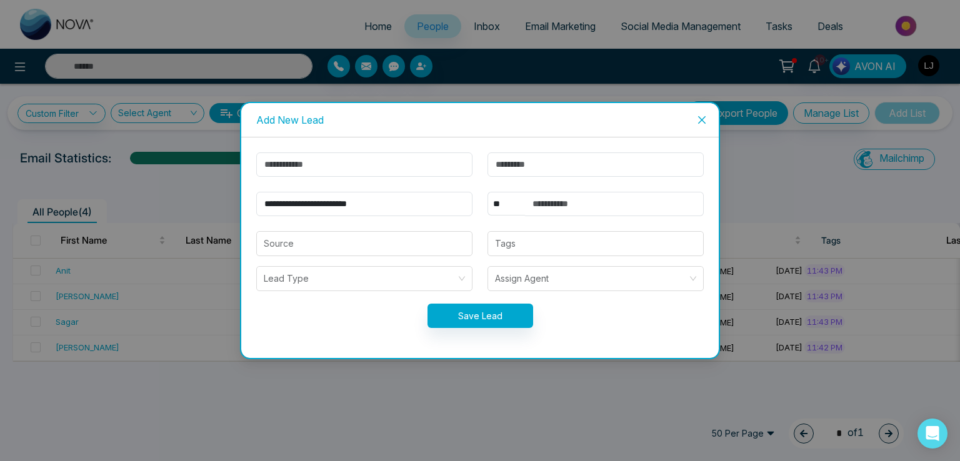
click at [705, 113] on span "Close" at bounding box center [702, 120] width 34 height 34
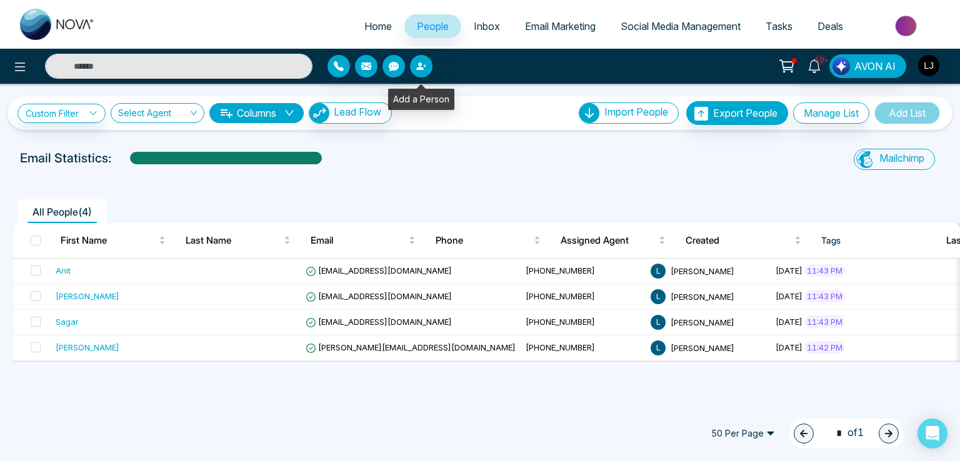
click at [420, 71] on icon "button" at bounding box center [421, 66] width 10 height 10
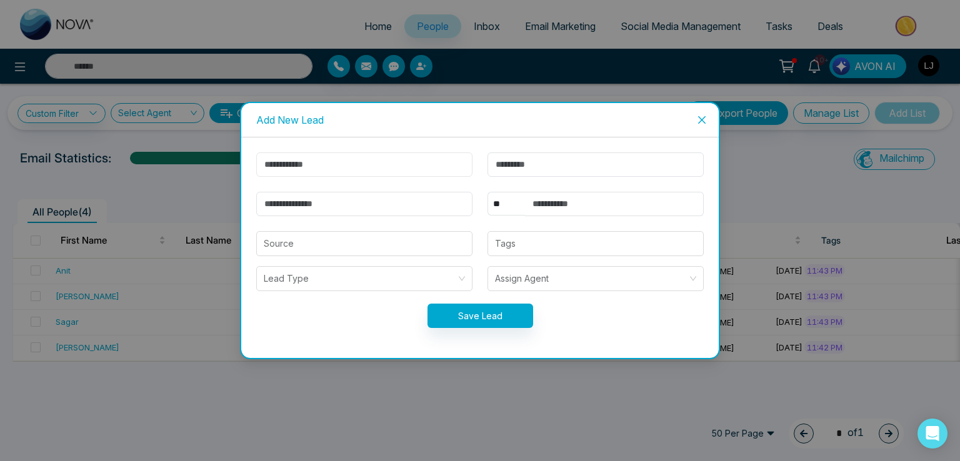
click at [314, 168] on input "text" at bounding box center [364, 165] width 216 height 24
drag, startPoint x: 777, startPoint y: 169, endPoint x: 798, endPoint y: 166, distance: 20.8
click at [777, 169] on div "Add New Lead ** **** *** *** *** **** *** Source Tags Lead Type Assign Agent Sa…" at bounding box center [480, 230] width 960 height 461
drag, startPoint x: 696, startPoint y: 129, endPoint x: 702, endPoint y: 128, distance: 6.4
click at [699, 129] on span "Close" at bounding box center [702, 120] width 34 height 34
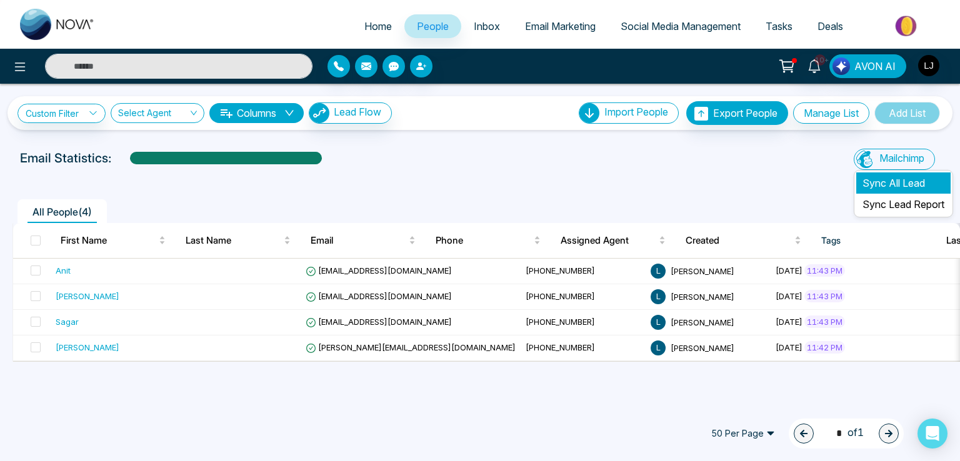
click at [875, 176] on li "Sync All Lead" at bounding box center [903, 183] width 94 height 21
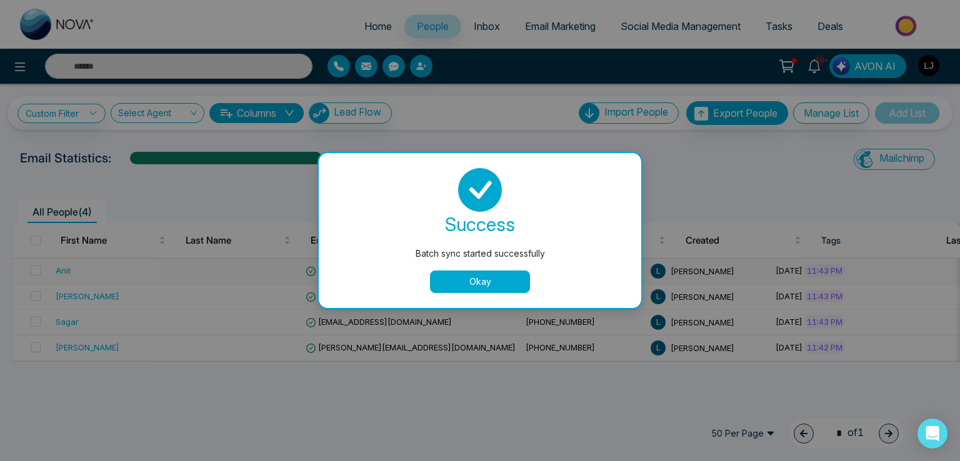
drag, startPoint x: 499, startPoint y: 289, endPoint x: 523, endPoint y: 276, distance: 27.4
click at [500, 287] on button "Okay" at bounding box center [480, 282] width 100 height 23
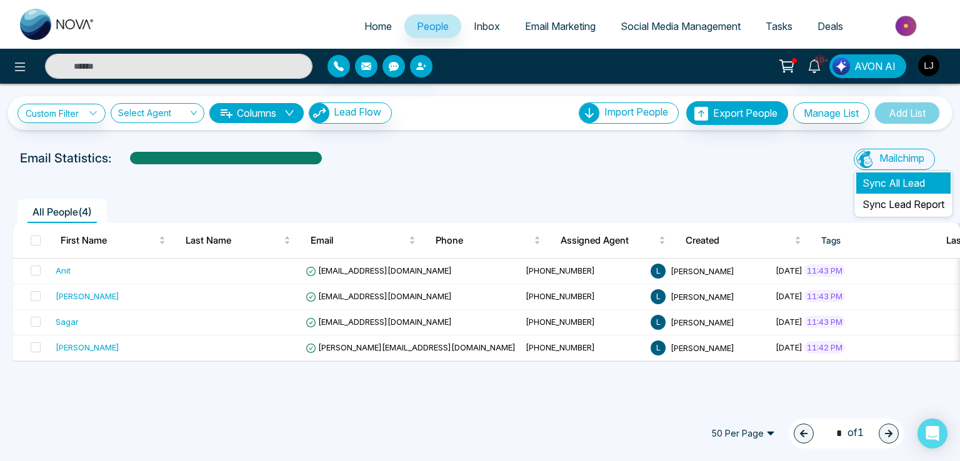
click at [878, 181] on li "Sync All Lead" at bounding box center [903, 183] width 94 height 21
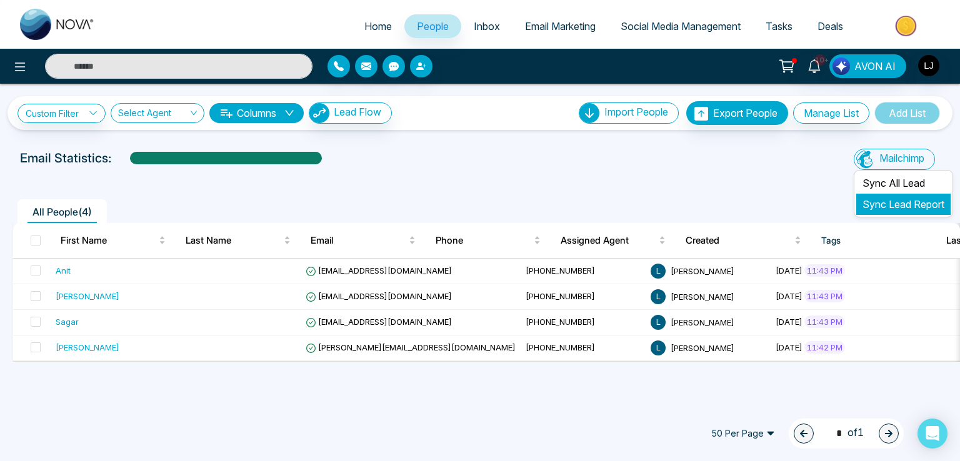
click at [898, 212] on li "Sync Lead Report" at bounding box center [903, 204] width 94 height 21
click at [884, 206] on link "Sync Lead Report" at bounding box center [904, 204] width 82 height 13
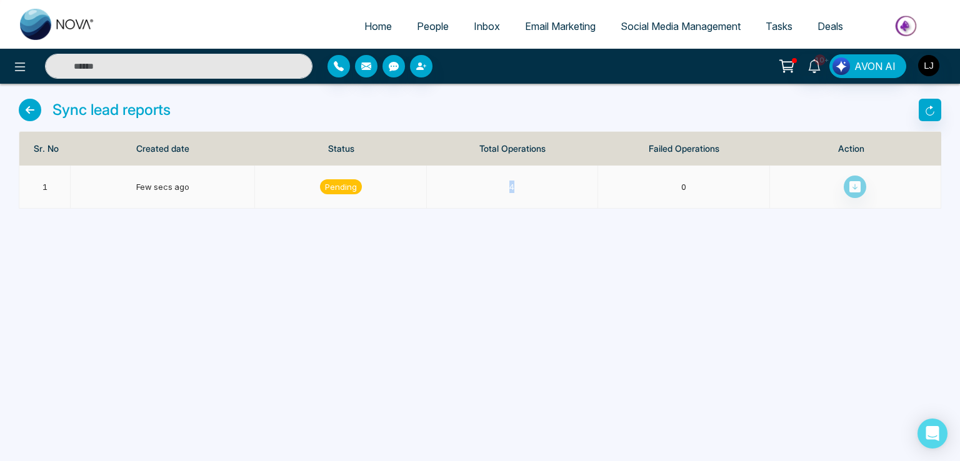
drag, startPoint x: 500, startPoint y: 188, endPoint x: 551, endPoint y: 191, distance: 51.3
click at [551, 191] on td "4" at bounding box center [512, 187] width 171 height 43
click at [929, 105] on icon "button" at bounding box center [929, 110] width 11 height 11
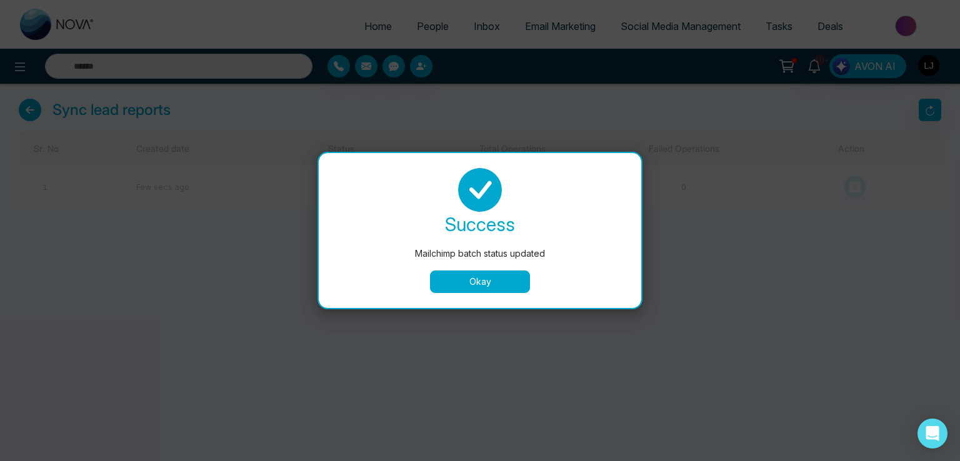
click at [503, 286] on button "Okay" at bounding box center [480, 282] width 100 height 23
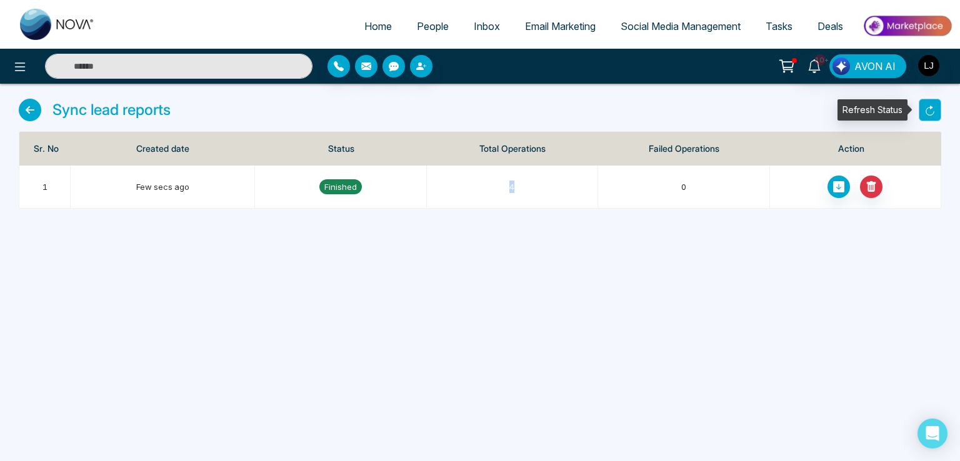
click at [929, 103] on button "button" at bounding box center [930, 110] width 23 height 23
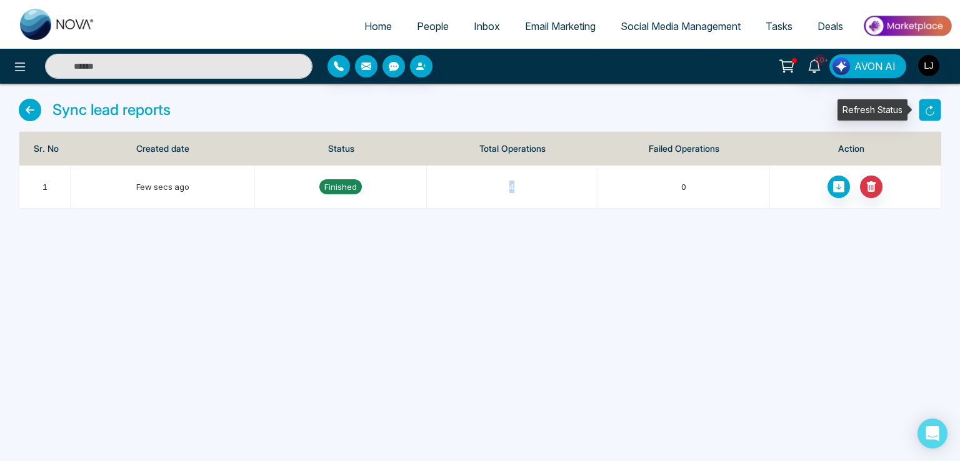
click at [929, 103] on body "Home People Inbox Email Marketing Social Media Management Tasks Deals 10+ AVON …" at bounding box center [480, 230] width 960 height 461
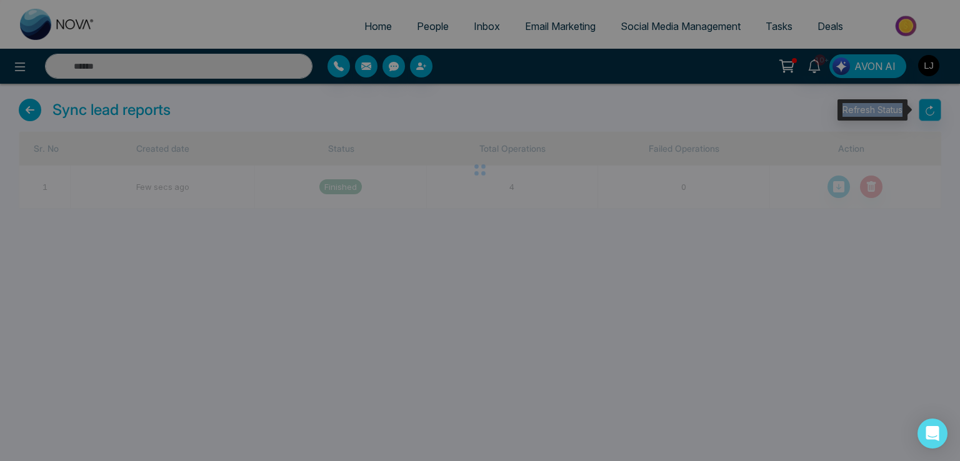
click at [929, 103] on div "Mailchimp batch status updated success Mailchimp batch status updated Okay" at bounding box center [480, 230] width 960 height 461
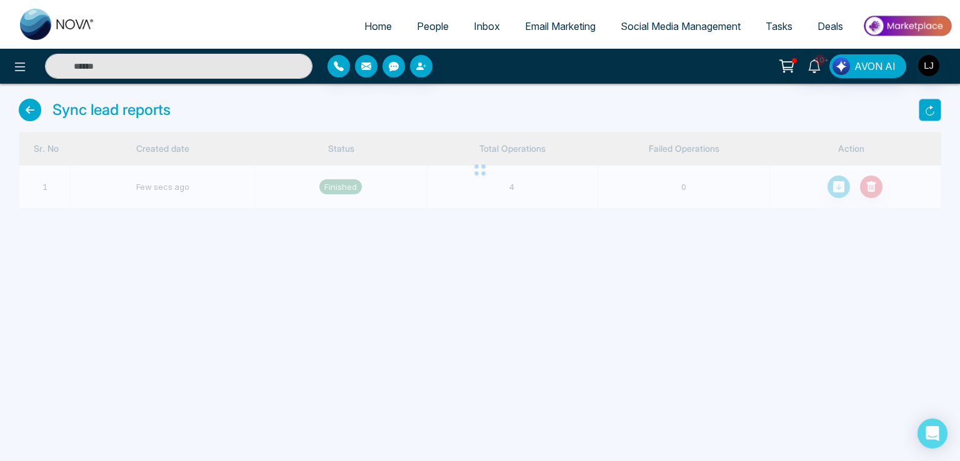
click at [929, 103] on button "button" at bounding box center [930, 110] width 23 height 23
click at [929, 103] on body "Home People Inbox Email Marketing Social Media Management Tasks Deals 10+ AVON …" at bounding box center [480, 230] width 960 height 461
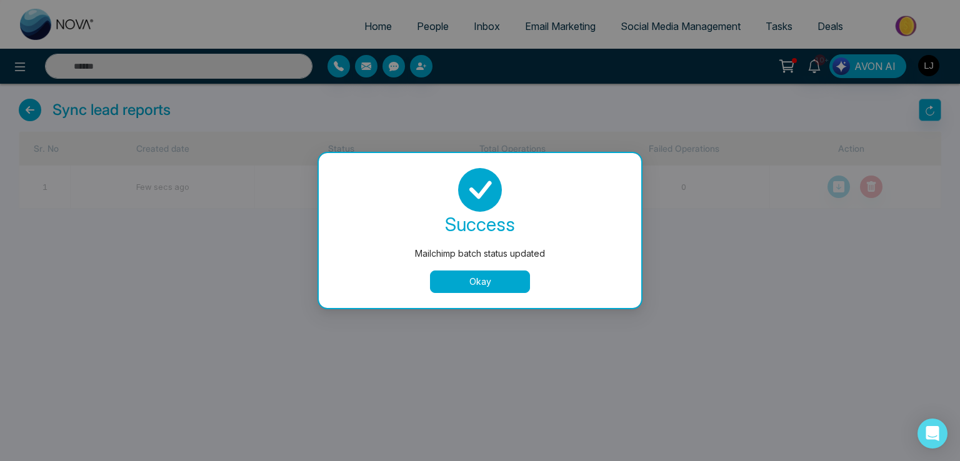
click at [929, 103] on div "Mailchimp batch status updated success Mailchimp batch status updated Okay" at bounding box center [480, 230] width 960 height 461
click at [929, 103] on button "button" at bounding box center [930, 110] width 23 height 23
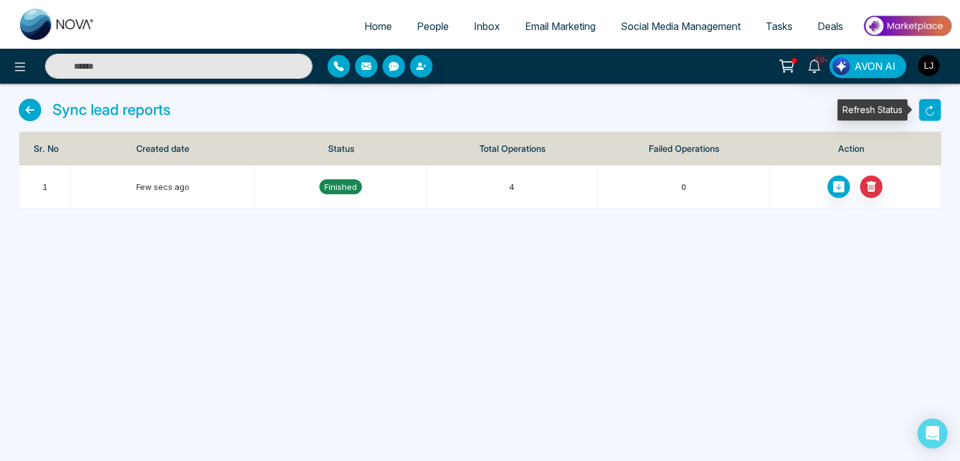
click at [929, 103] on button "button" at bounding box center [930, 110] width 23 height 23
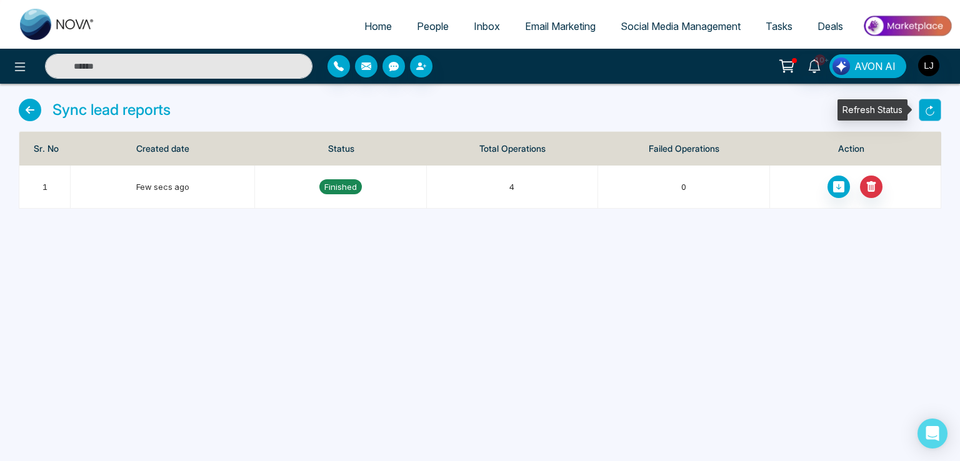
click at [929, 103] on button "button" at bounding box center [930, 110] width 23 height 23
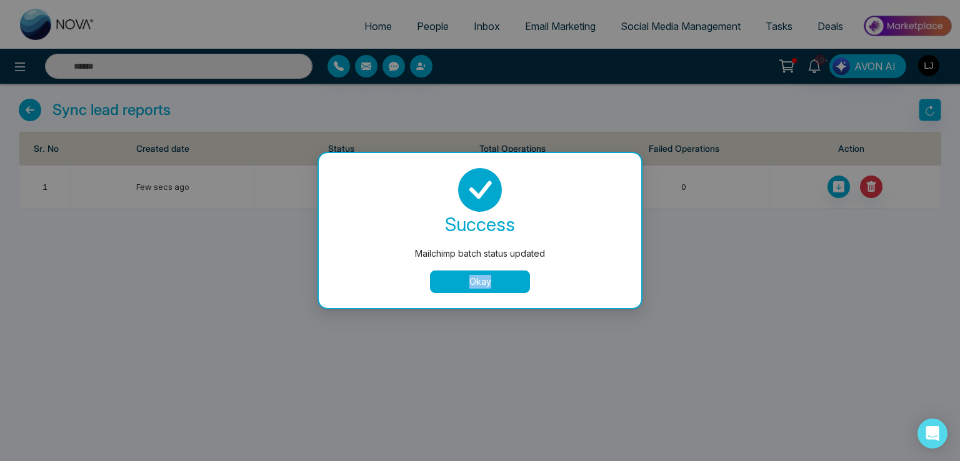
click at [929, 103] on div "Mailchimp batch status updated success Mailchimp batch status updated Okay" at bounding box center [480, 230] width 960 height 461
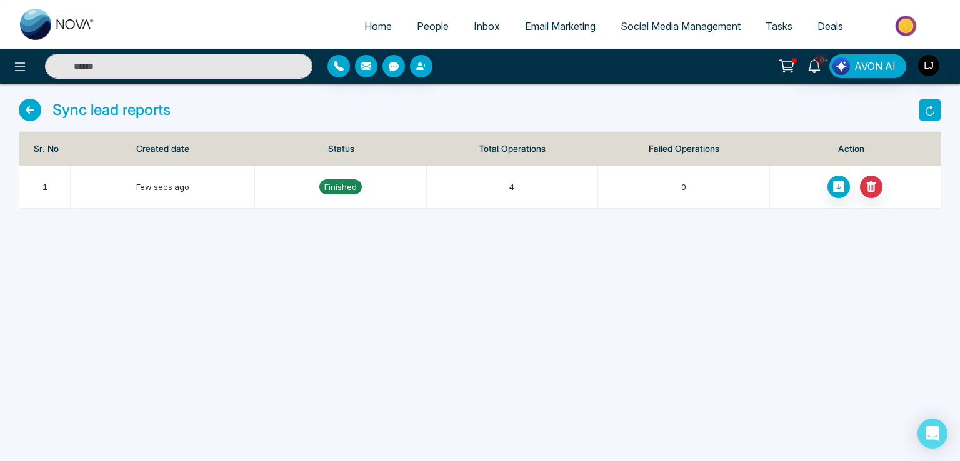
click at [929, 103] on body "Home People Inbox Email Marketing Social Media Management Tasks Deals 10+ AVON …" at bounding box center [480, 230] width 960 height 461
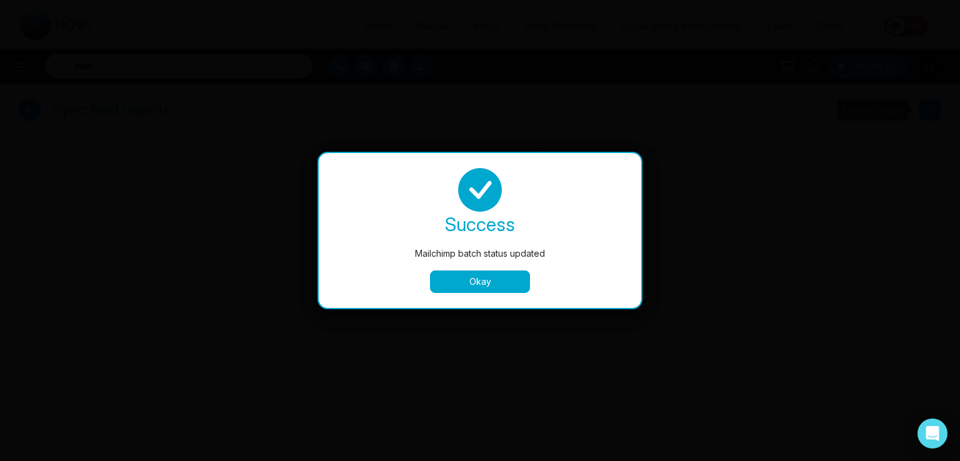
click at [929, 103] on div "Mailchimp batch status updated success Mailchimp batch status updated Okay" at bounding box center [480, 230] width 960 height 461
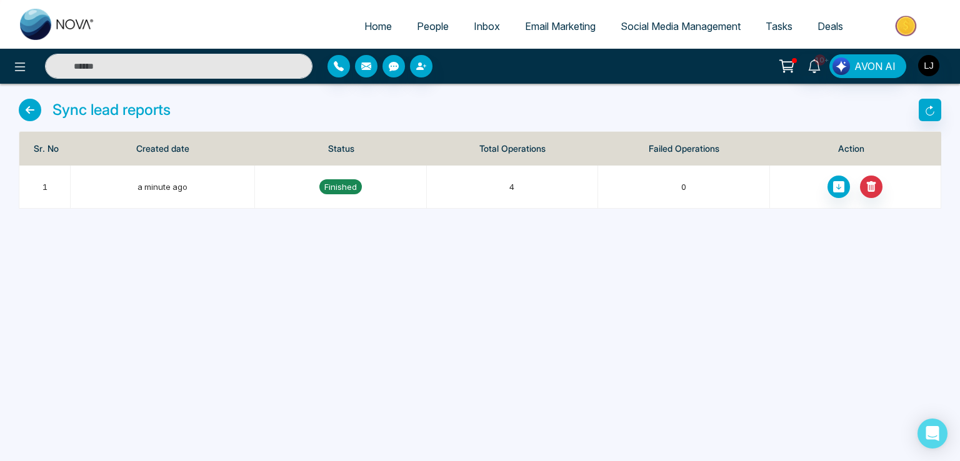
click at [478, 286] on div "Home People Inbox Email Marketing Social Media Management Tasks Deals 10+ AVON …" at bounding box center [480, 230] width 960 height 461
click at [828, 188] on span at bounding box center [839, 187] width 23 height 23
click at [533, 28] on span "Email Marketing" at bounding box center [560, 26] width 71 height 13
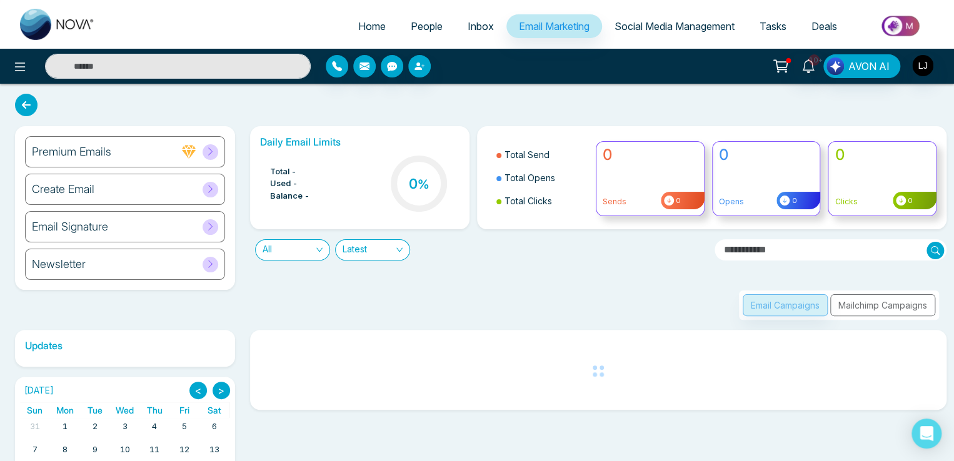
click at [866, 303] on div "Email Campaigns Mailchimp Campaigns" at bounding box center [839, 305] width 200 height 29
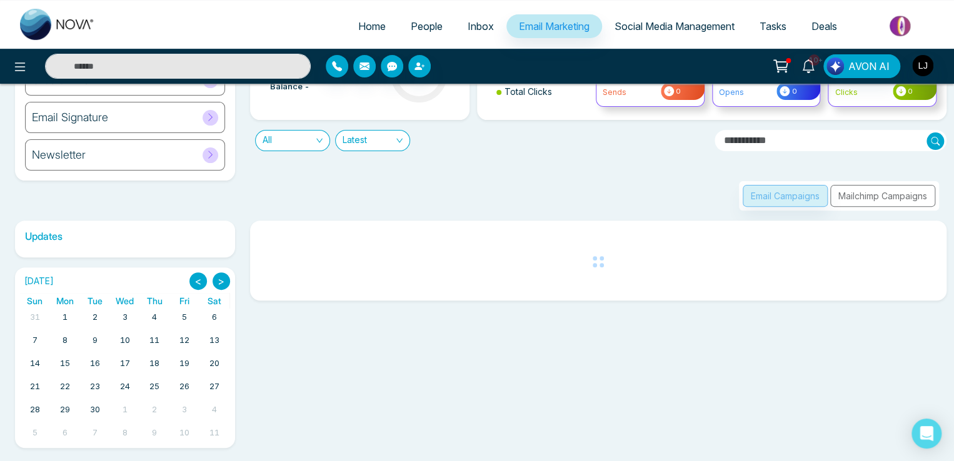
scroll to position [111, 0]
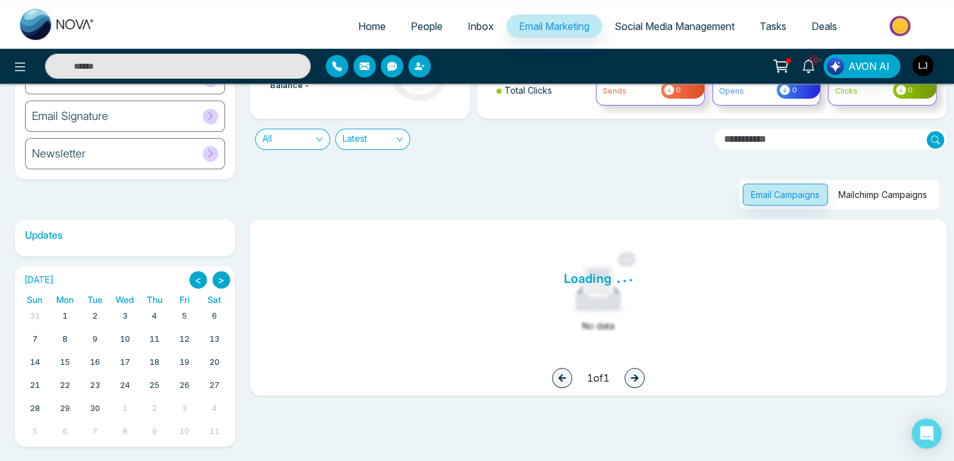
click at [873, 191] on button "Mailchimp Campaigns" at bounding box center [882, 195] width 105 height 22
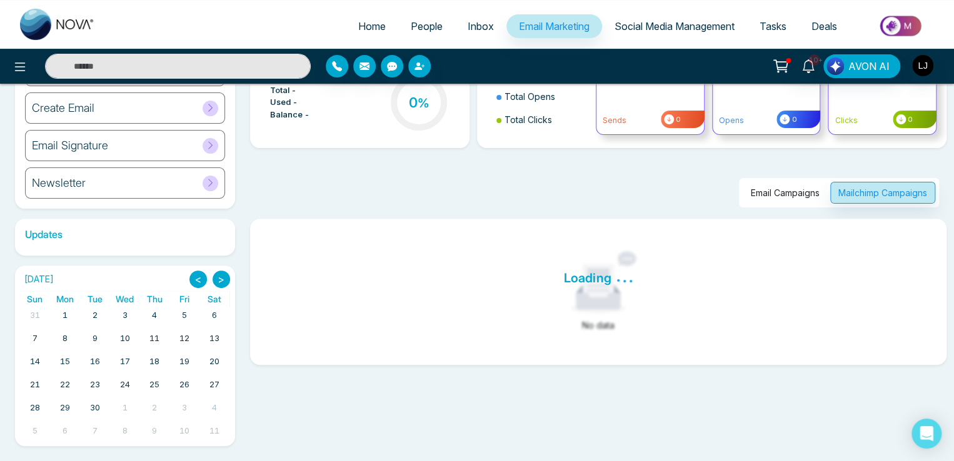
scroll to position [81, 0]
drag, startPoint x: 582, startPoint y: 327, endPoint x: 614, endPoint y: 326, distance: 32.5
click at [614, 326] on div "No data" at bounding box center [598, 326] width 667 height 14
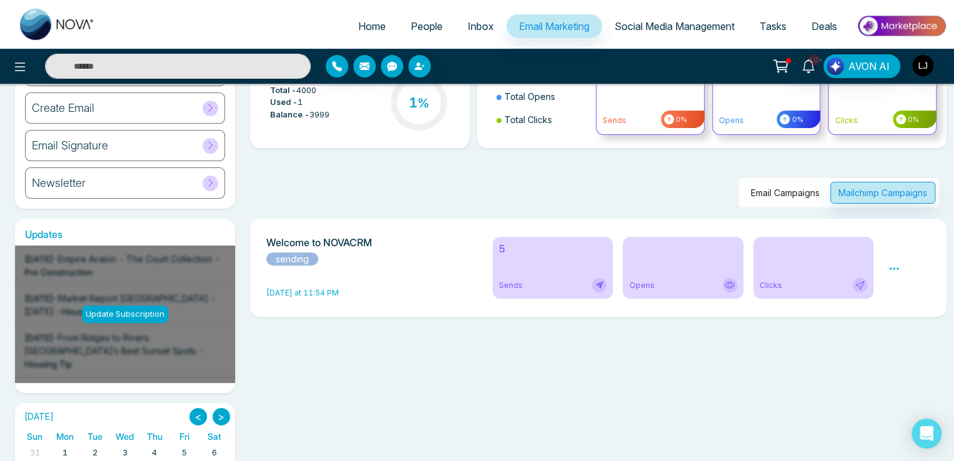
scroll to position [111, 0]
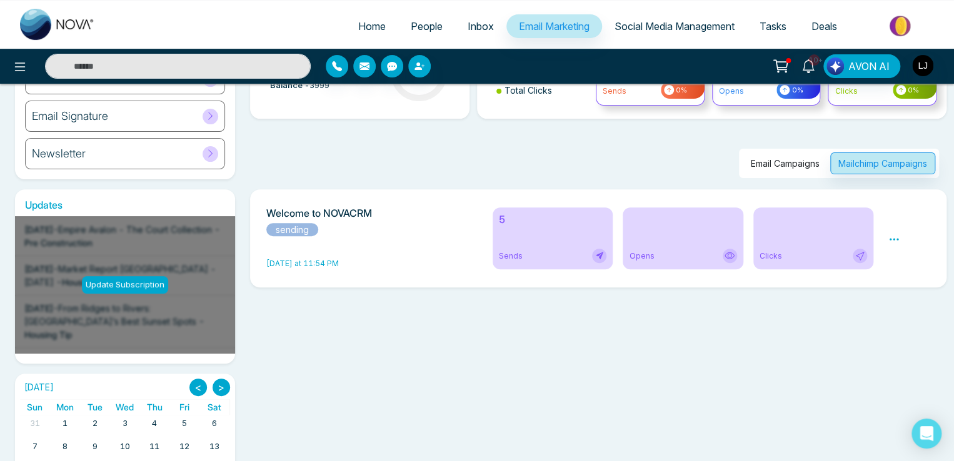
click at [890, 239] on icon at bounding box center [893, 239] width 9 height 2
click at [913, 274] on link "Analytics" at bounding box center [916, 276] width 36 height 11
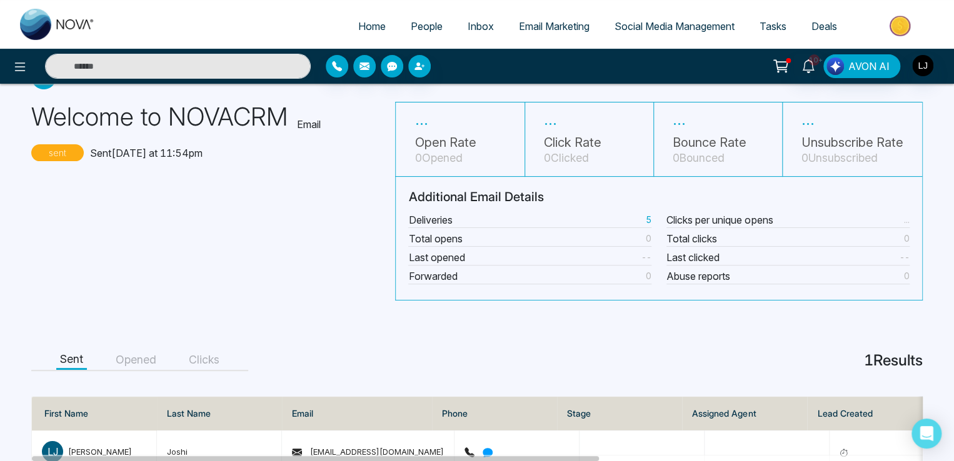
scroll to position [81, 0]
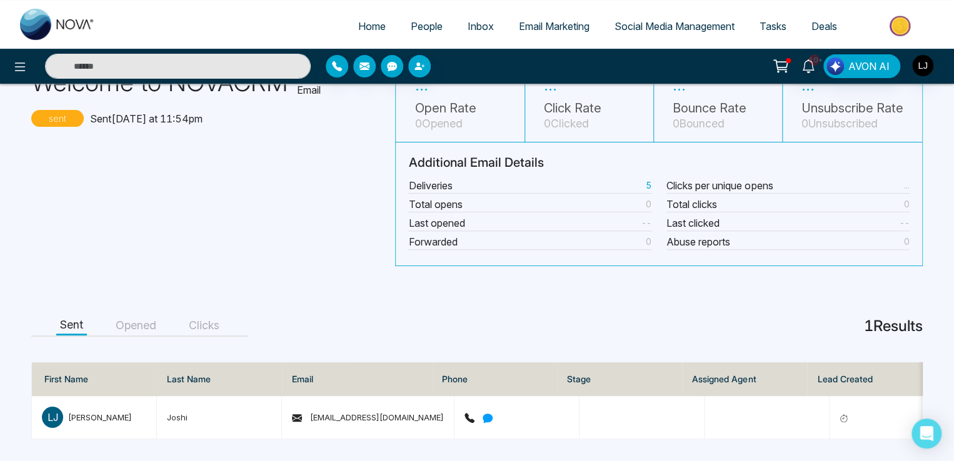
click at [144, 321] on button "Opened" at bounding box center [136, 325] width 48 height 19
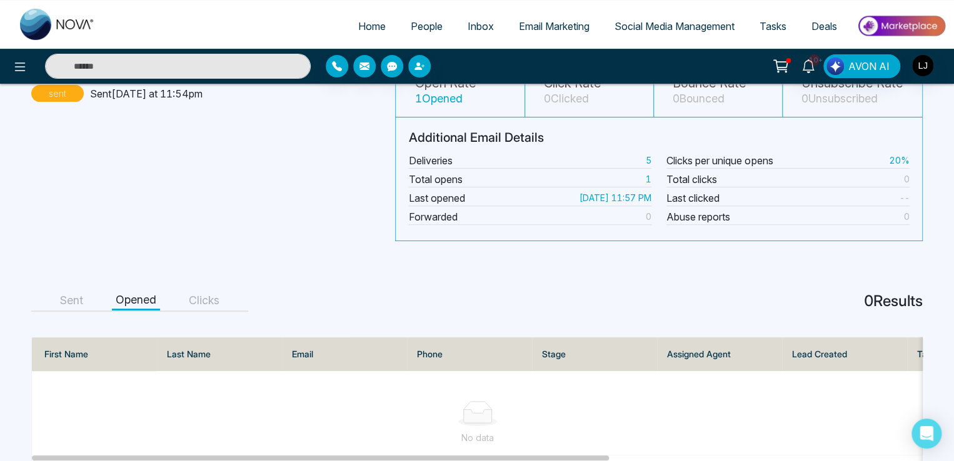
scroll to position [79, 0]
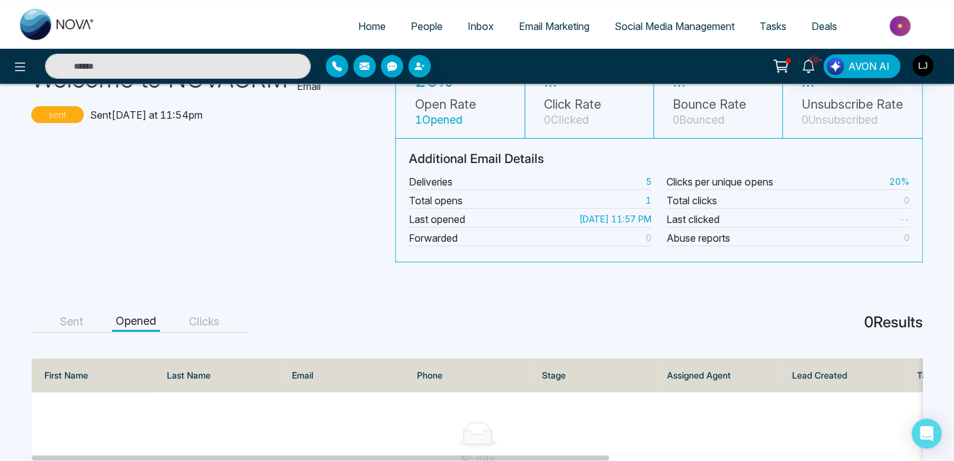
click at [213, 320] on button "Clicks" at bounding box center [204, 322] width 38 height 19
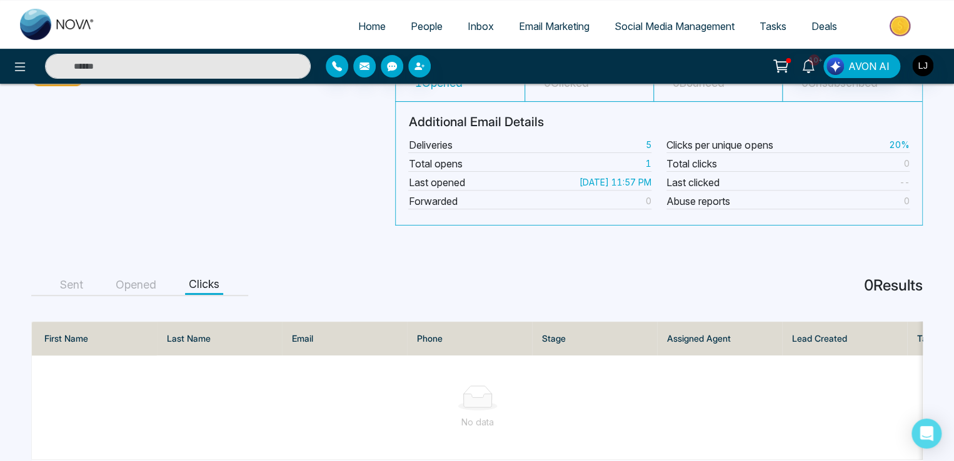
scroll to position [142, 0]
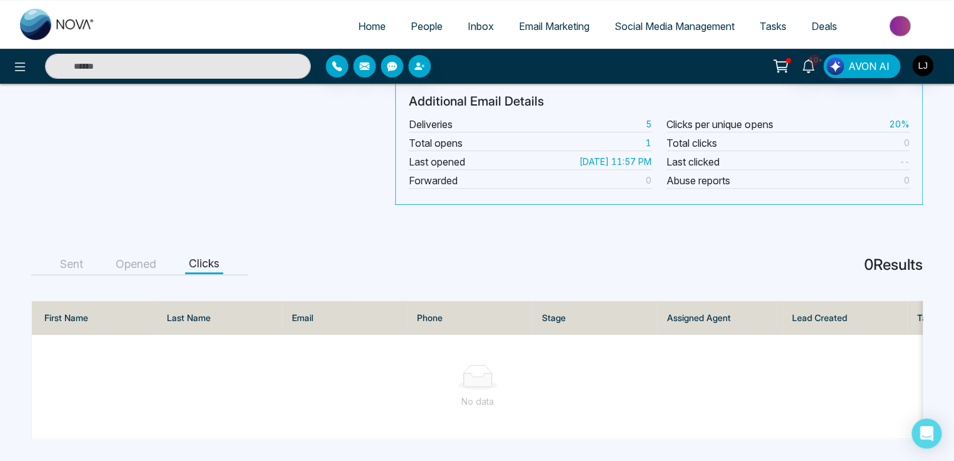
click at [68, 256] on button "Sent" at bounding box center [71, 264] width 31 height 19
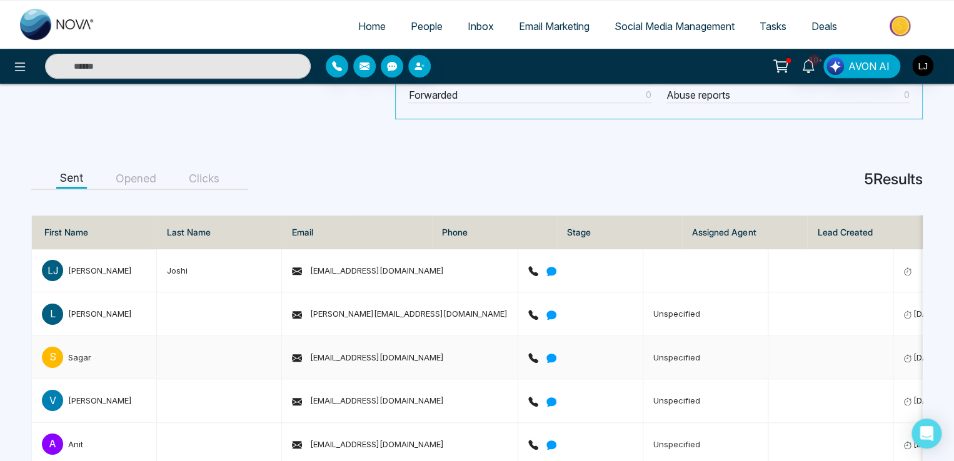
scroll to position [254, 0]
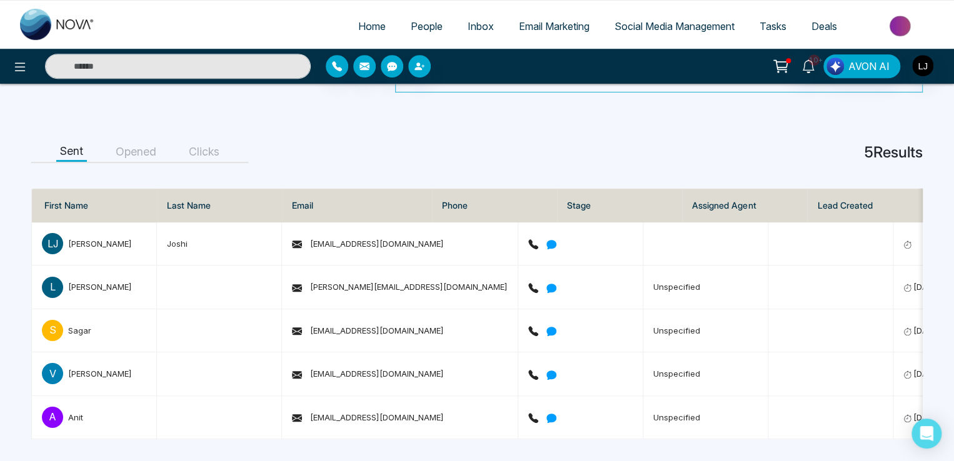
click at [143, 143] on button "Opened" at bounding box center [136, 152] width 48 height 19
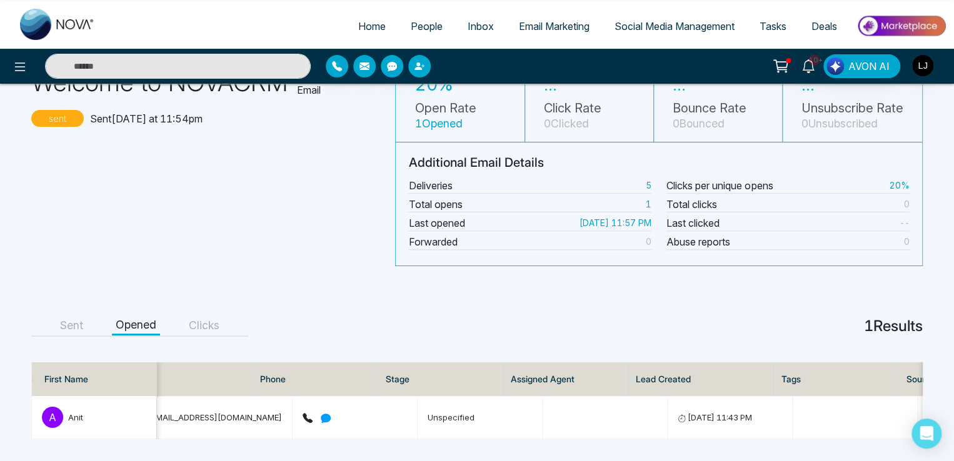
scroll to position [0, 0]
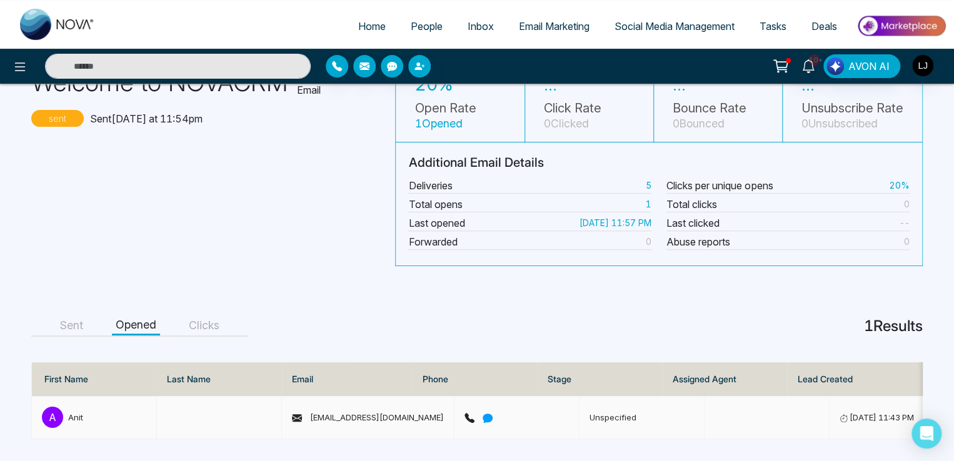
click at [338, 413] on span "Anit@mmnovatech.com" at bounding box center [368, 418] width 152 height 10
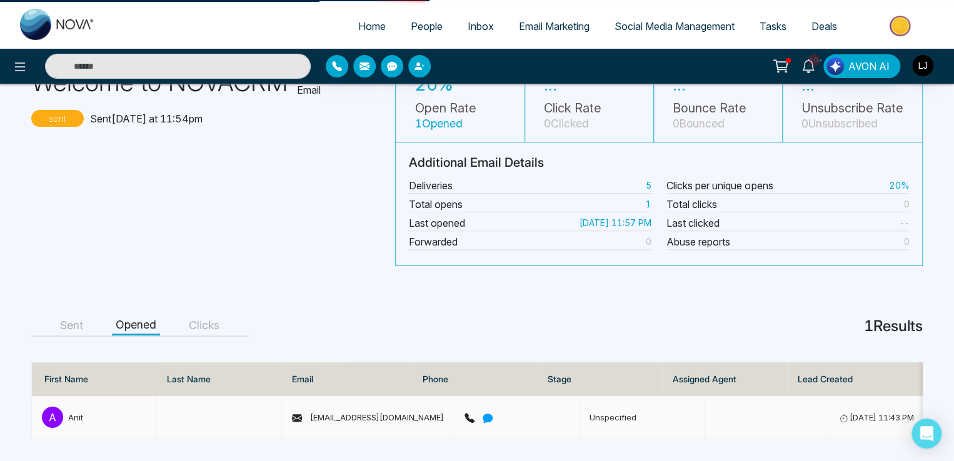
click at [338, 413] on span "Anit@mmnovatech.com" at bounding box center [368, 418] width 152 height 10
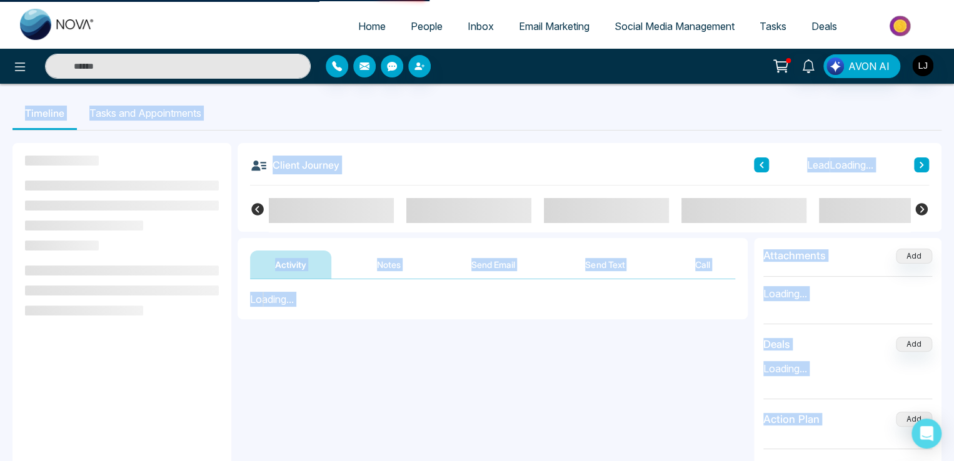
click at [338, 411] on div "**********" at bounding box center [477, 314] width 954 height 629
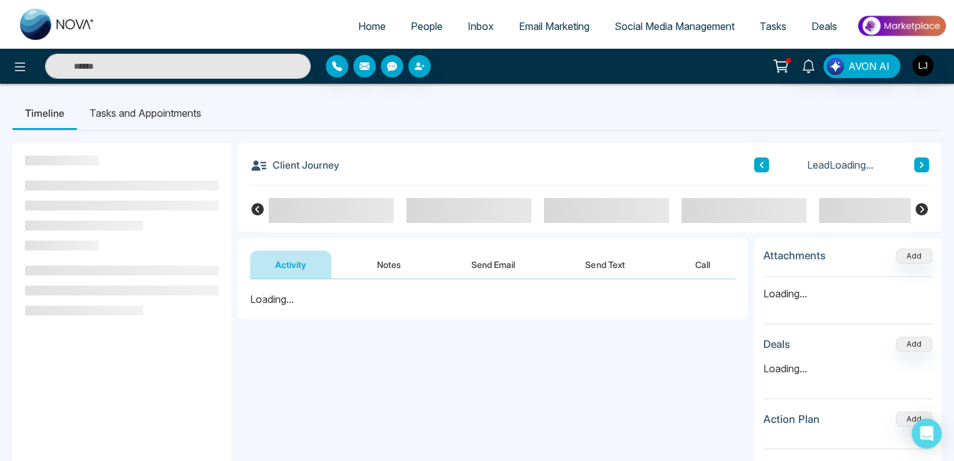
click at [181, 18] on ul "Home People Inbox Email Marketing Social Media Management Tasks Deals" at bounding box center [527, 27] width 839 height 34
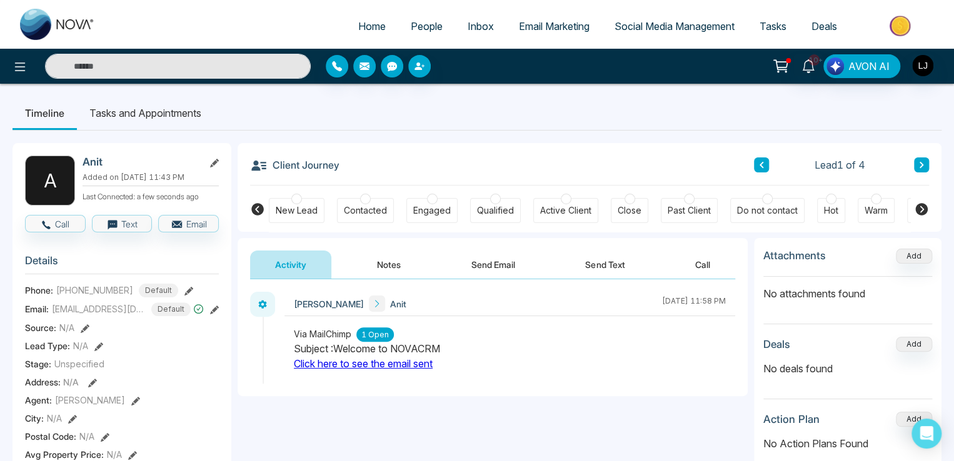
click at [404, 369] on link "Click here to see the email sent" at bounding box center [363, 364] width 139 height 13
click at [28, 71] on button at bounding box center [20, 66] width 25 height 25
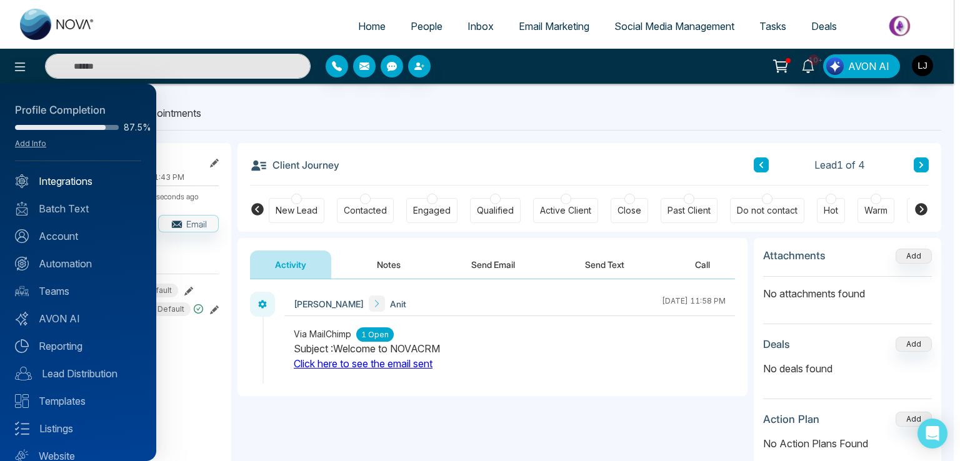
click at [76, 175] on link "Integrations" at bounding box center [78, 181] width 126 height 15
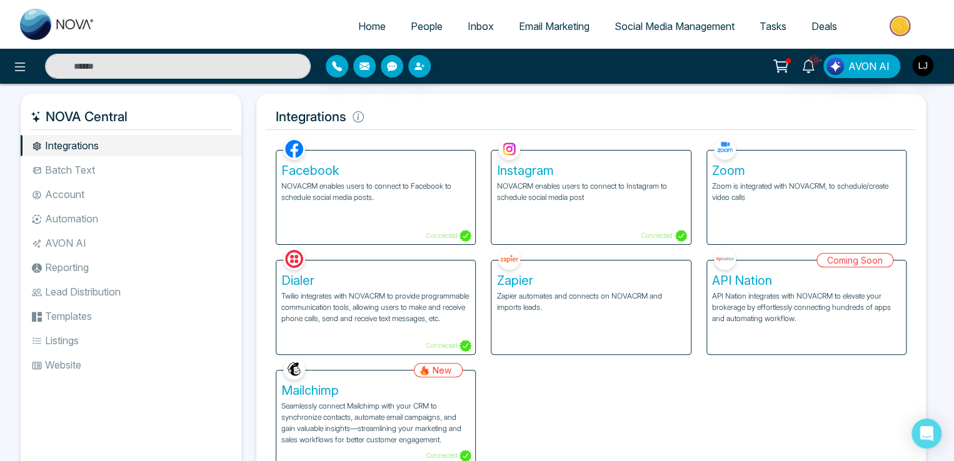
click at [542, 25] on span "Email Marketing" at bounding box center [554, 26] width 71 height 13
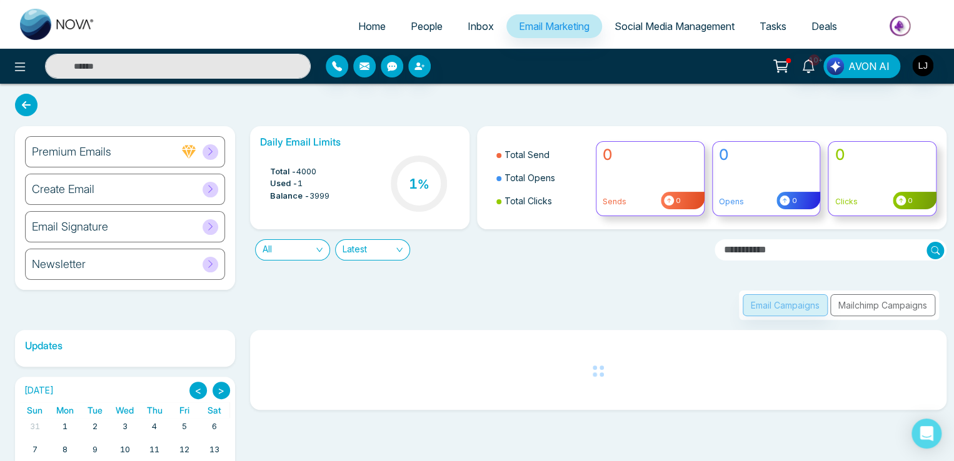
click at [859, 304] on div "Email Campaigns Mailchimp Campaigns" at bounding box center [839, 305] width 200 height 29
click at [864, 311] on div "Email Campaigns Mailchimp Campaigns" at bounding box center [839, 305] width 200 height 29
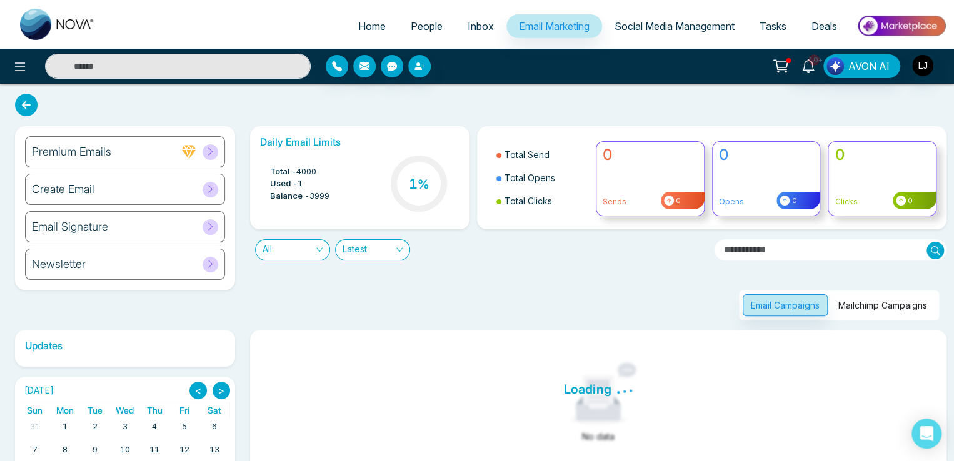
click at [875, 298] on button "Mailchimp Campaigns" at bounding box center [882, 305] width 105 height 22
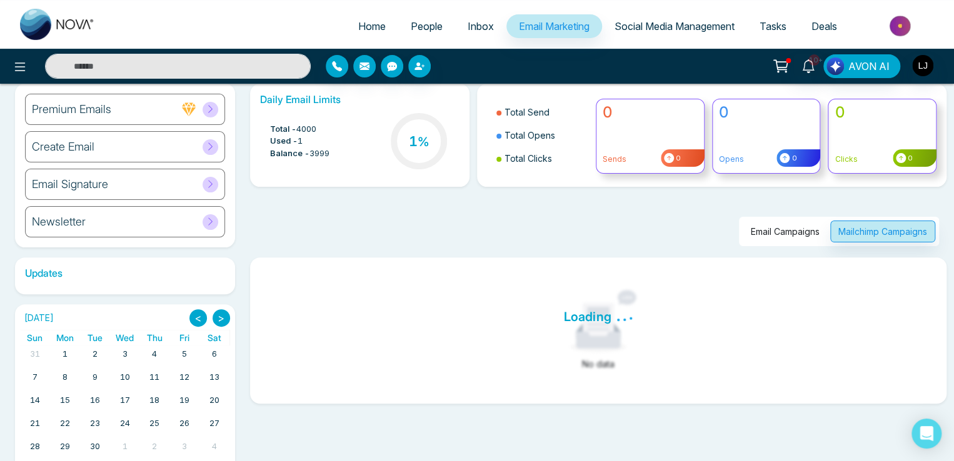
scroll to position [81, 0]
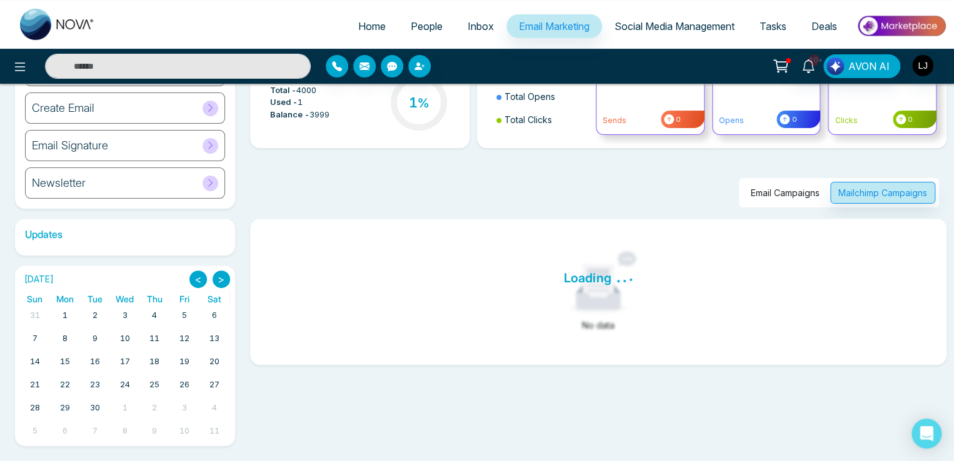
drag, startPoint x: 445, startPoint y: 276, endPoint x: 429, endPoint y: 281, distance: 16.4
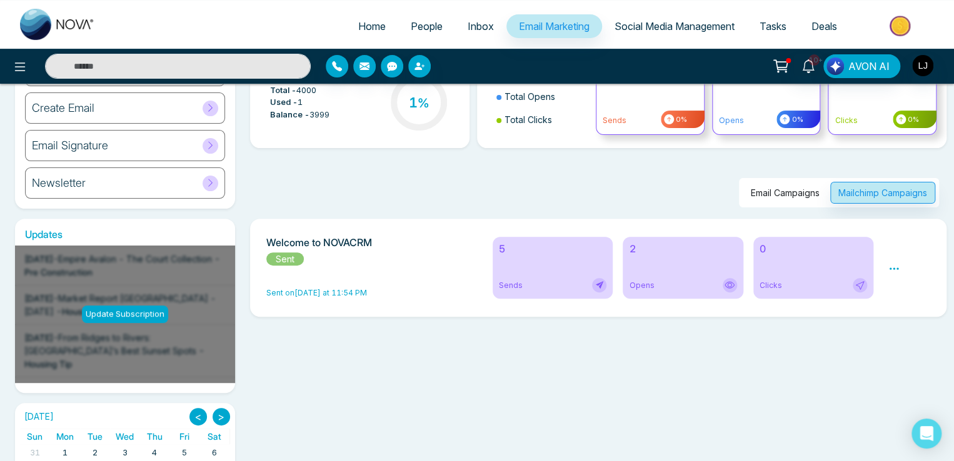
click at [898, 273] on icon at bounding box center [893, 268] width 11 height 11
click at [923, 301] on link "Analytics" at bounding box center [916, 305] width 36 height 11
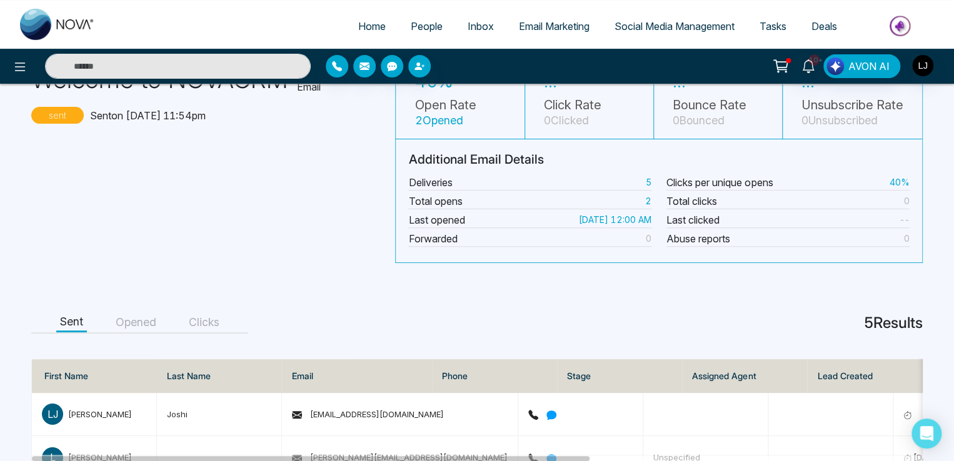
scroll to position [154, 0]
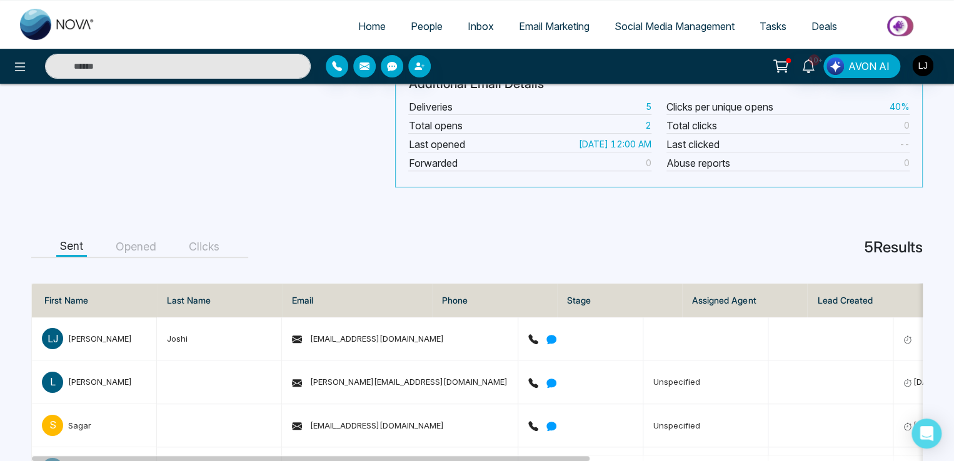
click at [135, 248] on button "Opened" at bounding box center [136, 247] width 48 height 19
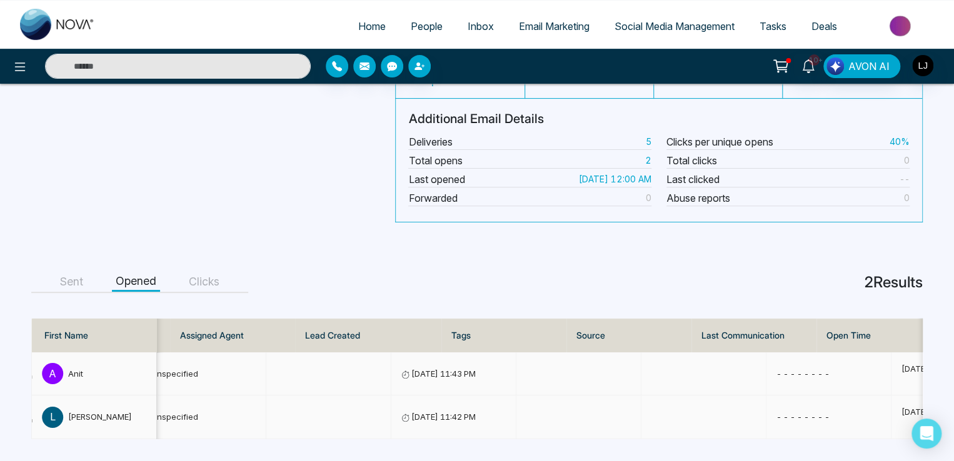
scroll to position [0, 520]
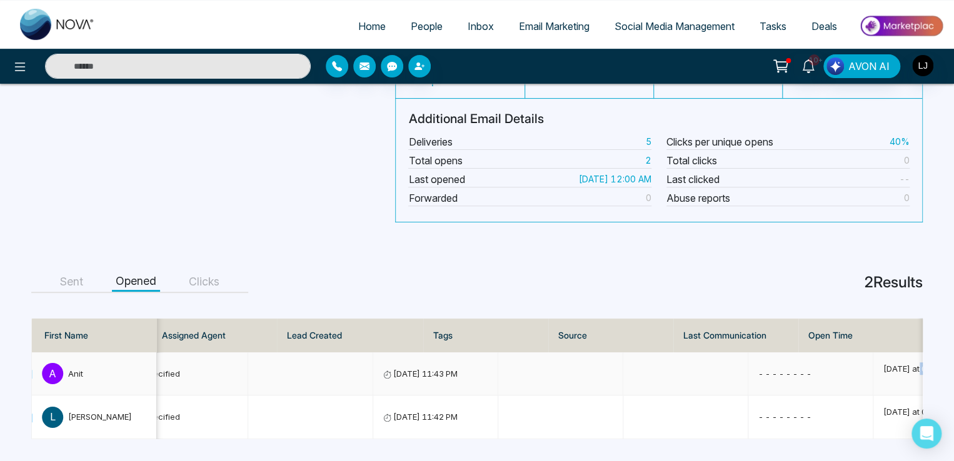
drag, startPoint x: 842, startPoint y: 363, endPoint x: 854, endPoint y: 361, distance: 12.6
click at [883, 363] on p "today at 00:01am" at bounding box center [935, 369] width 104 height 13
click at [775, 296] on main "Welcome to NOVACRM Email sent Sent on Sep 8, 2025 at 11:54pm 40% Open Rate 2 Op…" at bounding box center [477, 212] width 954 height 497
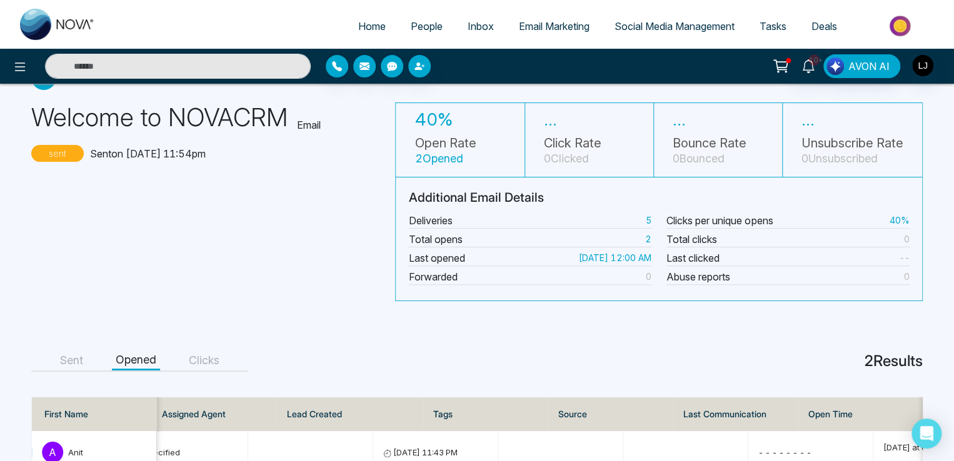
scroll to position [63, 0]
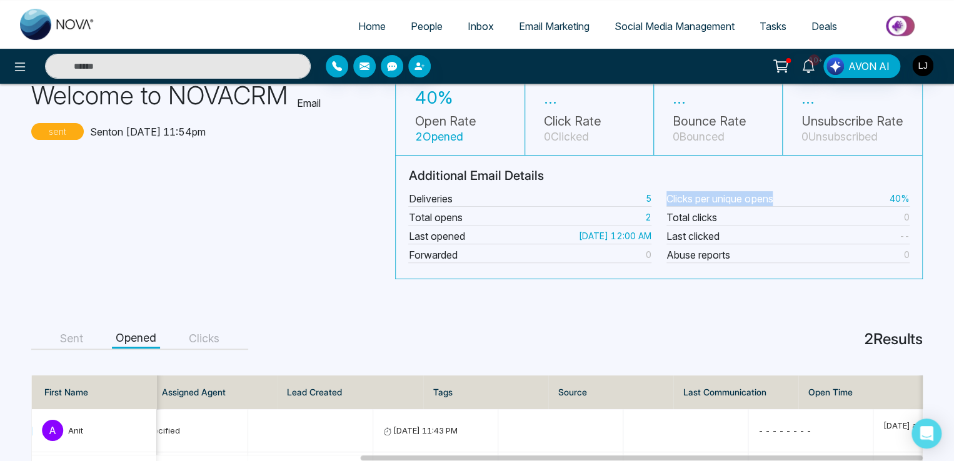
drag, startPoint x: 659, startPoint y: 194, endPoint x: 798, endPoint y: 193, distance: 138.8
click at [798, 193] on div "Clicks per unique opens 40% Total clicks 0 Last clicked -- Abuse reports 0" at bounding box center [788, 227] width 258 height 78
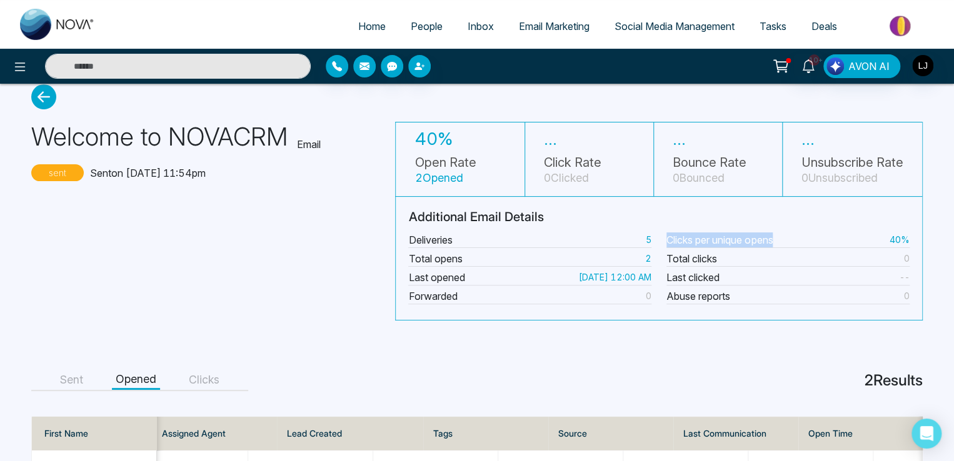
scroll to position [0, 0]
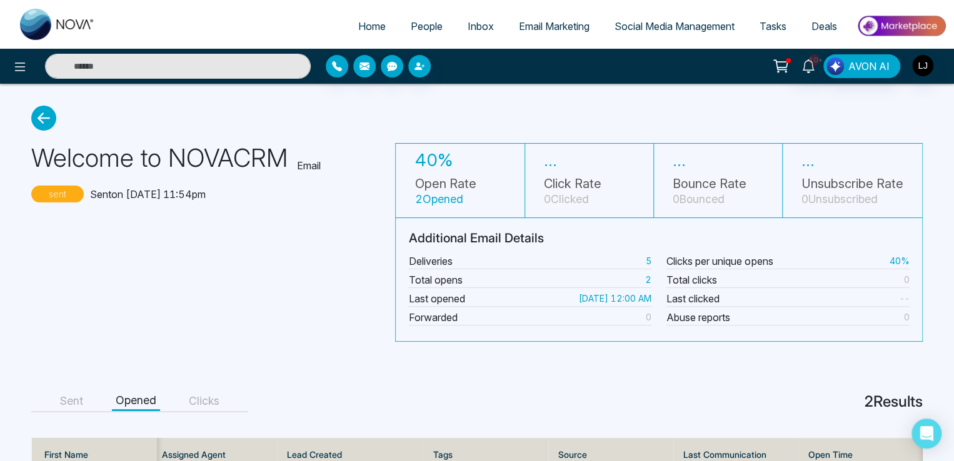
click at [894, 256] on small "40%" at bounding box center [899, 260] width 20 height 13
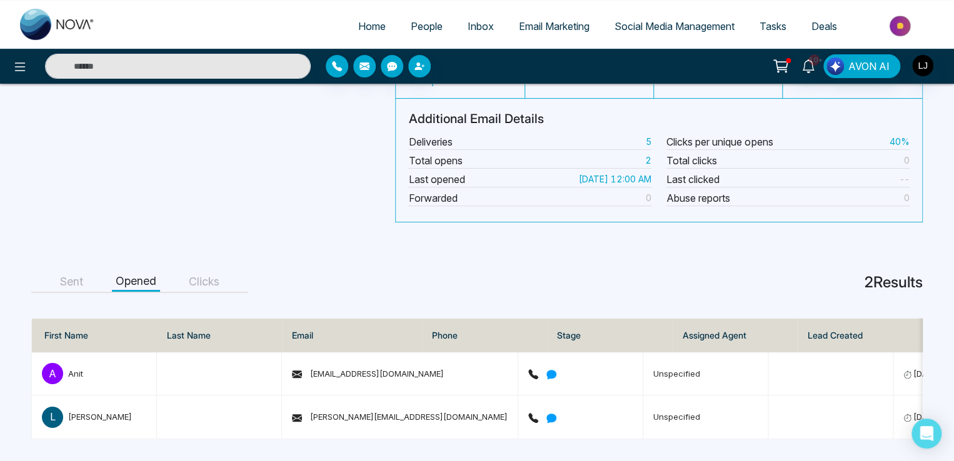
click at [60, 273] on button "Sent" at bounding box center [71, 282] width 31 height 19
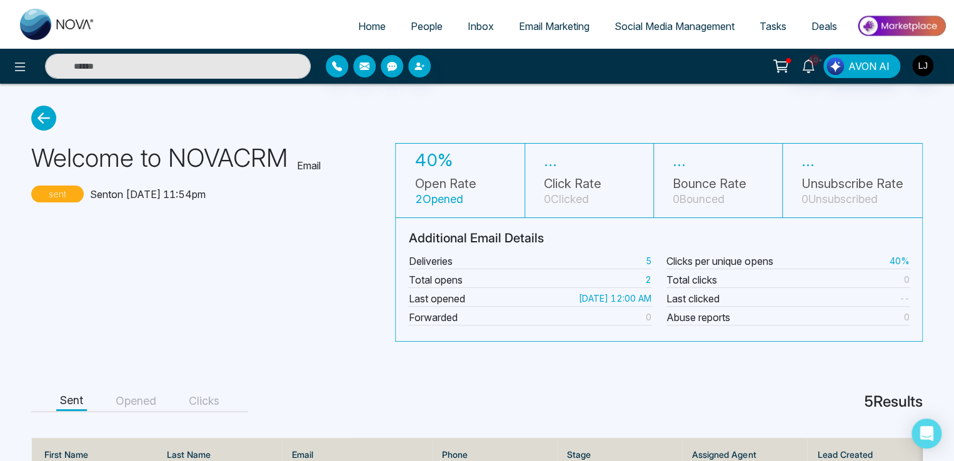
click at [424, 20] on span "People" at bounding box center [427, 26] width 32 height 13
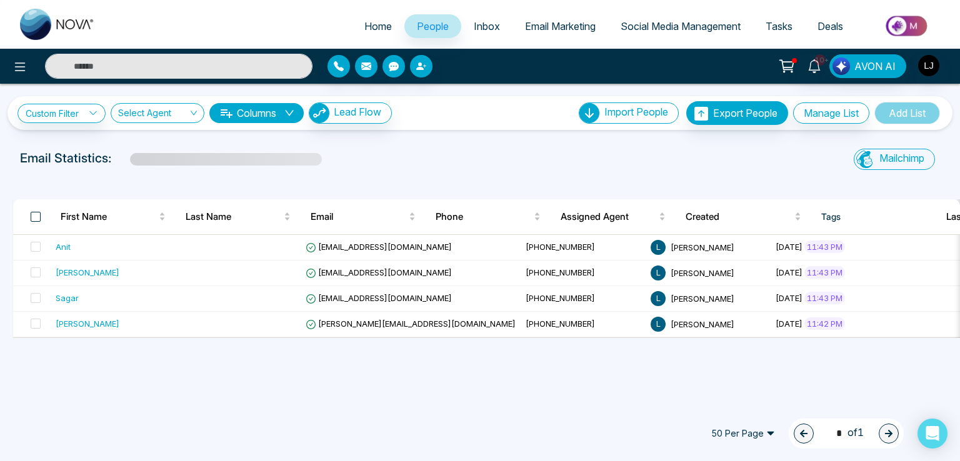
click at [36, 214] on span at bounding box center [36, 217] width 10 height 10
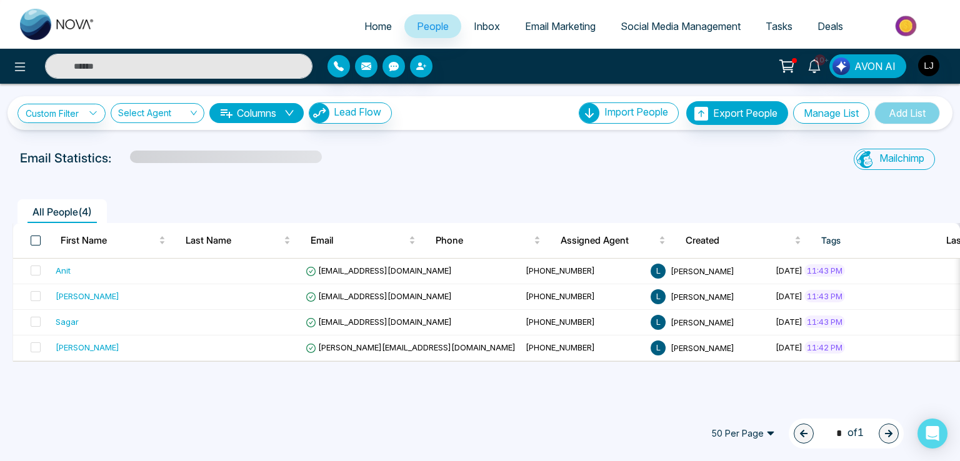
click at [31, 243] on span at bounding box center [36, 241] width 10 height 10
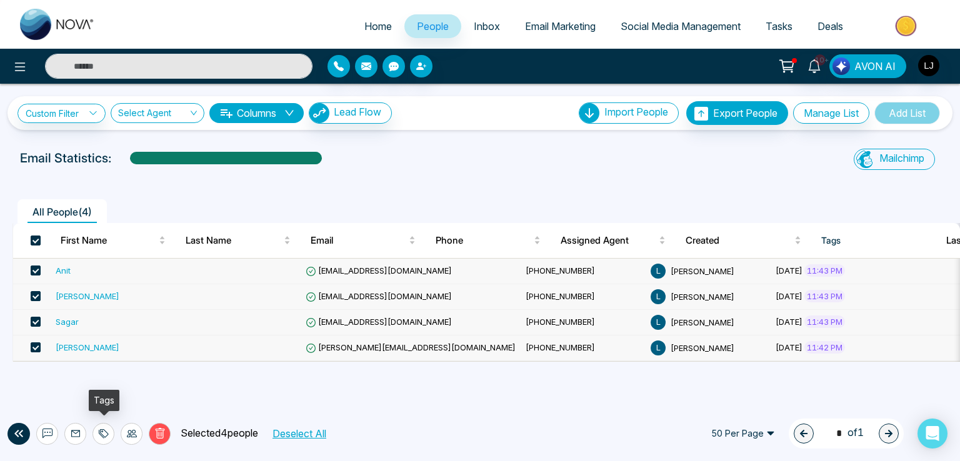
click at [101, 434] on icon at bounding box center [104, 434] width 10 height 10
click at [86, 385] on link "Add Tags" at bounding box center [73, 386] width 40 height 11
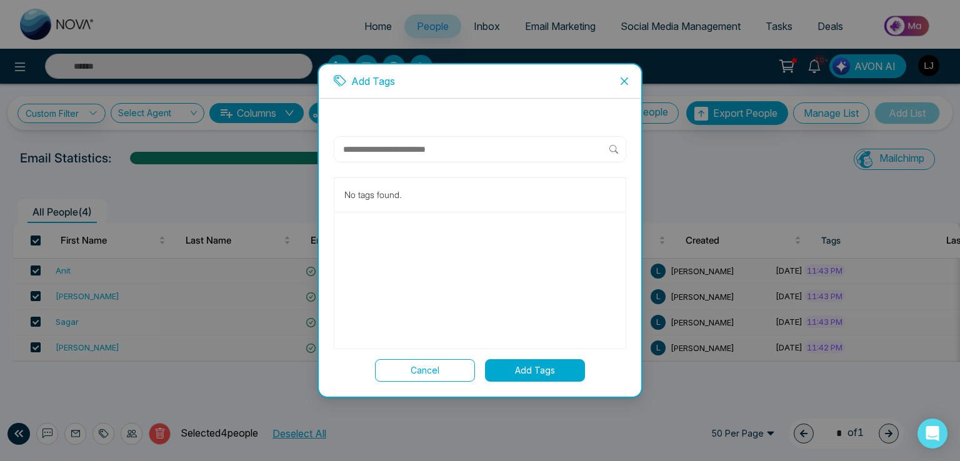
click at [373, 151] on input "text" at bounding box center [476, 149] width 268 height 15
type input "********"
click at [398, 192] on span "Create new tag " New Lead "" at bounding box center [421, 196] width 117 height 14
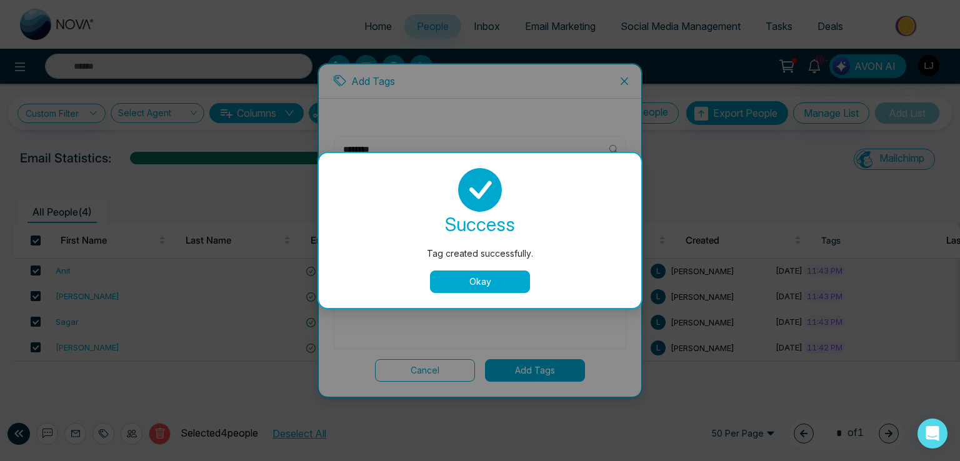
click at [469, 279] on button "Okay" at bounding box center [480, 282] width 100 height 23
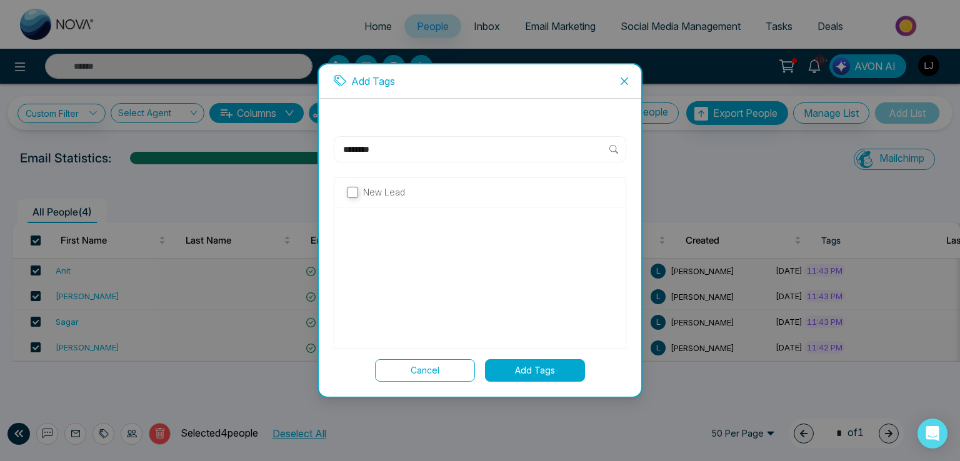
click at [389, 190] on p "New Lead" at bounding box center [384, 193] width 42 height 14
click at [531, 368] on button "Add Tags" at bounding box center [535, 370] width 100 height 23
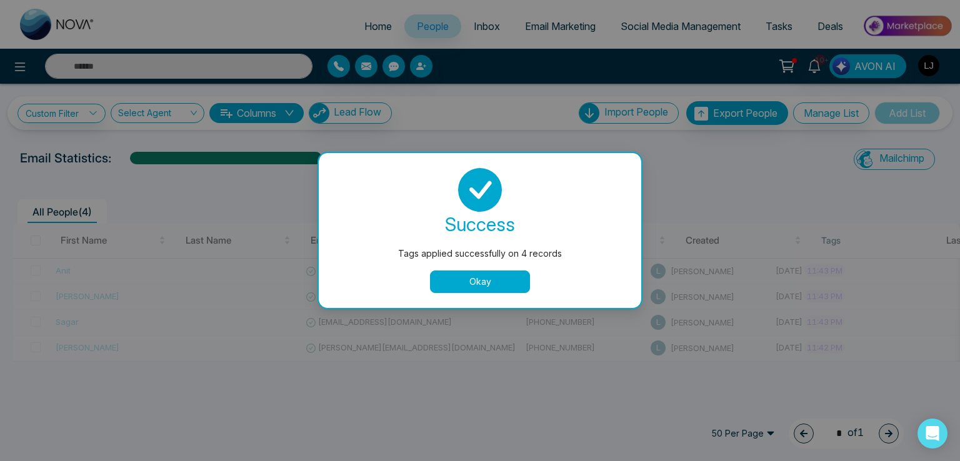
click at [479, 283] on button "Okay" at bounding box center [480, 282] width 100 height 23
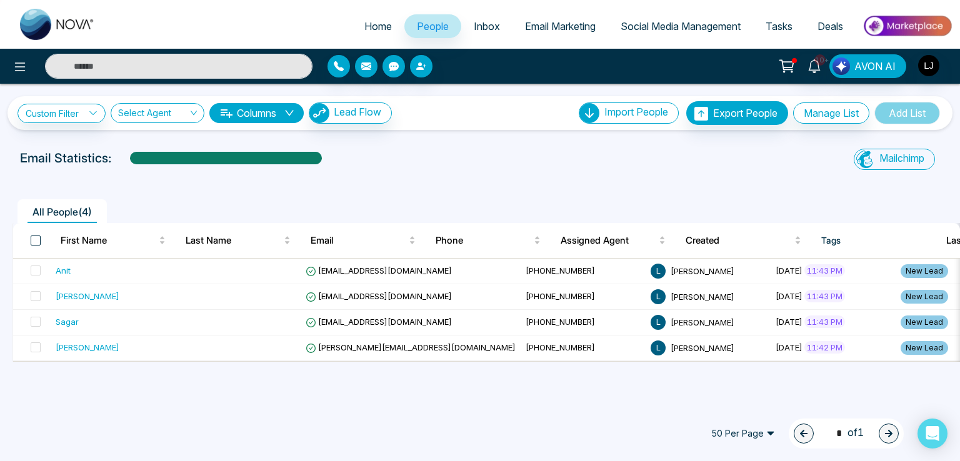
click at [32, 236] on span at bounding box center [36, 241] width 10 height 10
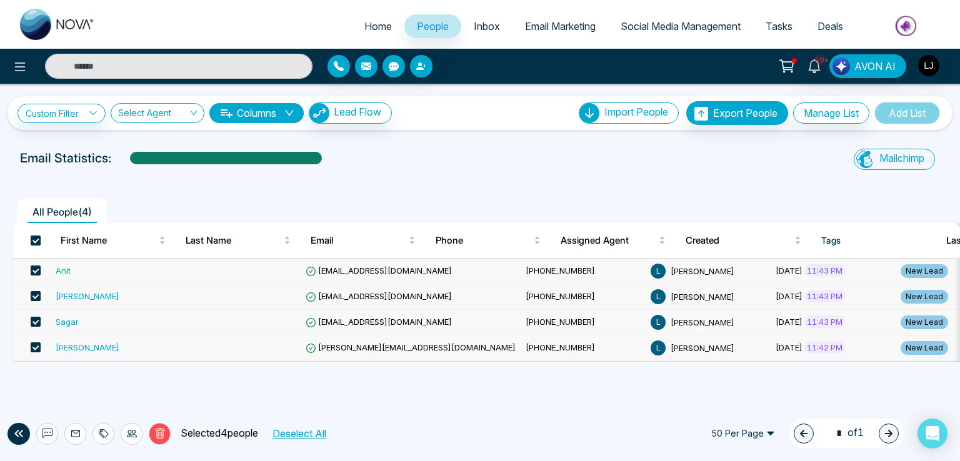
click at [104, 434] on icon at bounding box center [104, 434] width 10 height 10
click at [94, 406] on link "Remove Tags" at bounding box center [82, 406] width 58 height 11
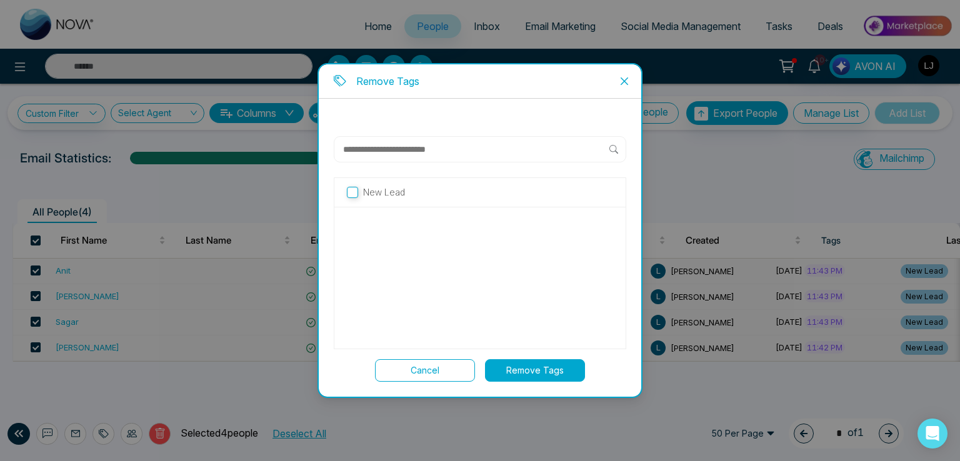
click at [378, 193] on p "New Lead" at bounding box center [384, 193] width 42 height 14
click at [523, 354] on div "New Lead Cancel Remove Tags" at bounding box center [480, 259] width 293 height 246
click at [530, 363] on button "Remove Tags" at bounding box center [535, 370] width 100 height 23
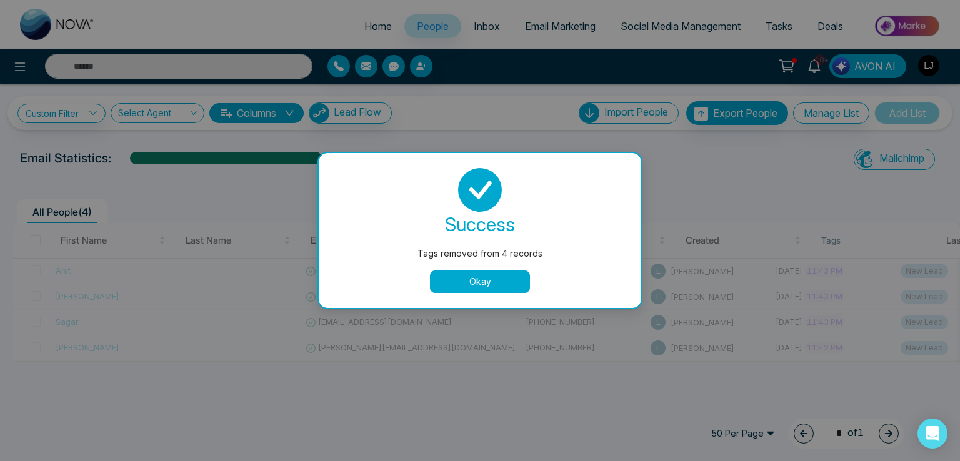
click at [466, 283] on button "Okay" at bounding box center [480, 282] width 100 height 23
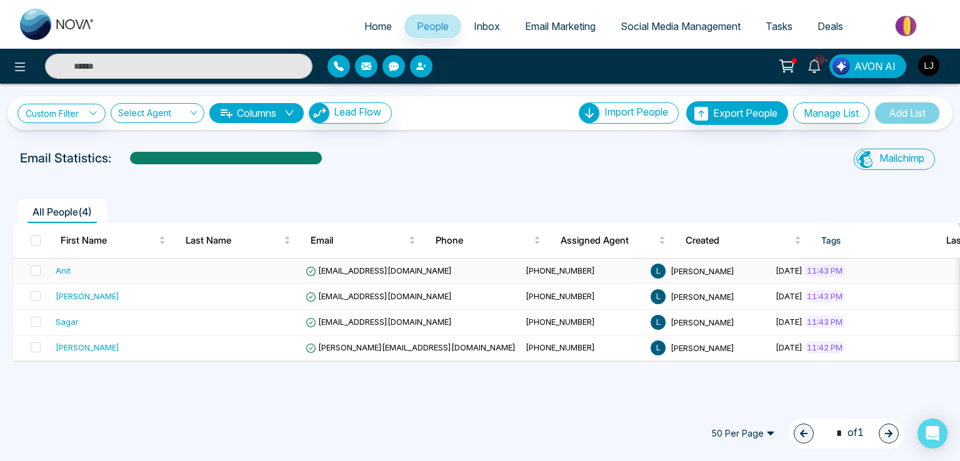
click at [66, 268] on div "Anit" at bounding box center [63, 270] width 15 height 13
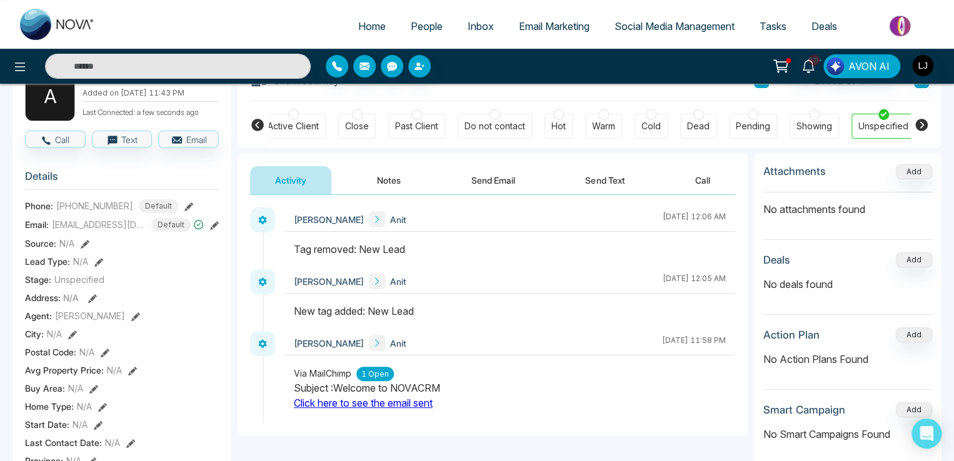
scroll to position [250, 0]
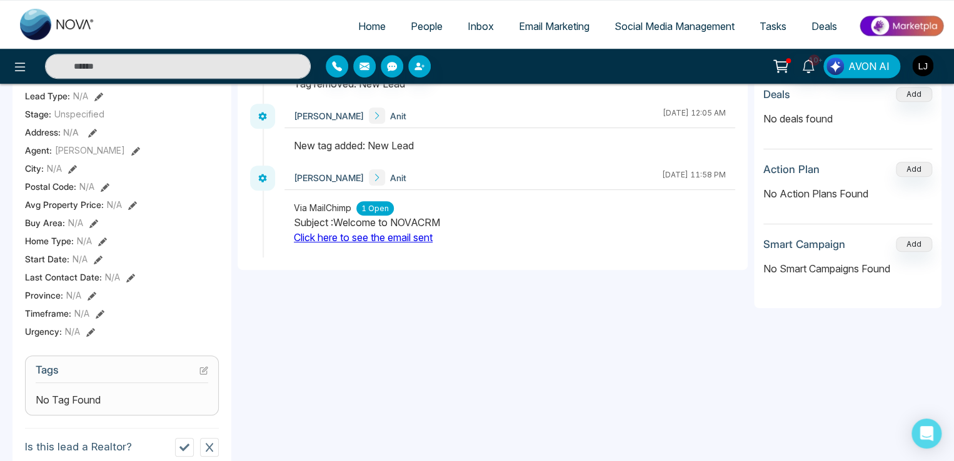
click at [208, 369] on section "Tags No Tag Found" at bounding box center [122, 386] width 194 height 60
click at [205, 372] on icon at bounding box center [205, 369] width 5 height 5
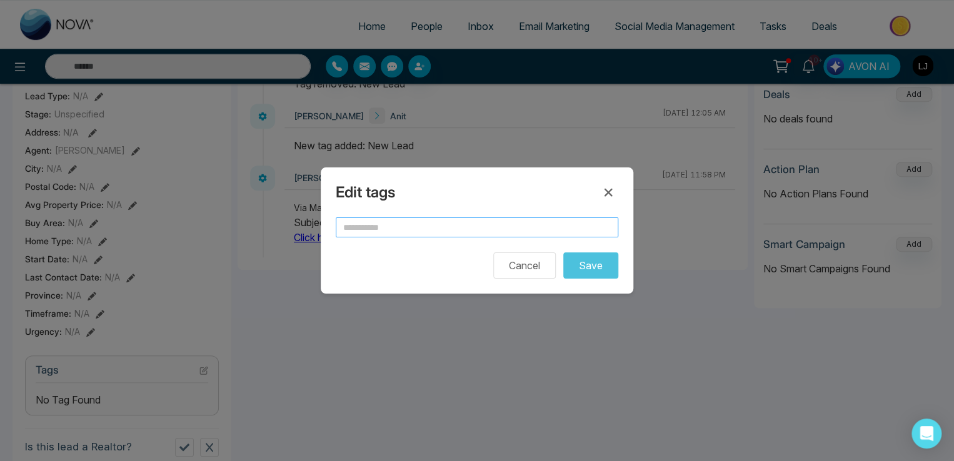
click at [408, 227] on input "text" at bounding box center [477, 228] width 283 height 20
type input "******"
click at [589, 269] on button "Save" at bounding box center [590, 266] width 55 height 26
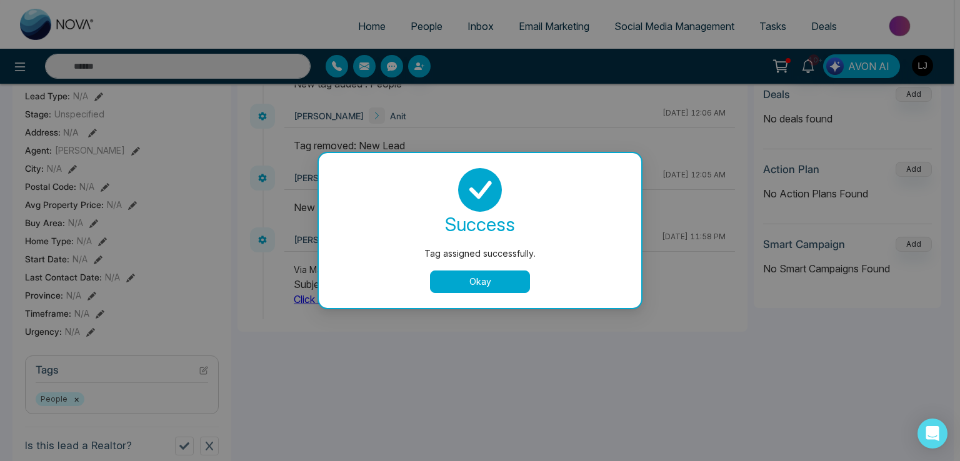
click at [494, 282] on button "Okay" at bounding box center [480, 282] width 100 height 23
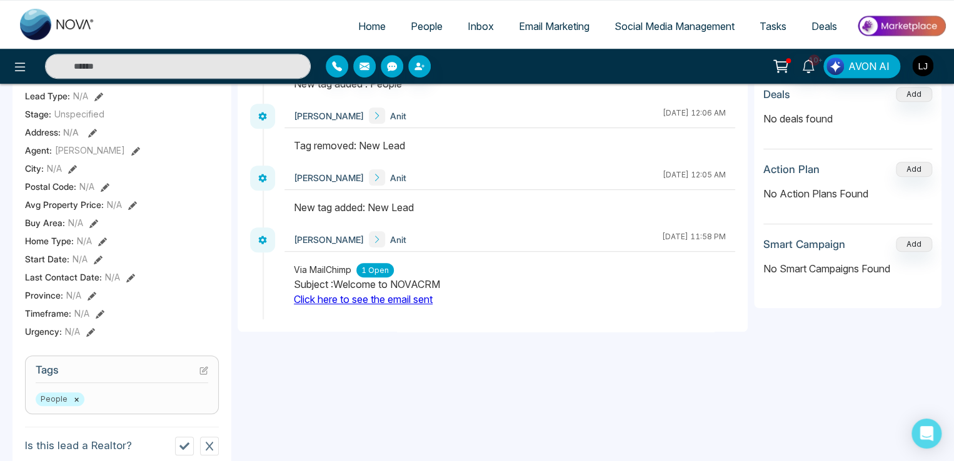
click at [74, 405] on button "×" at bounding box center [77, 399] width 6 height 11
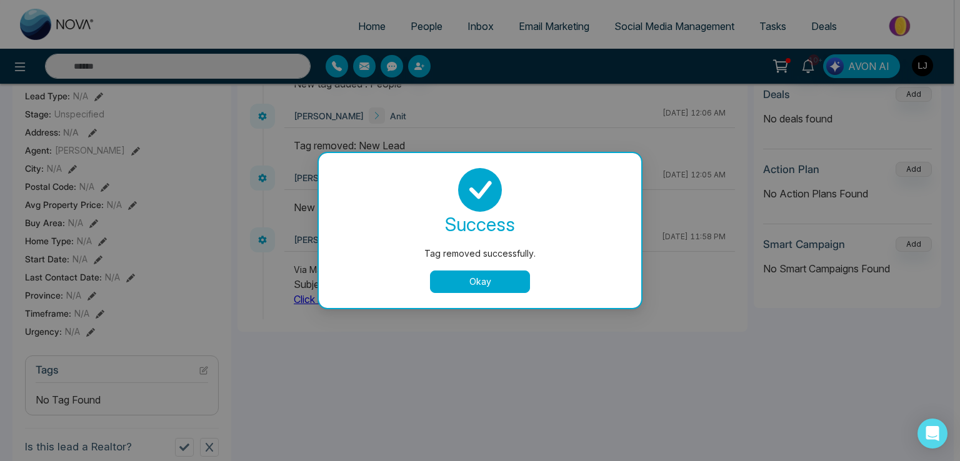
click at [484, 279] on button "Okay" at bounding box center [480, 282] width 100 height 23
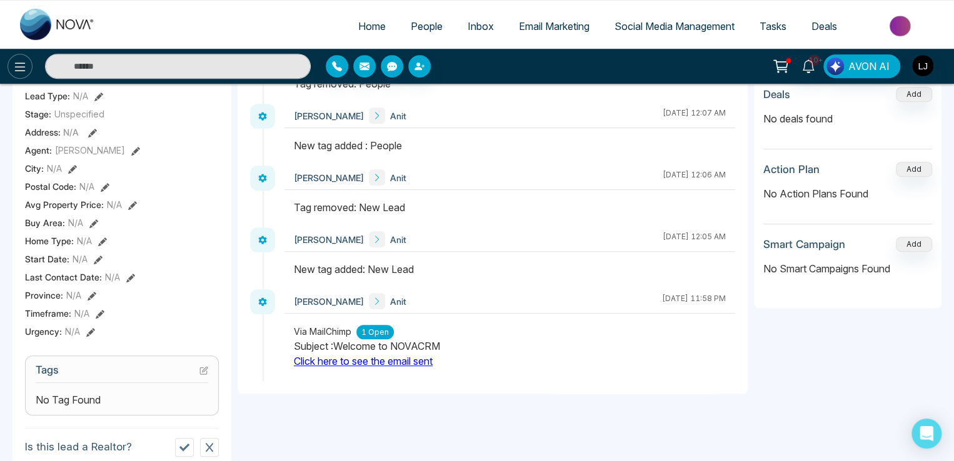
click at [28, 74] on button at bounding box center [20, 66] width 25 height 25
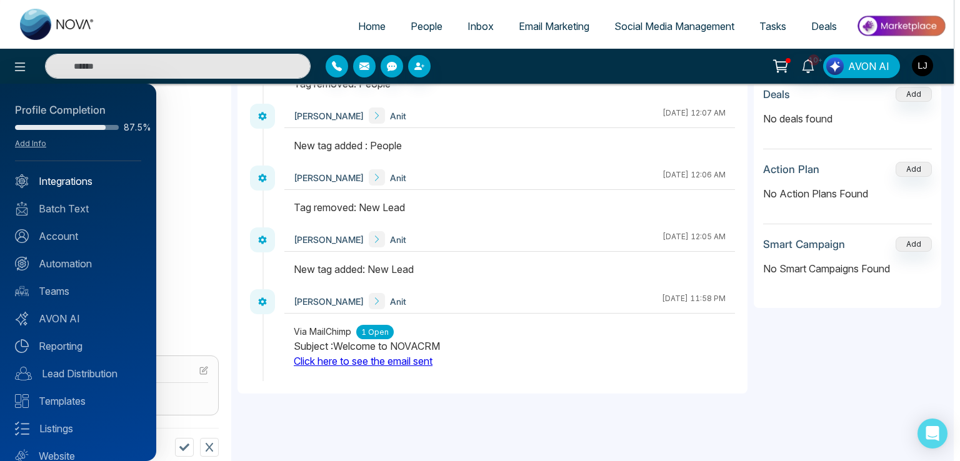
click at [71, 186] on link "Integrations" at bounding box center [78, 181] width 126 height 15
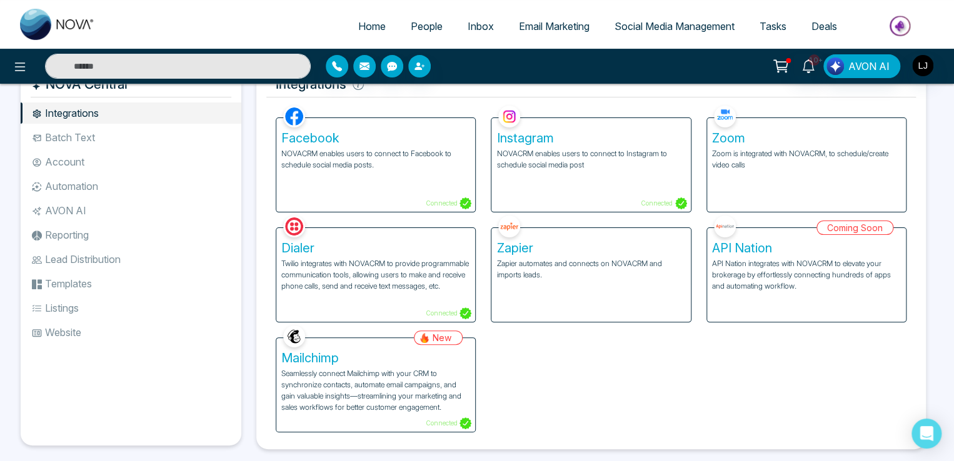
scroll to position [50, 0]
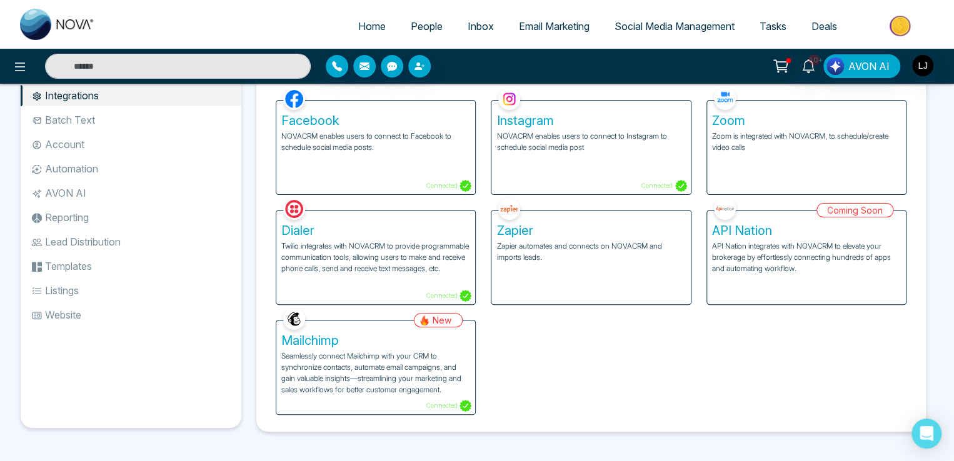
click at [392, 356] on p "Seamlessly connect Mailchimp with your CRM to synchronize contacts, automate em…" at bounding box center [375, 373] width 189 height 45
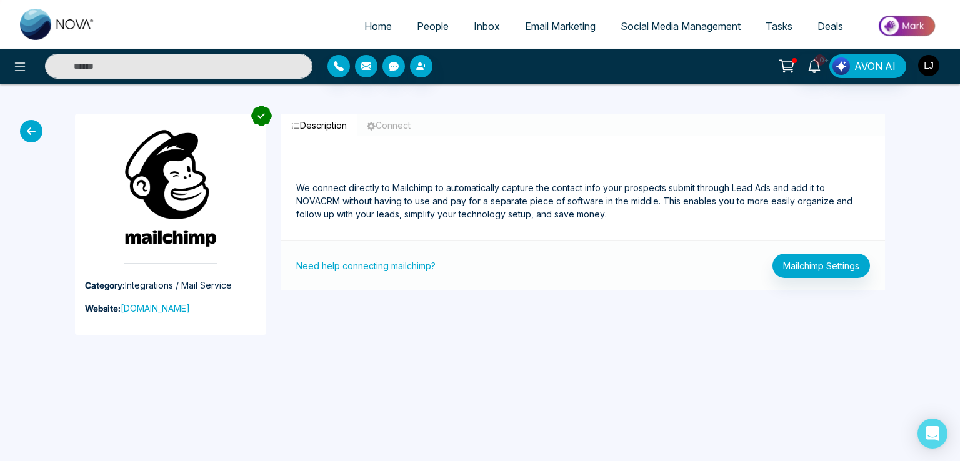
click at [923, 69] on img "button" at bounding box center [928, 65] width 21 height 21
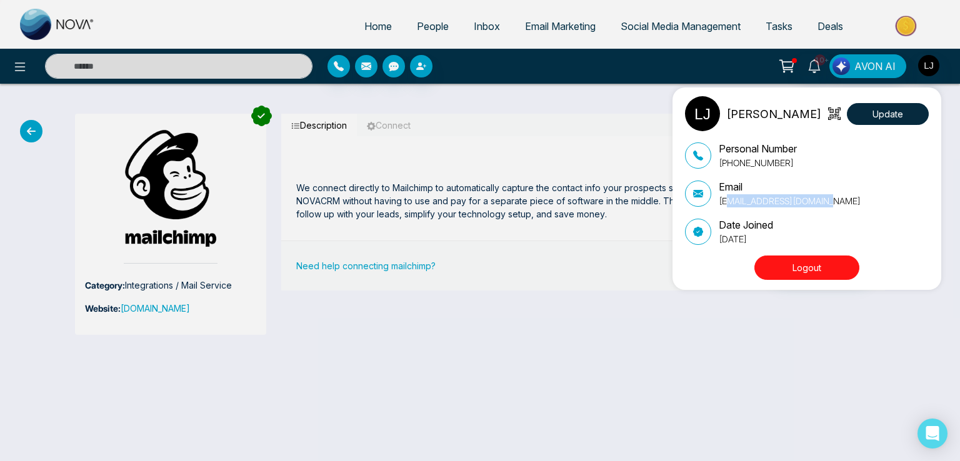
drag, startPoint x: 723, startPoint y: 200, endPoint x: 820, endPoint y: 201, distance: 96.9
click at [820, 201] on p "lokeshjoshi6454@gmail.com" at bounding box center [790, 200] width 142 height 13
click at [274, 24] on div "Lokesh Joshi Update Personal Number +918421020309 Email lokeshjoshi6454@gmail.c…" at bounding box center [480, 230] width 960 height 461
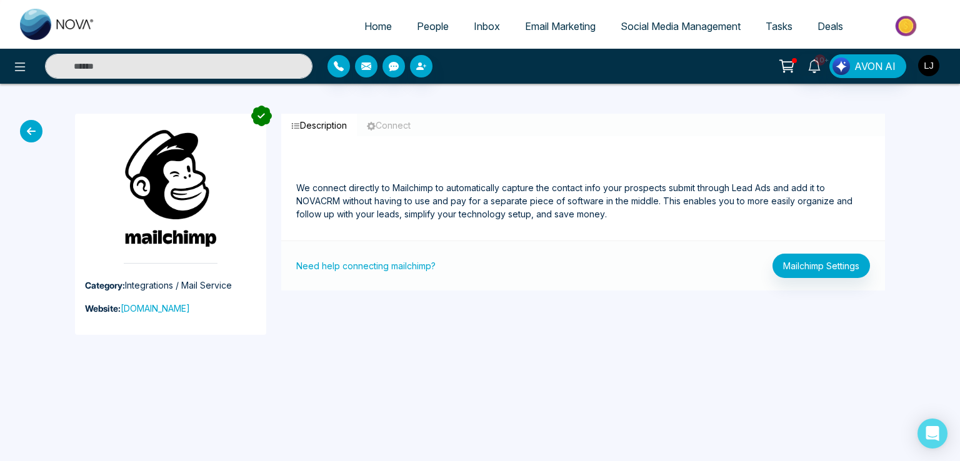
click at [932, 66] on img "button" at bounding box center [928, 65] width 21 height 21
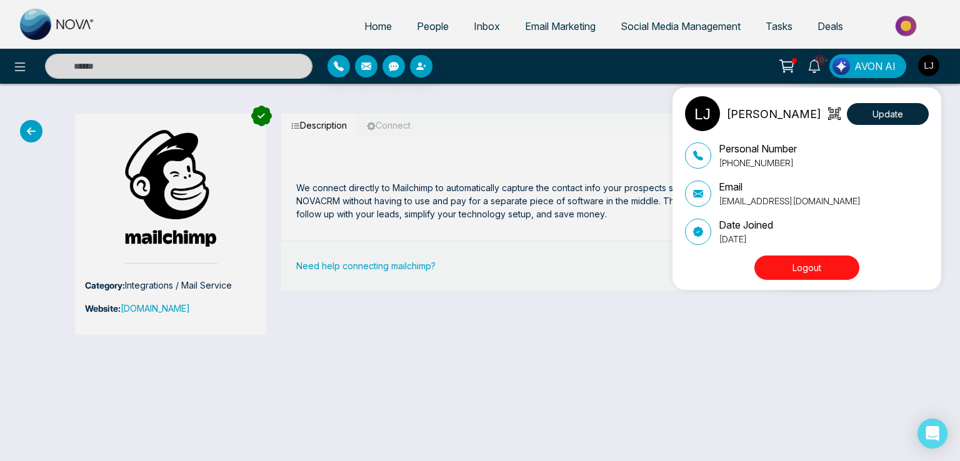
click at [788, 268] on button "Logout" at bounding box center [806, 268] width 105 height 24
